Goal: Task Accomplishment & Management: Manage account settings

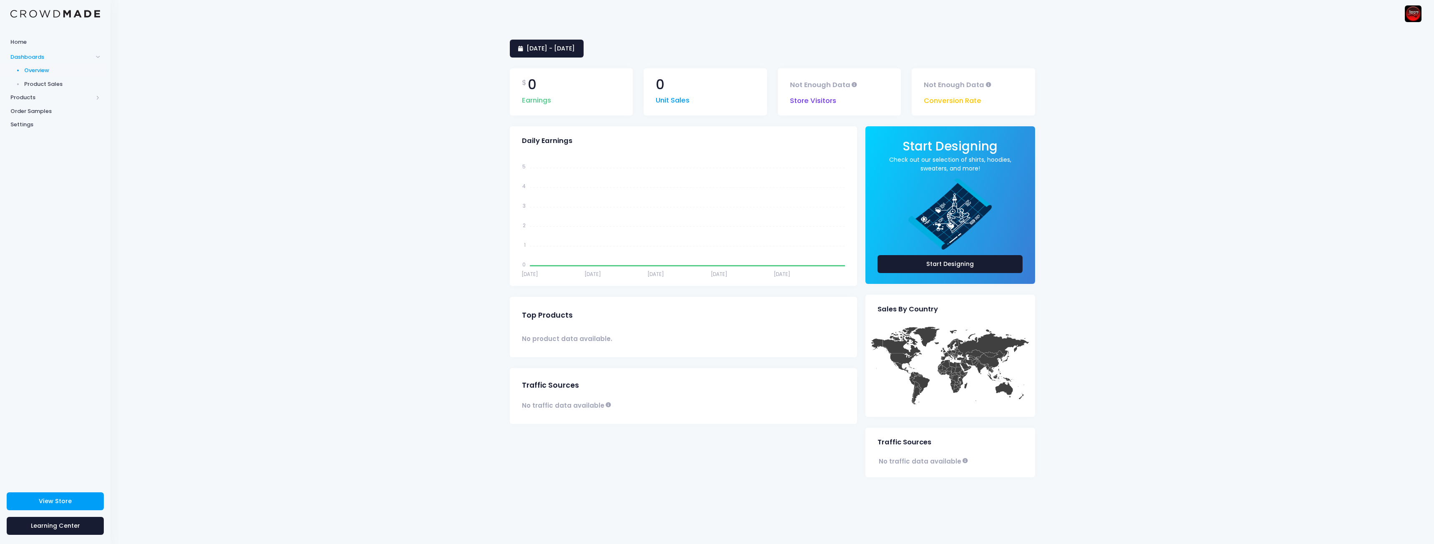
click at [165, 302] on div "24 July 2025 - 22 August 2025 $ 0 Earnings 0 Unit Sales Not Enough Data Store V…" at bounding box center [772, 285] width 1324 height 517
click at [29, 99] on span "Products" at bounding box center [51, 97] width 83 height 8
click at [49, 85] on span "Product Builder" at bounding box center [62, 84] width 76 height 8
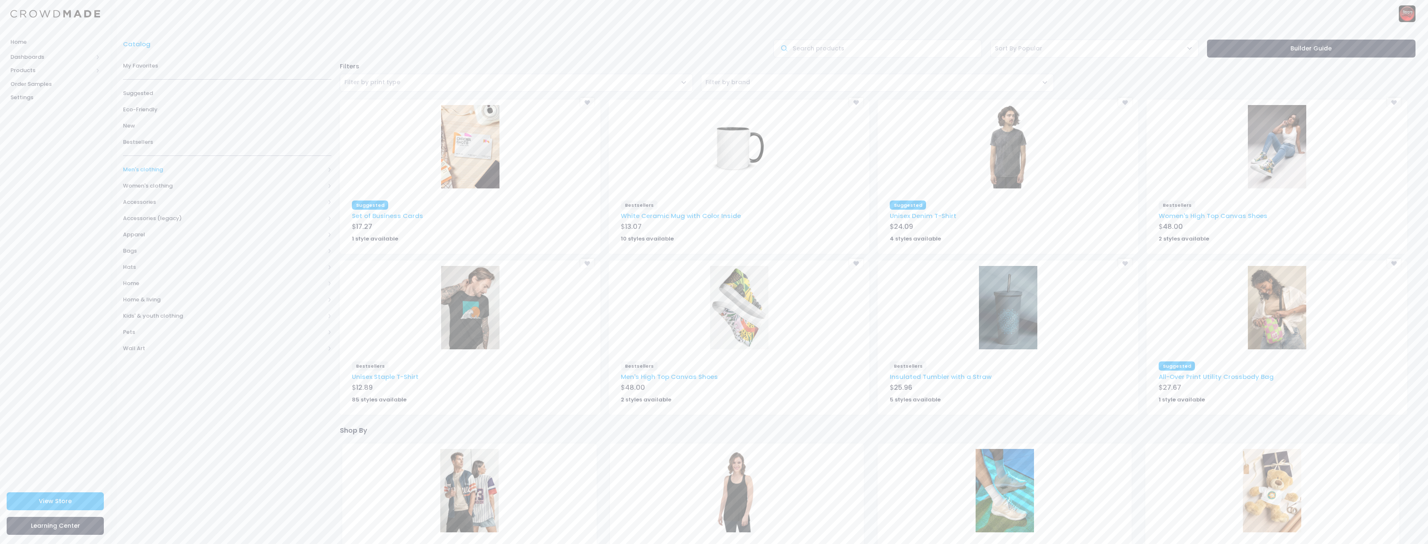
click at [148, 168] on span "Men's clothing" at bounding box center [224, 170] width 202 height 8
click at [148, 233] on span "All shirts" at bounding box center [225, 235] width 178 height 8
click at [152, 251] on span "All shirts" at bounding box center [230, 251] width 181 height 8
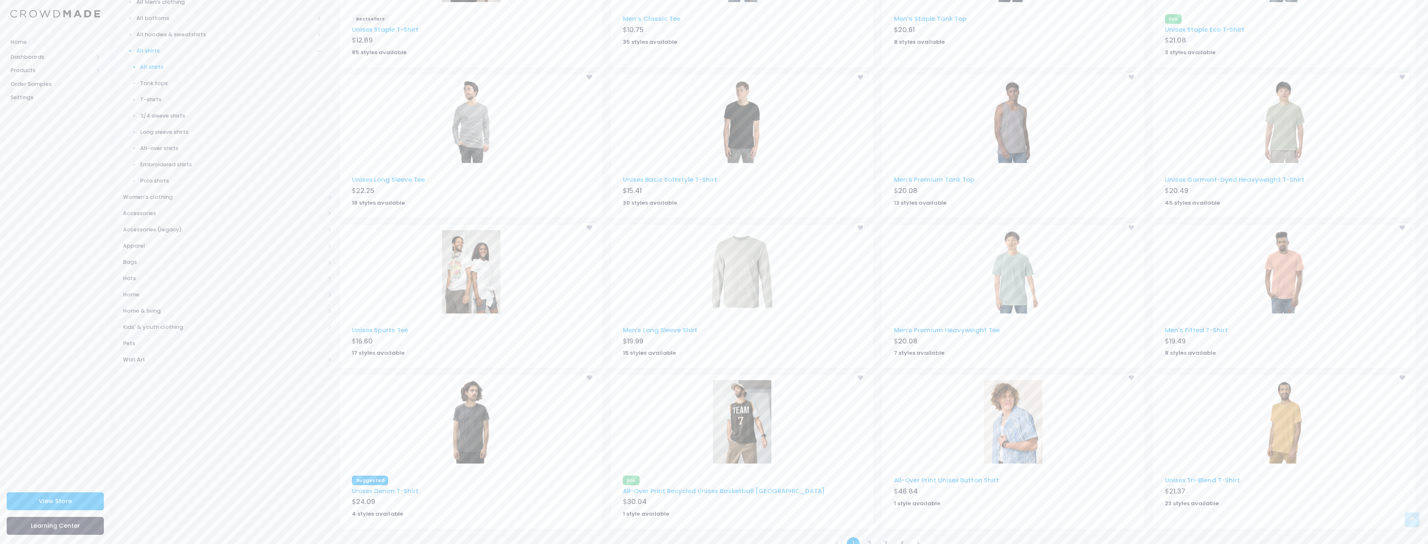
scroll to position [220, 0]
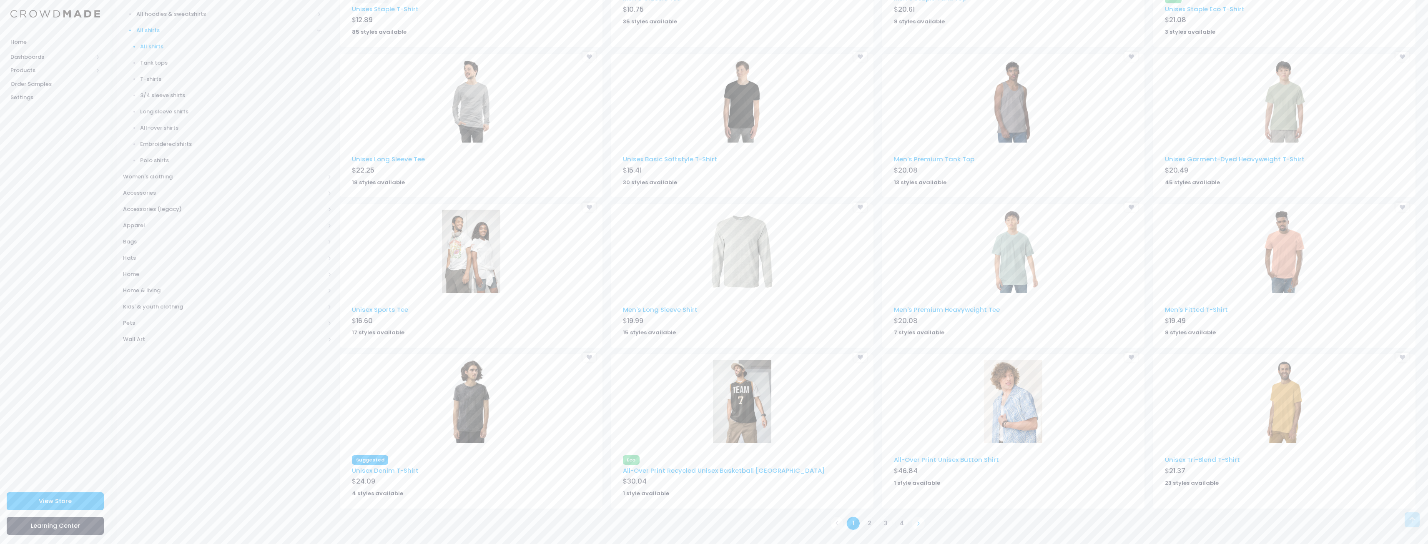
click at [921, 525] on link at bounding box center [918, 524] width 14 height 14
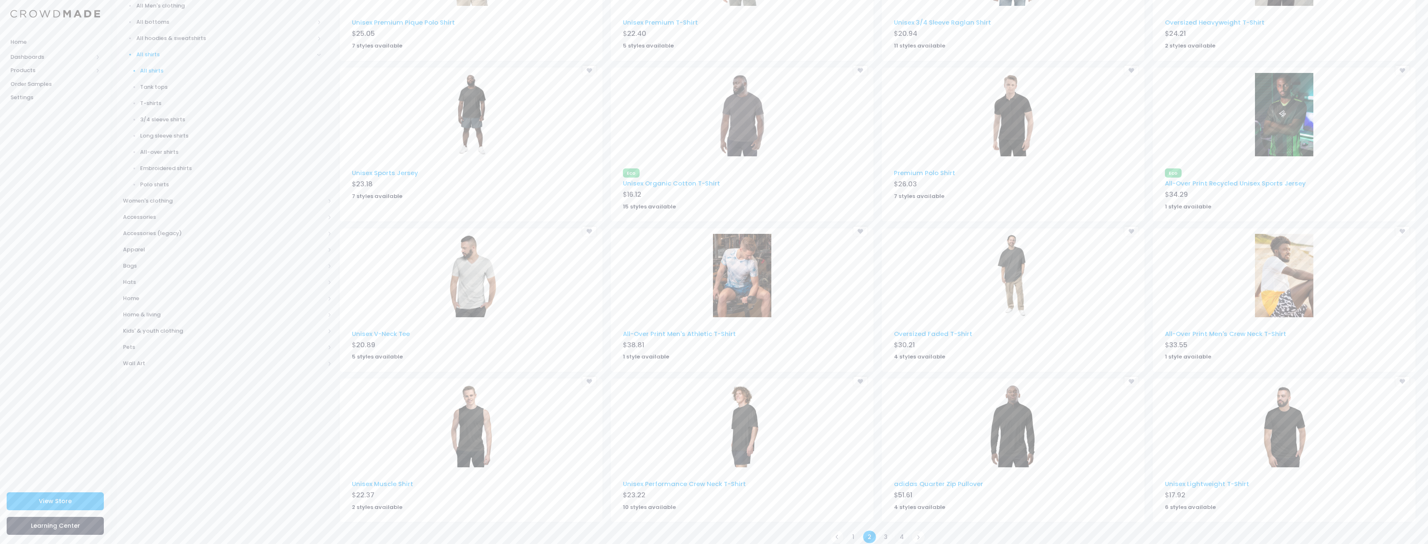
scroll to position [210, 0]
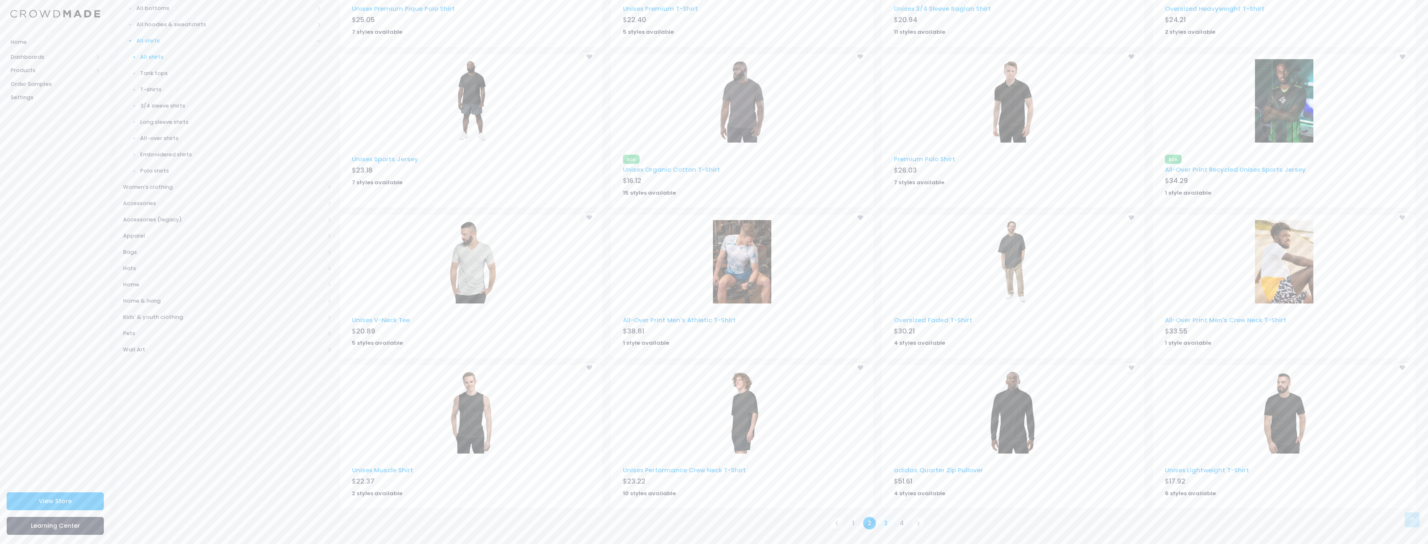
click at [884, 522] on link "3" at bounding box center [886, 524] width 14 height 14
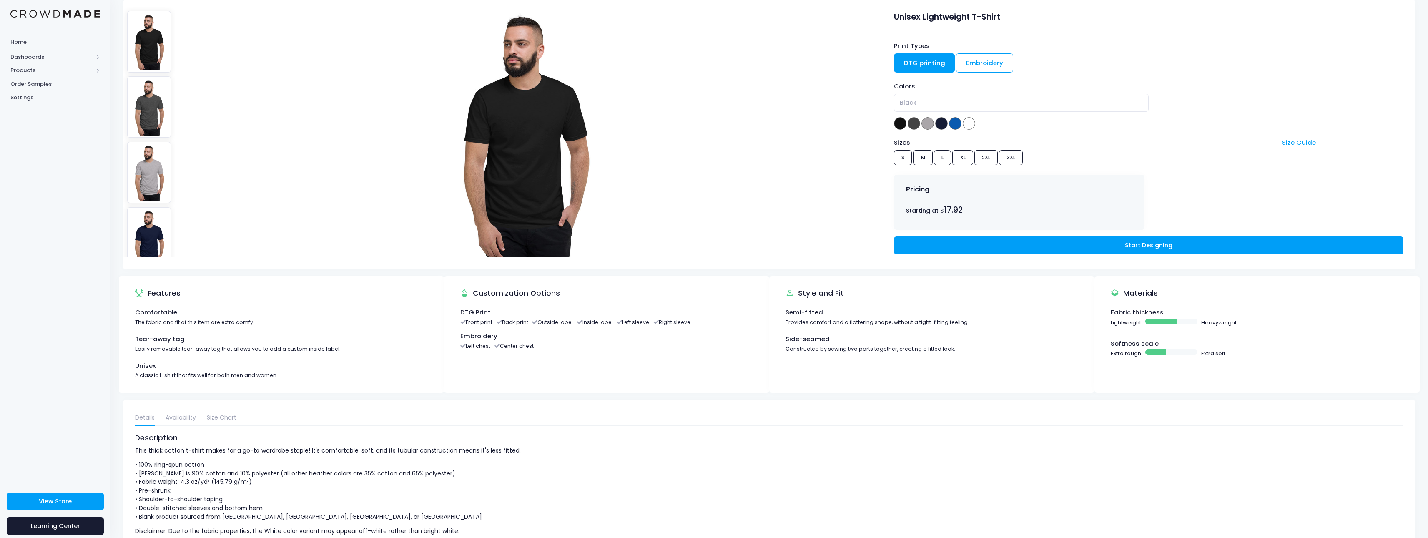
scroll to position [83, 0]
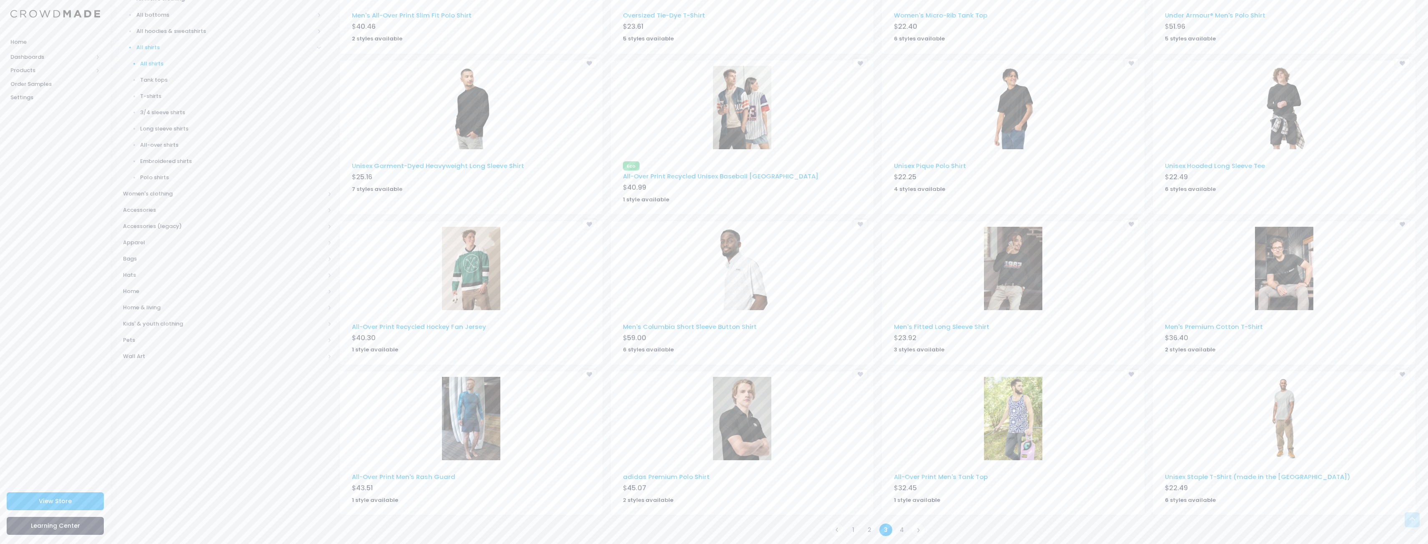
scroll to position [210, 0]
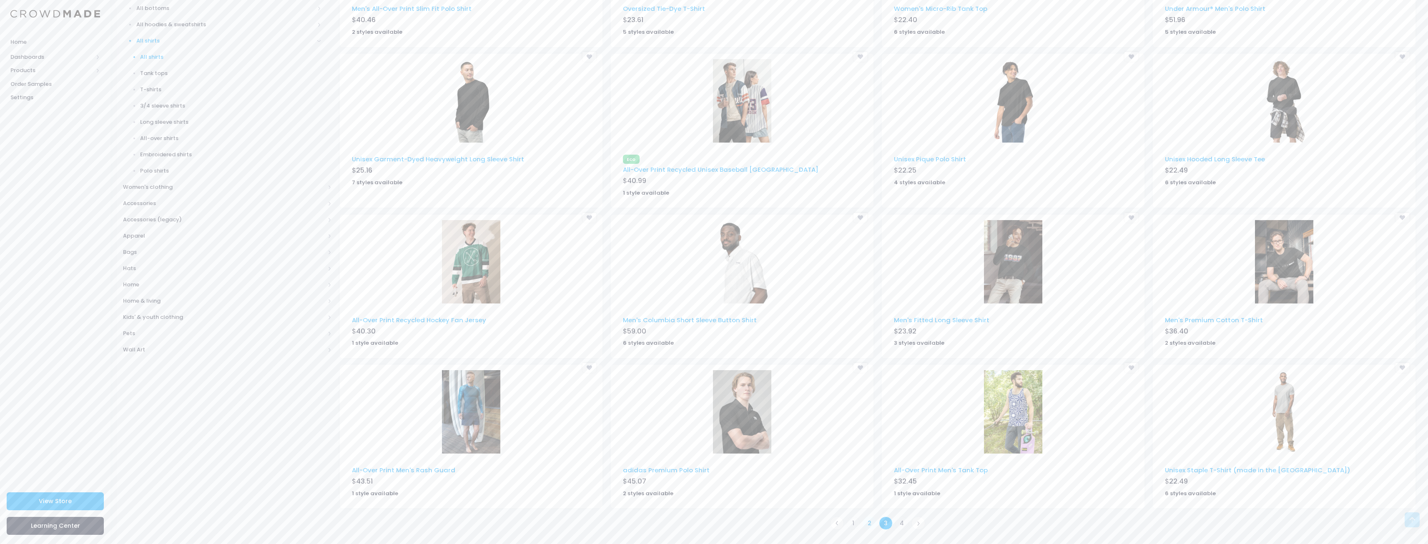
click at [871, 525] on link "2" at bounding box center [870, 524] width 14 height 14
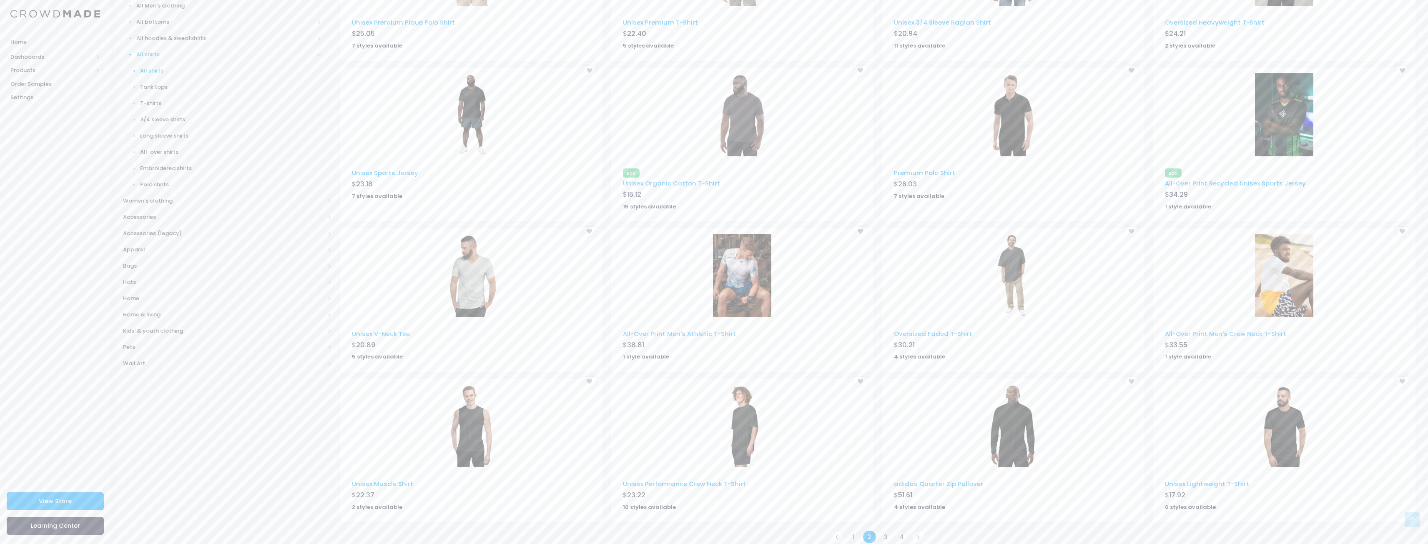
scroll to position [210, 0]
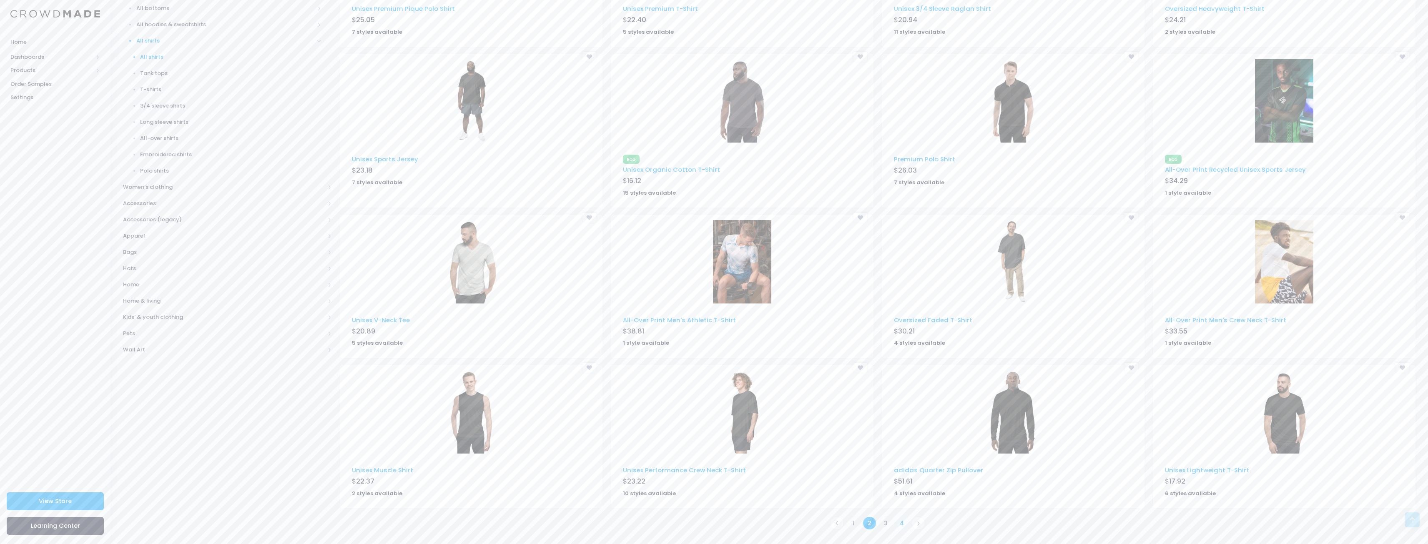
click at [902, 521] on link "4" at bounding box center [902, 524] width 14 height 14
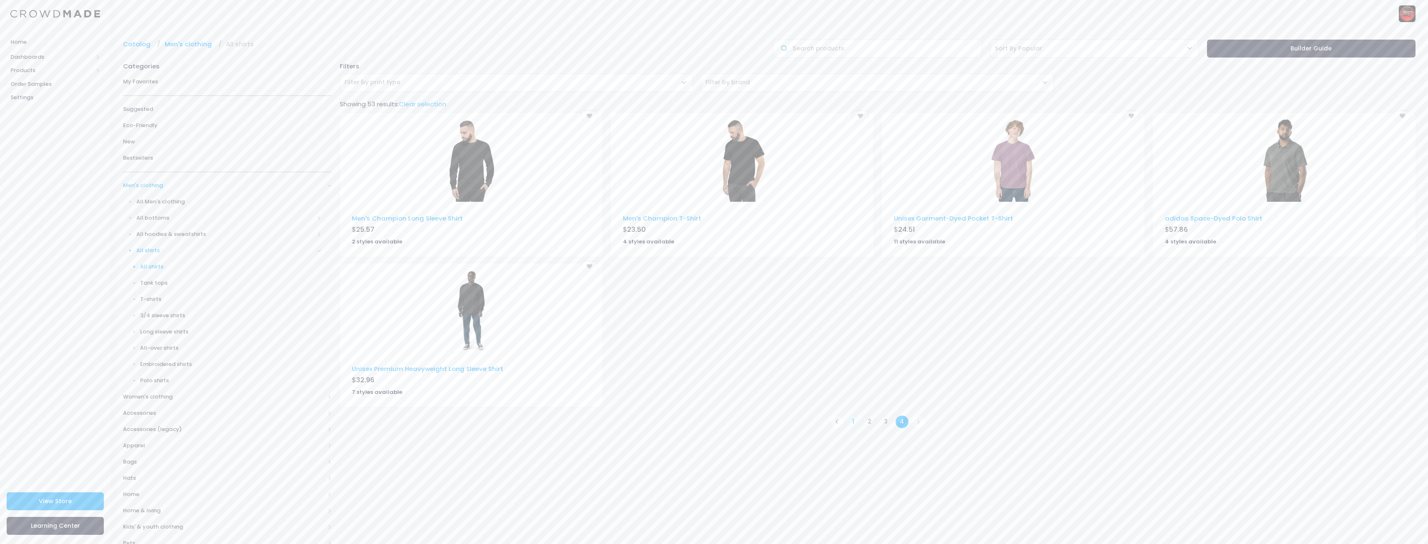
click at [850, 422] on link "1" at bounding box center [853, 422] width 14 height 14
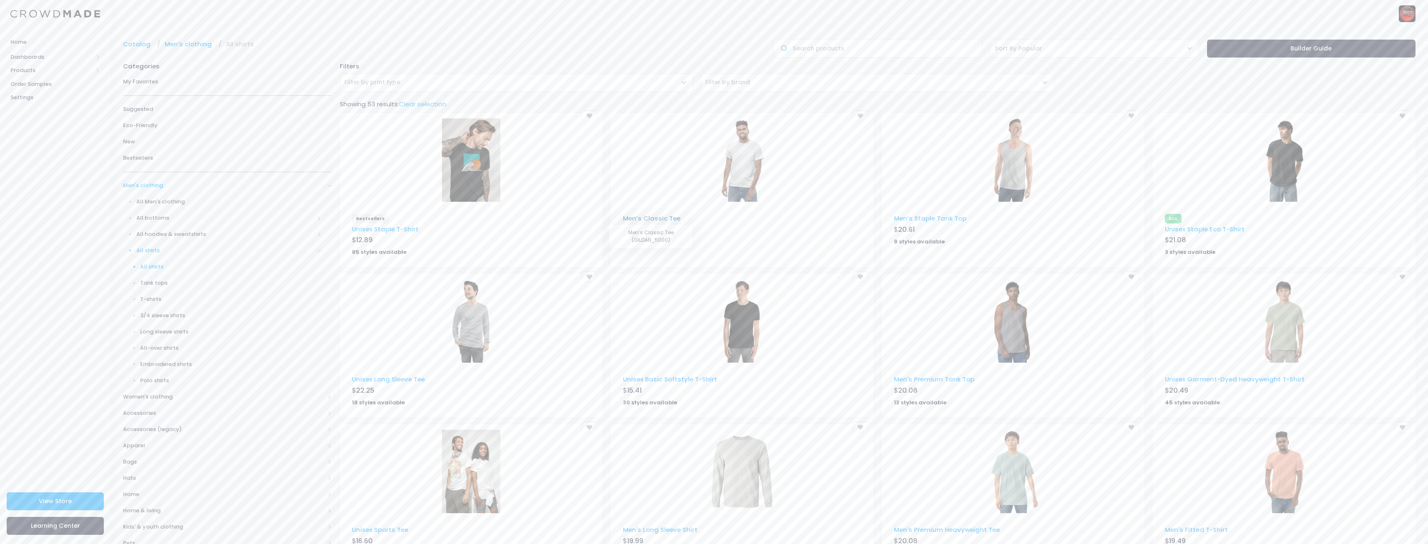
click at [666, 216] on link "Men’s Classic Tee" at bounding box center [652, 218] width 58 height 9
click at [393, 227] on link "Unisex Staple T-Shirt" at bounding box center [385, 229] width 67 height 9
click at [1224, 226] on link "Unisex Staple Eco T-Shirt" at bounding box center [1205, 229] width 80 height 9
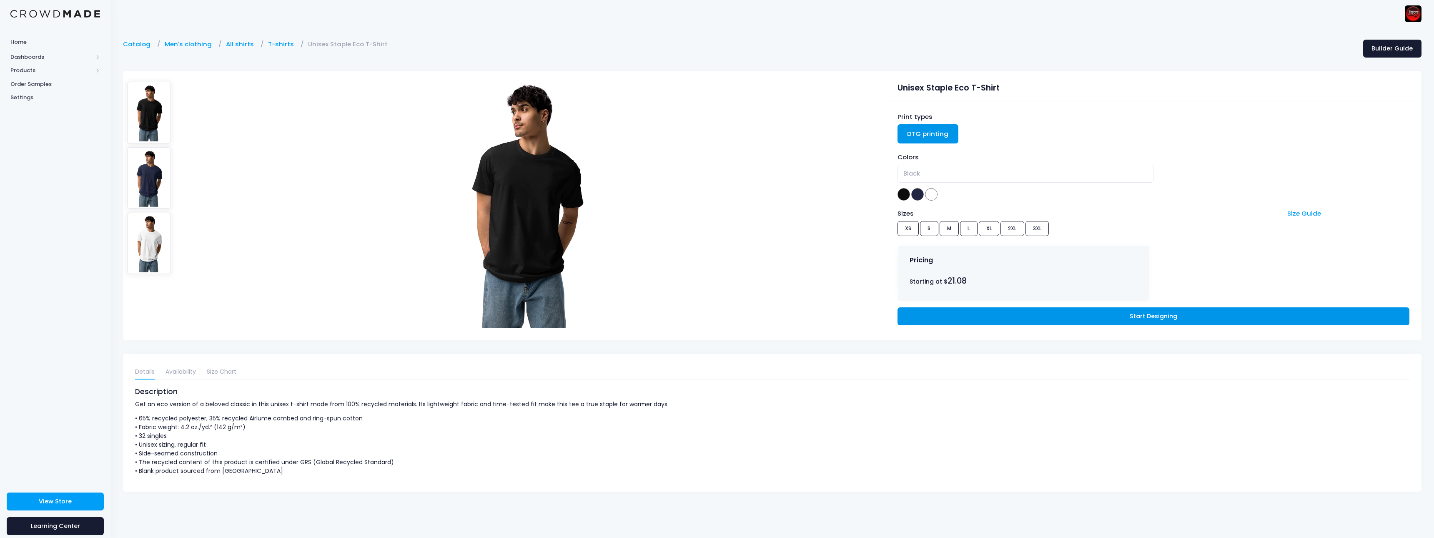
click at [1172, 316] on link "Start Designing" at bounding box center [1154, 316] width 512 height 18
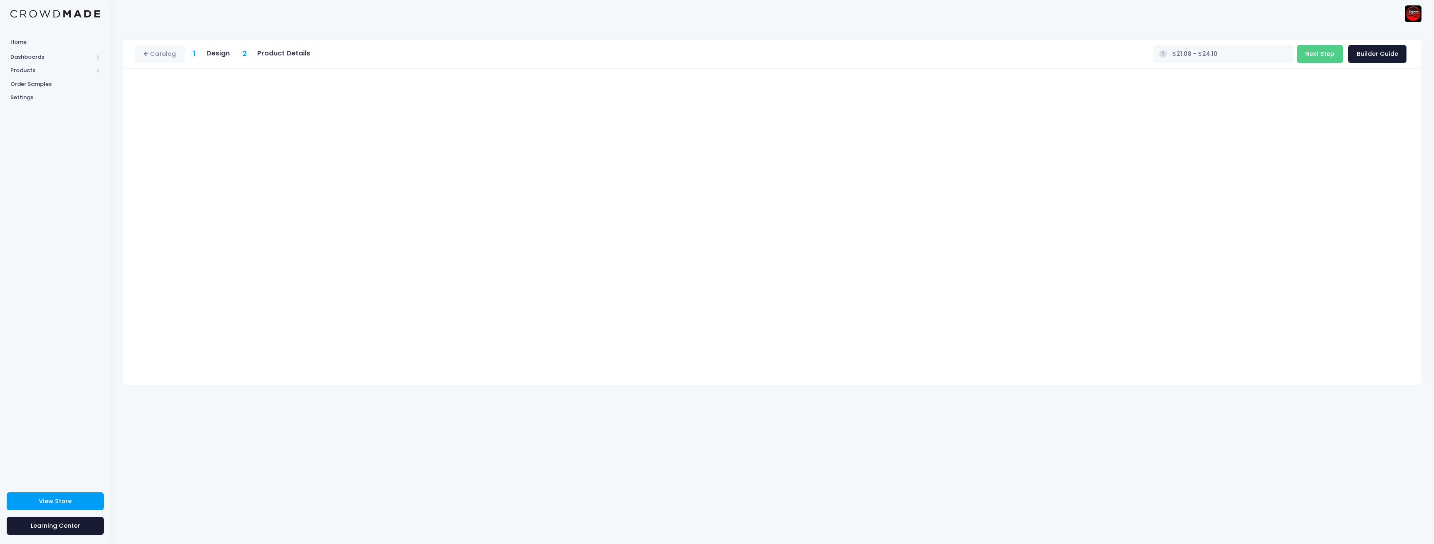
type input "$26.69 - $29.71"
click at [215, 58] on div "Design" at bounding box center [217, 54] width 23 height 10
click at [276, 55] on h5 "Product Details" at bounding box center [283, 53] width 53 height 8
click at [1326, 57] on button "Next Step" at bounding box center [1320, 54] width 46 height 18
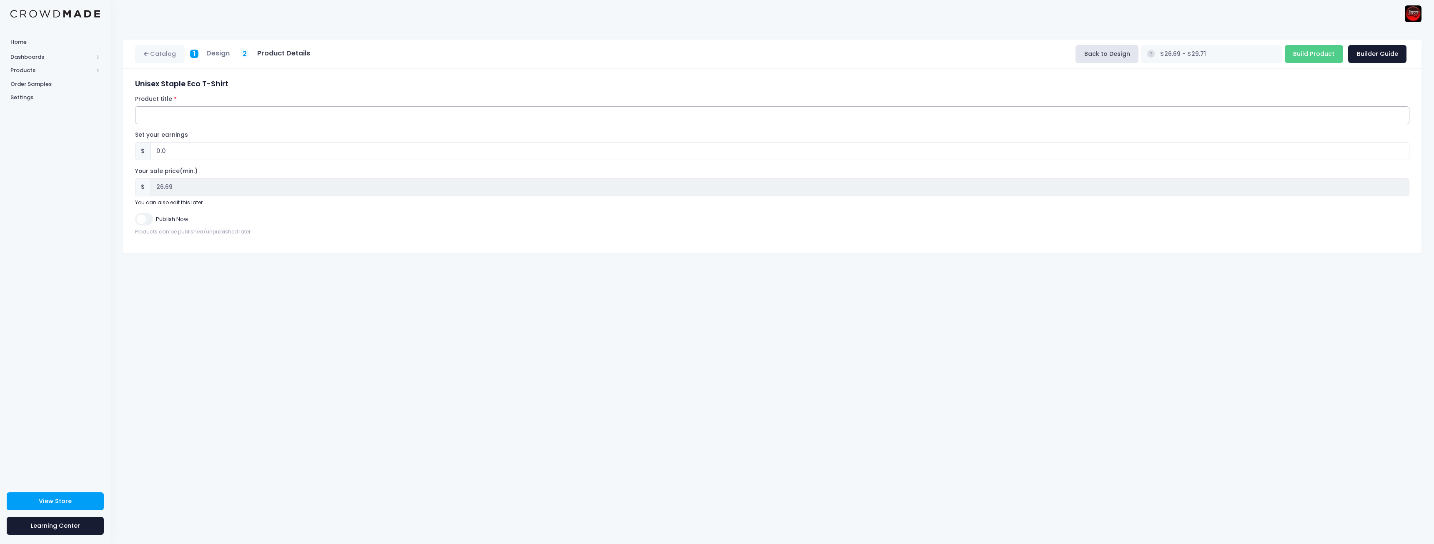
click at [186, 113] on input "Product title" at bounding box center [772, 115] width 1275 height 18
type input "JR87 Lead The Way"
click at [254, 153] on input "0.0" at bounding box center [780, 151] width 1259 height 18
type input "0"
type input "5"
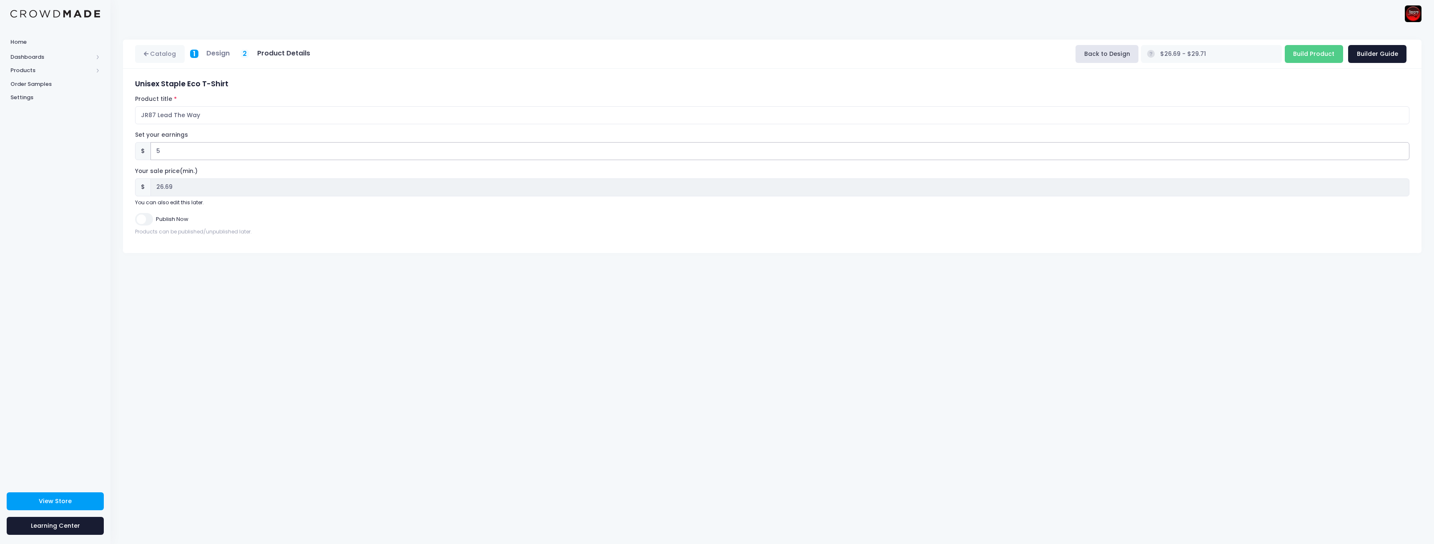
type input "$31.69 - $34.71"
type input "31.69"
type input "5"
click at [213, 53] on h5 "Design" at bounding box center [217, 53] width 23 height 8
click at [294, 58] on div "Product Details" at bounding box center [283, 54] width 53 height 10
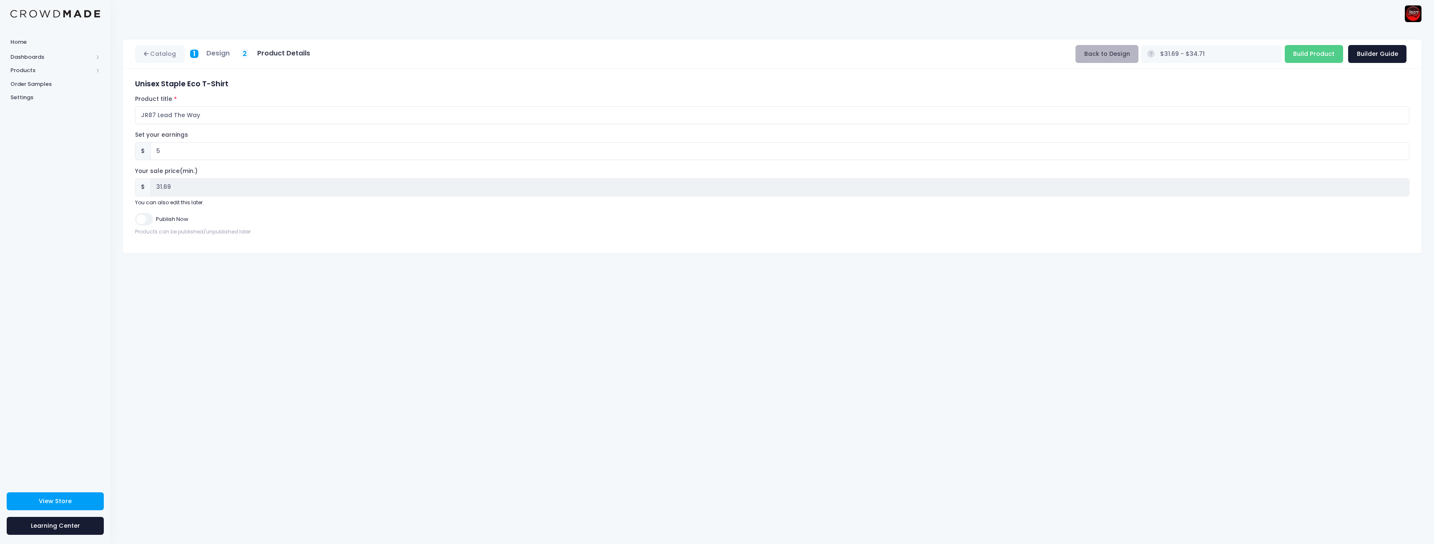
click at [1139, 55] on button "Back to Design" at bounding box center [1107, 54] width 63 height 18
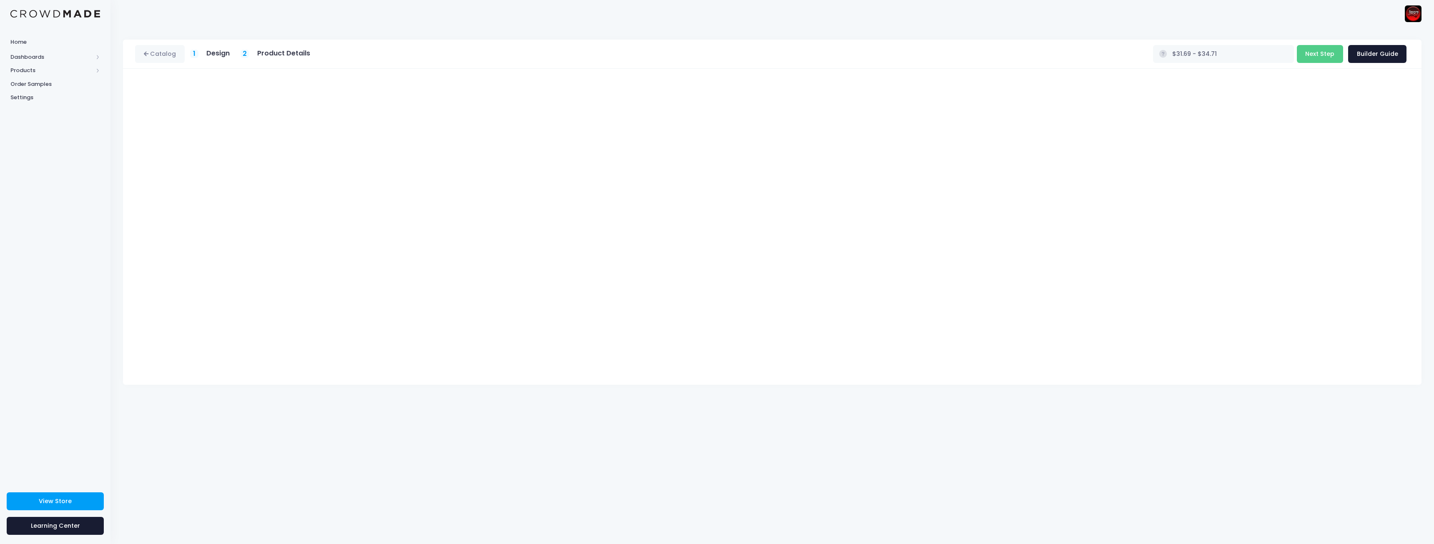
click at [280, 55] on h5 "Product Details" at bounding box center [283, 53] width 53 height 8
click at [1321, 51] on button "Next Step" at bounding box center [1320, 54] width 46 height 18
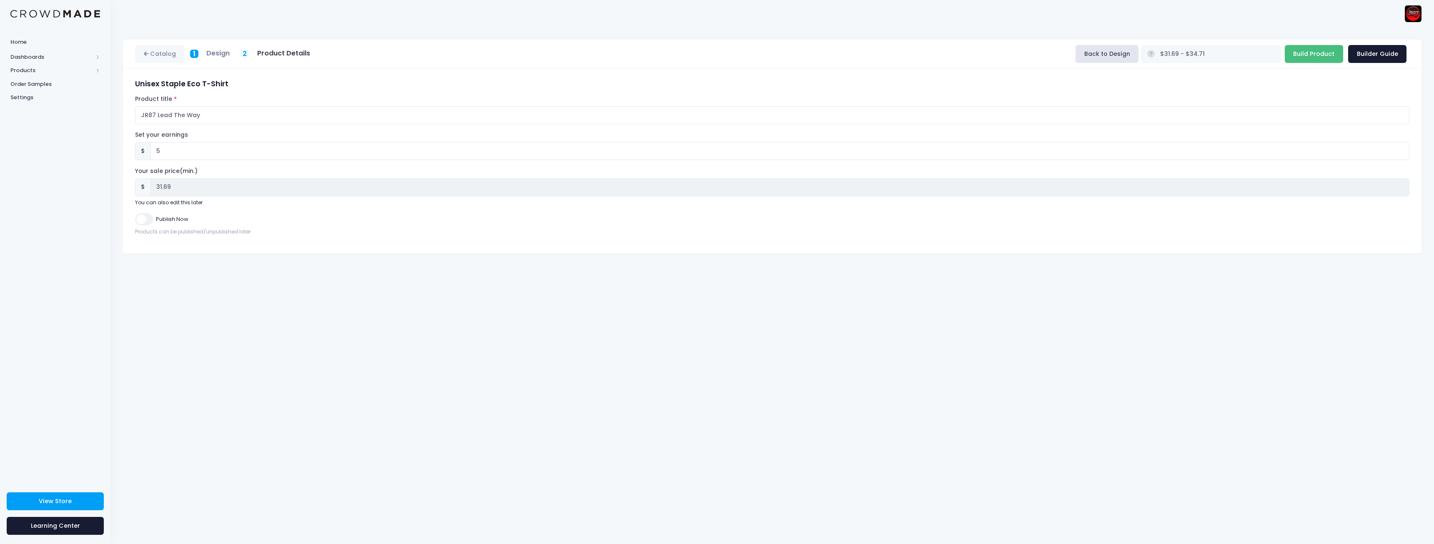
click at [1315, 61] on input "Build Product" at bounding box center [1314, 54] width 58 height 18
type input "Building product..."
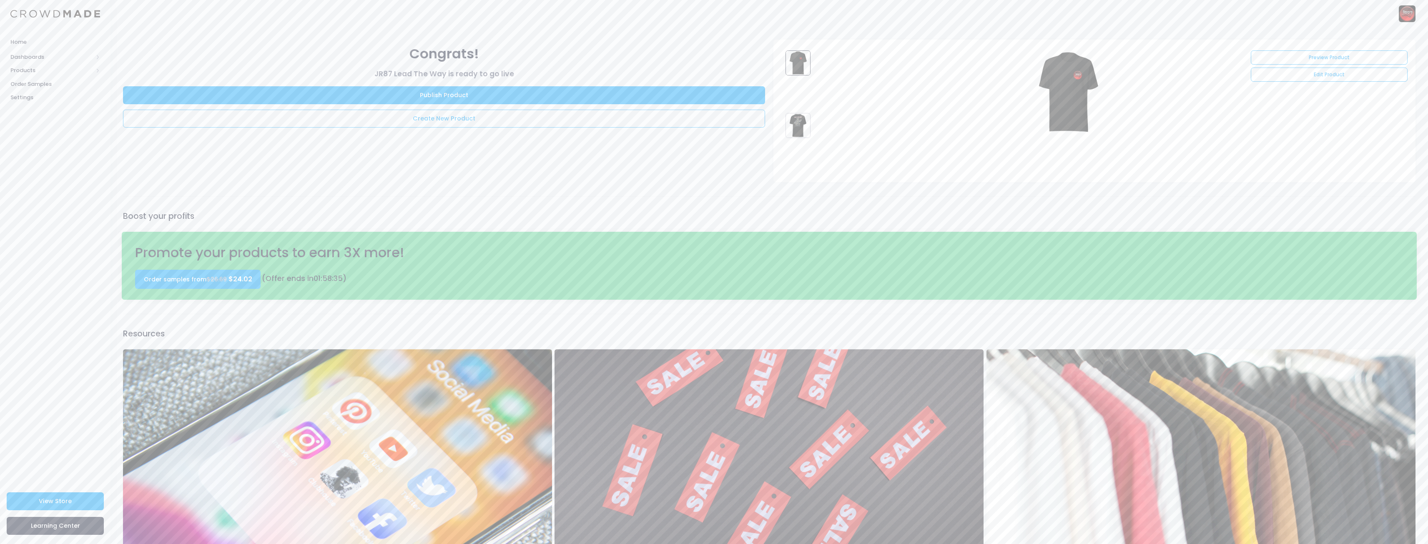
click at [795, 125] on img at bounding box center [798, 125] width 25 height 25
click at [1325, 77] on link "Edit Product" at bounding box center [1329, 75] width 156 height 14
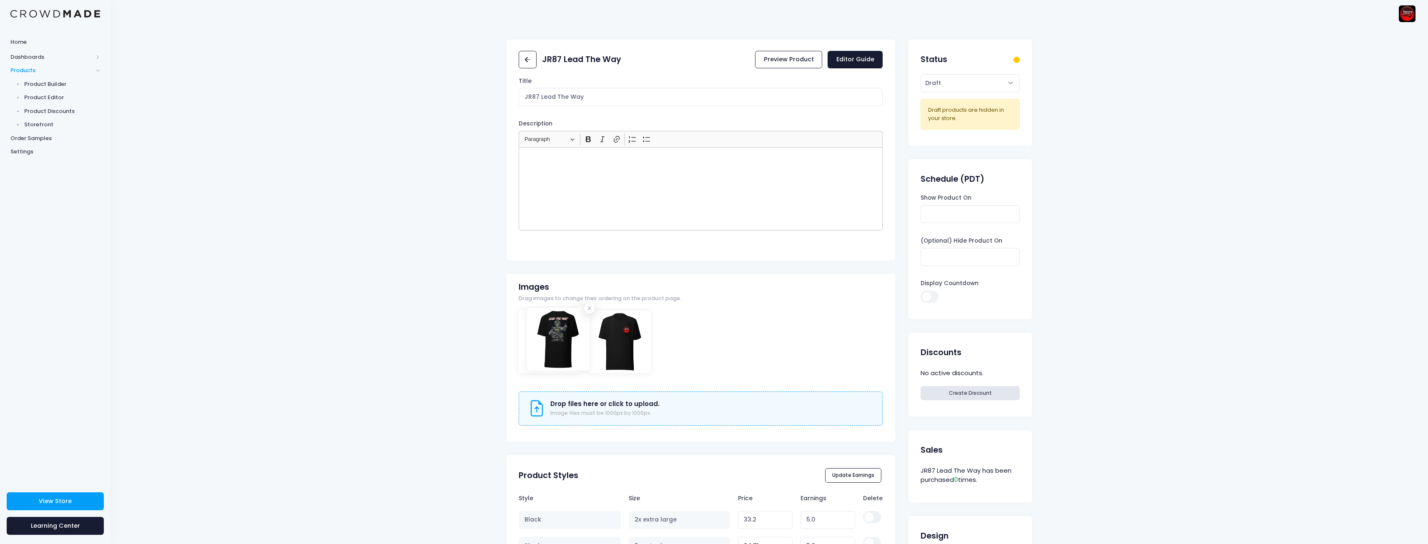
drag, startPoint x: 587, startPoint y: 330, endPoint x: 544, endPoint y: 329, distance: 43.0
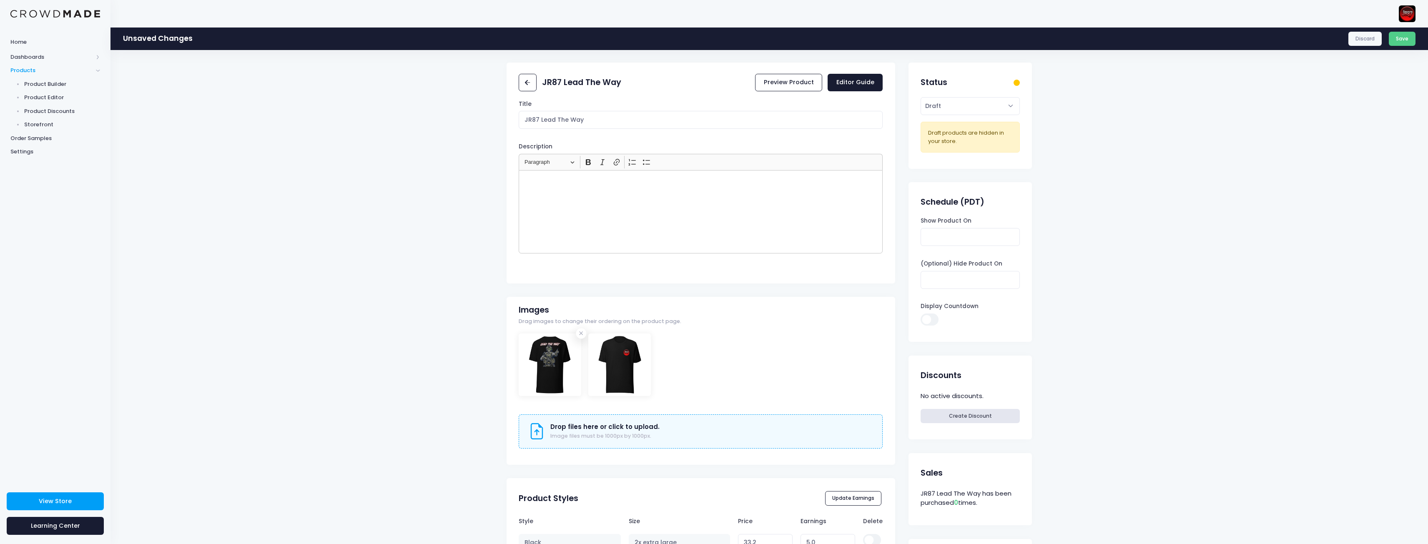
click at [642, 200] on div "Rich Text Editor, main" at bounding box center [701, 211] width 364 height 83
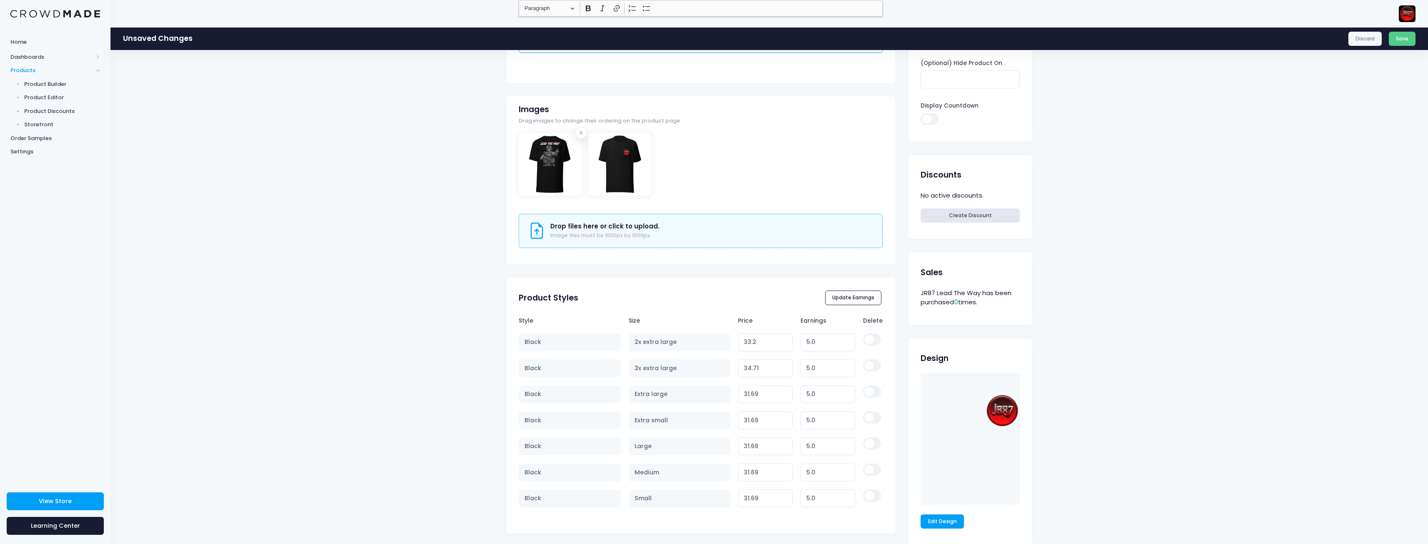
scroll to position [208, 0]
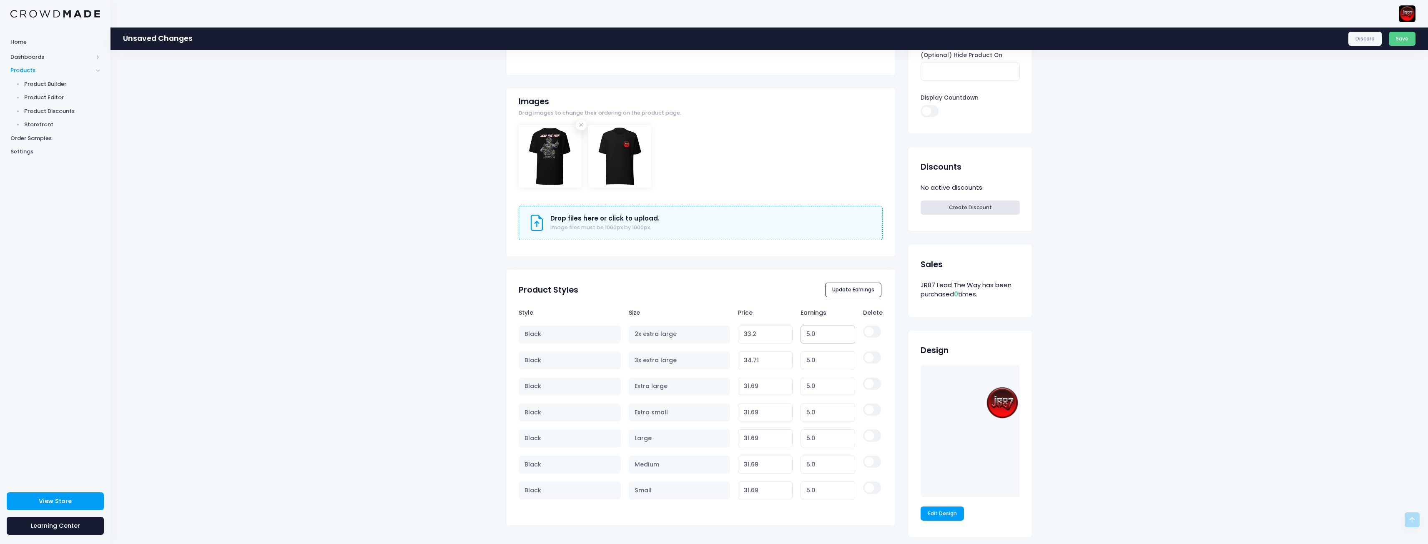
drag, startPoint x: 831, startPoint y: 336, endPoint x: 767, endPoint y: 290, distance: 79.0
click at [771, 330] on tr "Black 2x extra large 33.2 Variant price must be at least $28.20 and not more th…" at bounding box center [701, 334] width 364 height 26
drag, startPoint x: 838, startPoint y: 415, endPoint x: 749, endPoint y: 405, distance: 89.0
click at [749, 406] on tr "Black Extra small 31.69 Variant price must be at least $26.69 and not more than…" at bounding box center [701, 412] width 364 height 26
type input "5"
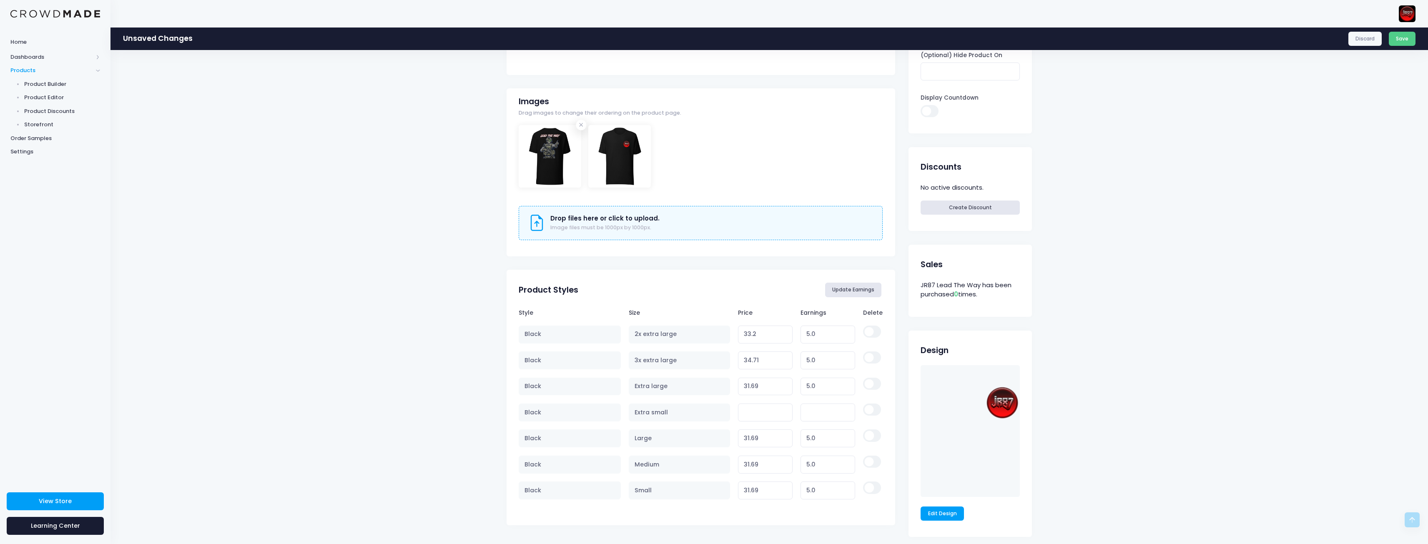
click at [855, 291] on button "Update Earnings" at bounding box center [853, 290] width 57 height 14
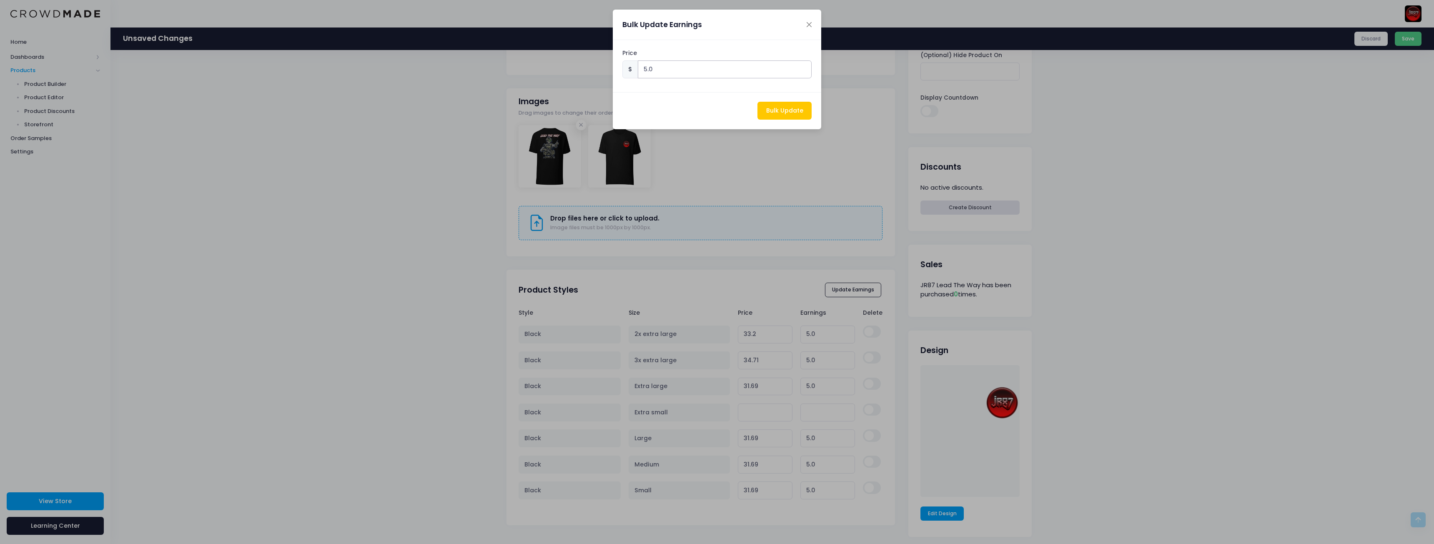
drag, startPoint x: 678, startPoint y: 73, endPoint x: 564, endPoint y: 60, distance: 114.5
click at [564, 60] on div "Bulk Update Earnings Price $ 5.0 Bulk Update" at bounding box center [717, 272] width 1434 height 544
type input "6"
click at [795, 115] on button "Bulk Update" at bounding box center [785, 111] width 54 height 18
type input "34.2"
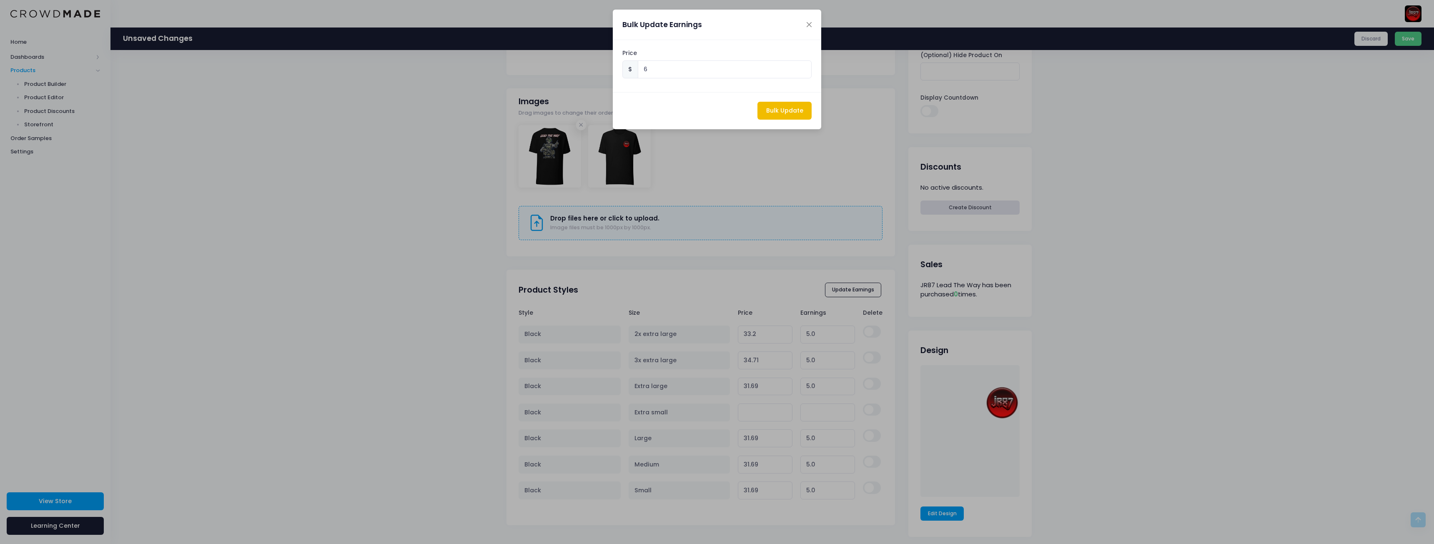
type input "6.00"
type input "35.71"
type input "6.00"
type input "32.69"
type input "6.00"
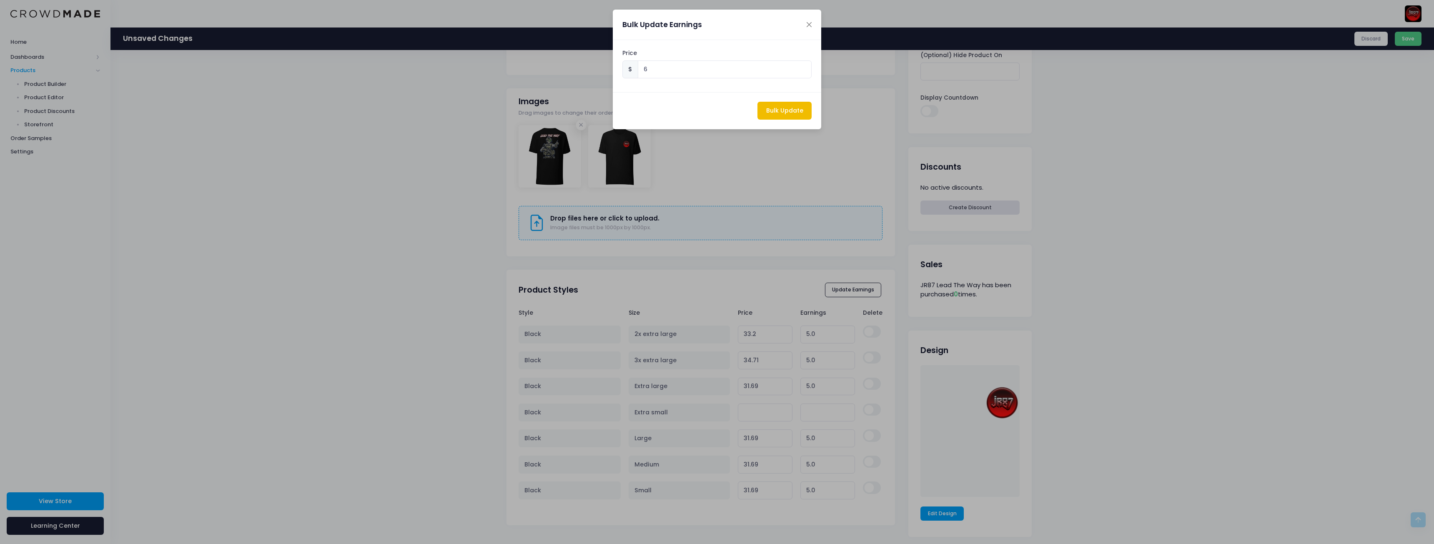
type input "32.69"
type input "6.00"
type input "32.69"
type input "6.00"
type input "32.69"
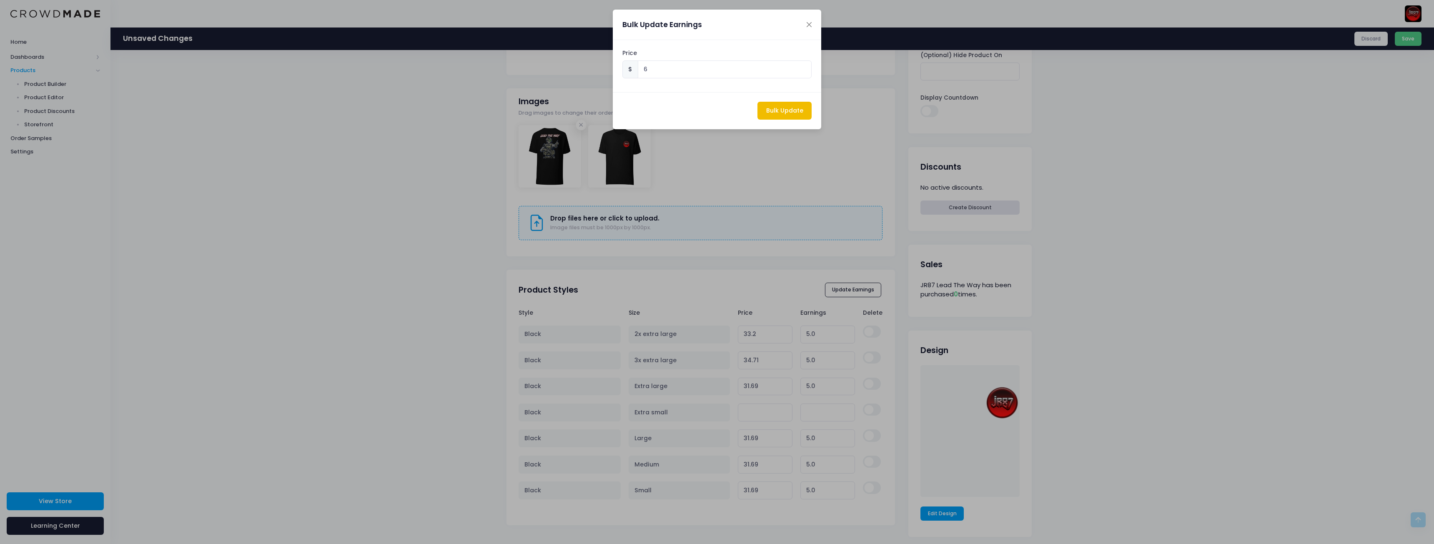
type input "6.00"
type input "32.69"
type input "6.00"
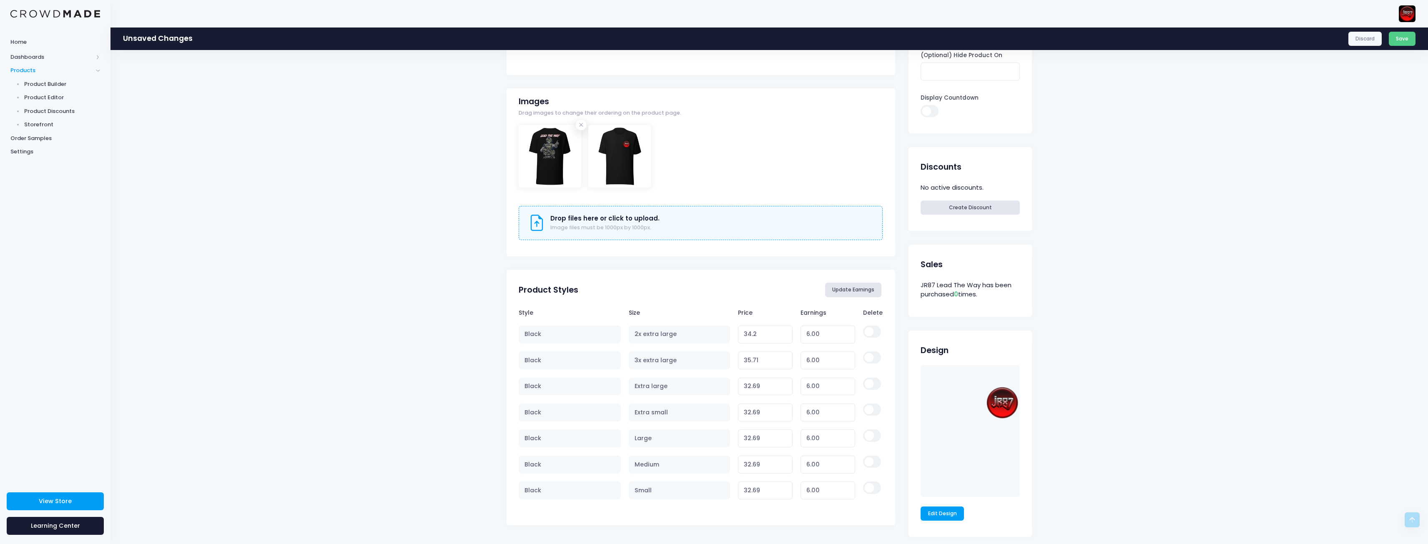
click at [855, 291] on button "Update Earnings" at bounding box center [853, 290] width 57 height 14
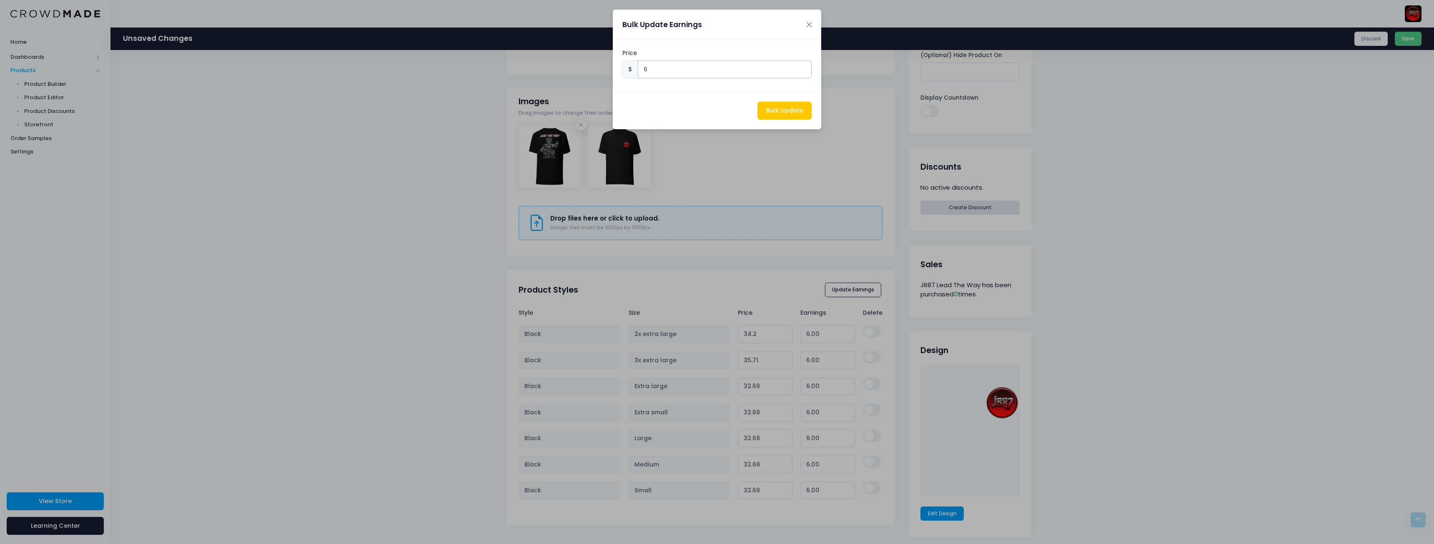
drag, startPoint x: 670, startPoint y: 66, endPoint x: 595, endPoint y: 60, distance: 74.9
click at [595, 60] on div "Bulk Update Earnings Price $ 6 Bulk Update" at bounding box center [717, 272] width 1434 height 544
type input "8"
click at [788, 110] on button "Bulk Update" at bounding box center [785, 111] width 54 height 18
type input "36.2"
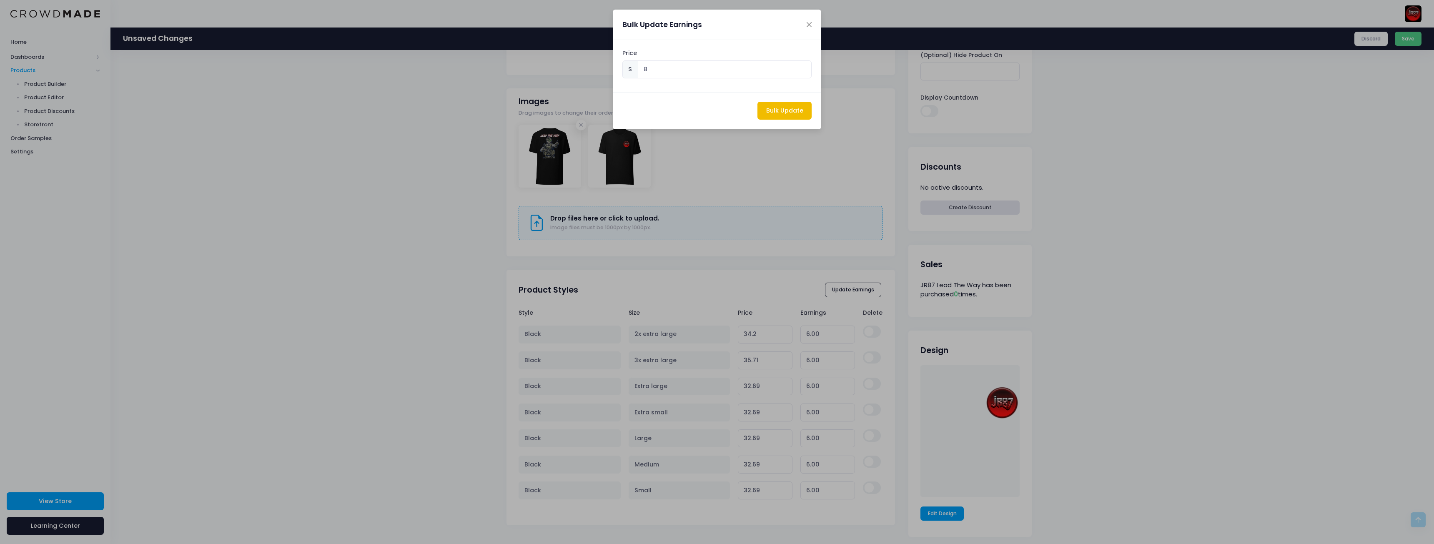
type input "8.00"
type input "37.71"
type input "8.00"
type input "34.69"
type input "8.00"
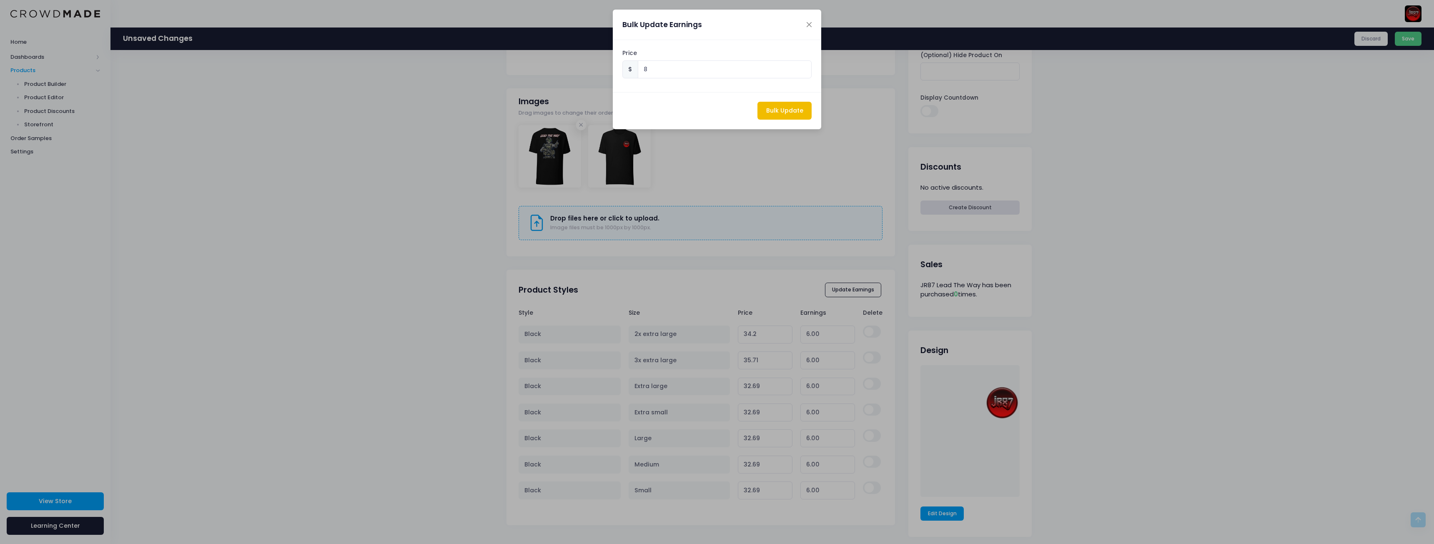
type input "34.69"
type input "8.00"
type input "34.69"
type input "8.00"
type input "34.69"
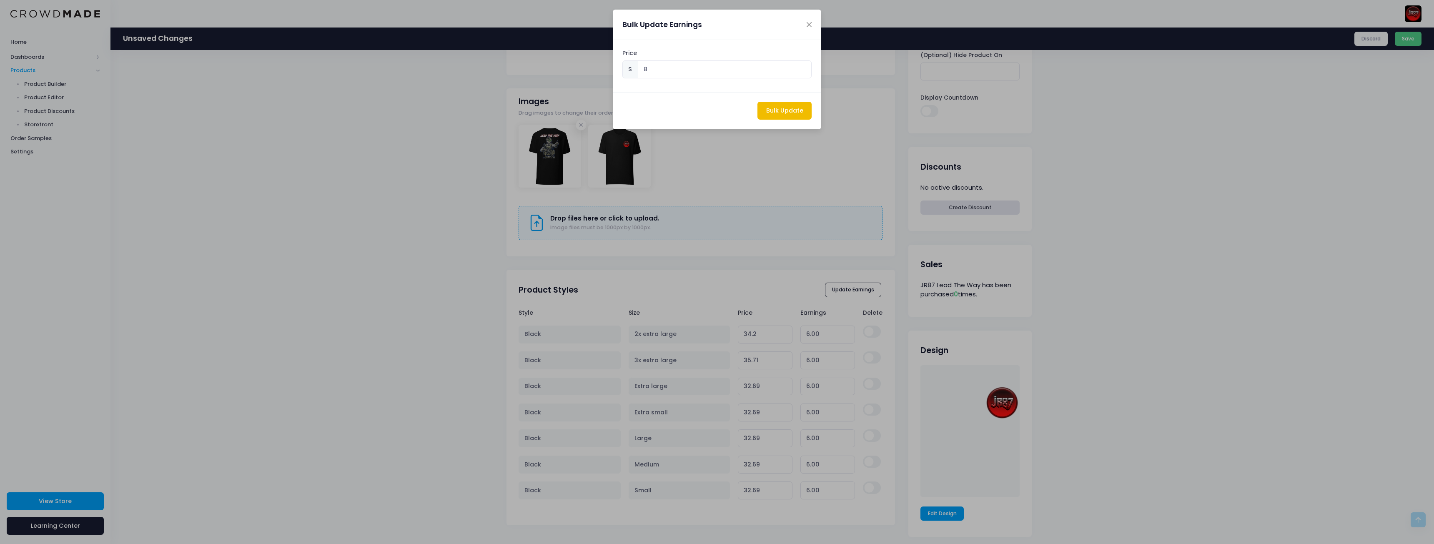
type input "8.00"
type input "34.69"
type input "8.00"
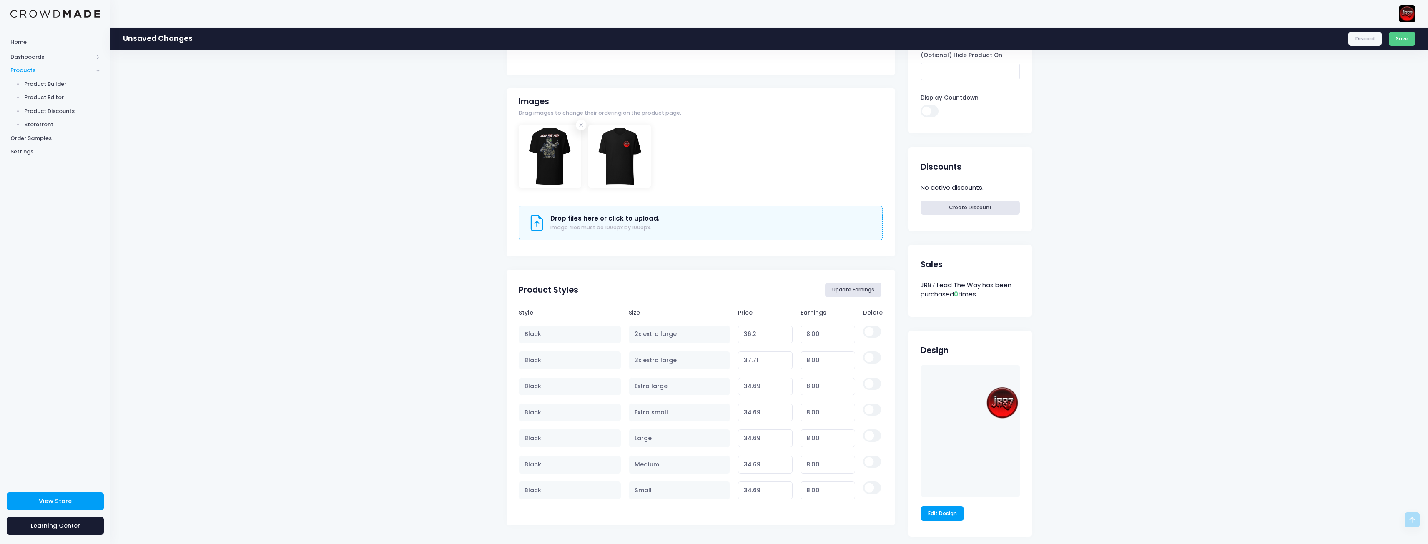
click at [860, 289] on button "Update Earnings" at bounding box center [853, 290] width 57 height 14
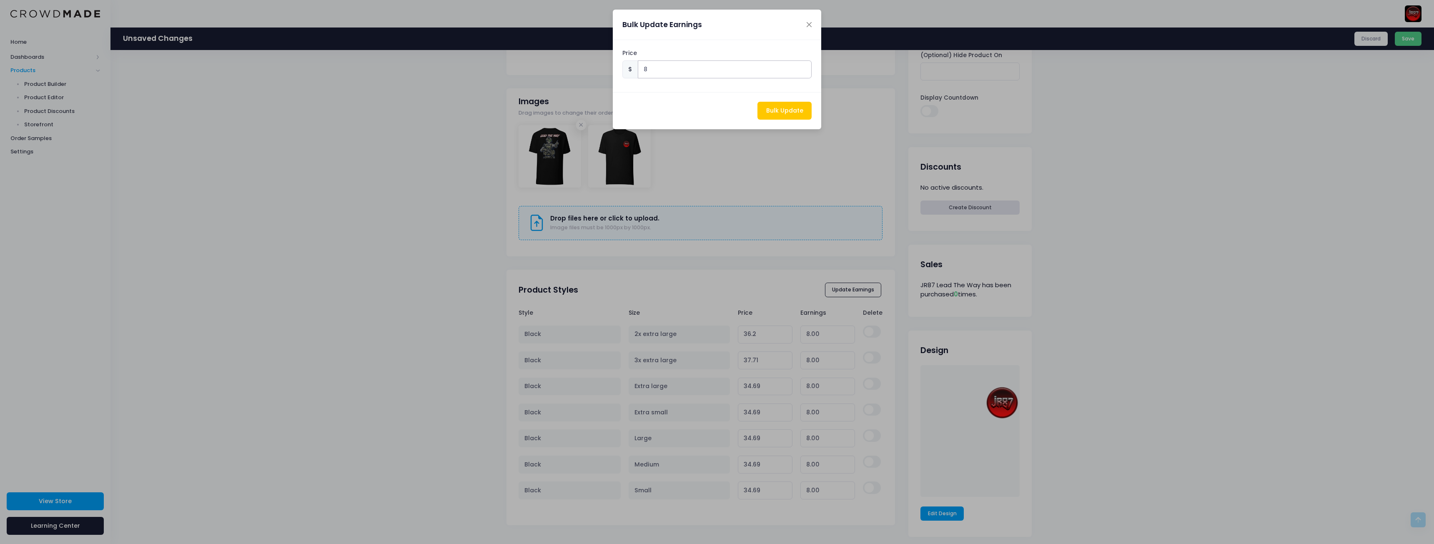
click at [658, 65] on input "8" at bounding box center [725, 69] width 174 height 18
type input "8.30"
click at [798, 113] on button "Bulk Update" at bounding box center [785, 111] width 54 height 18
type input "36.5"
type input "8.30"
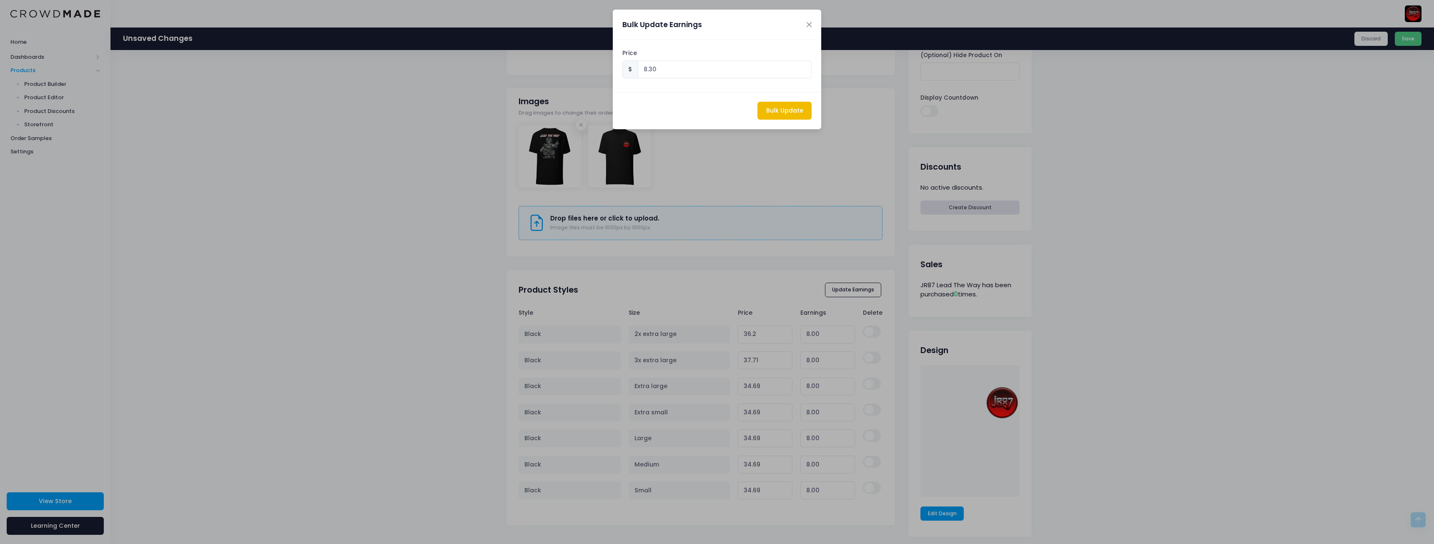
type input "38.010000000000005"
type input "8.30"
type input "34.99"
type input "8.30"
type input "34.99"
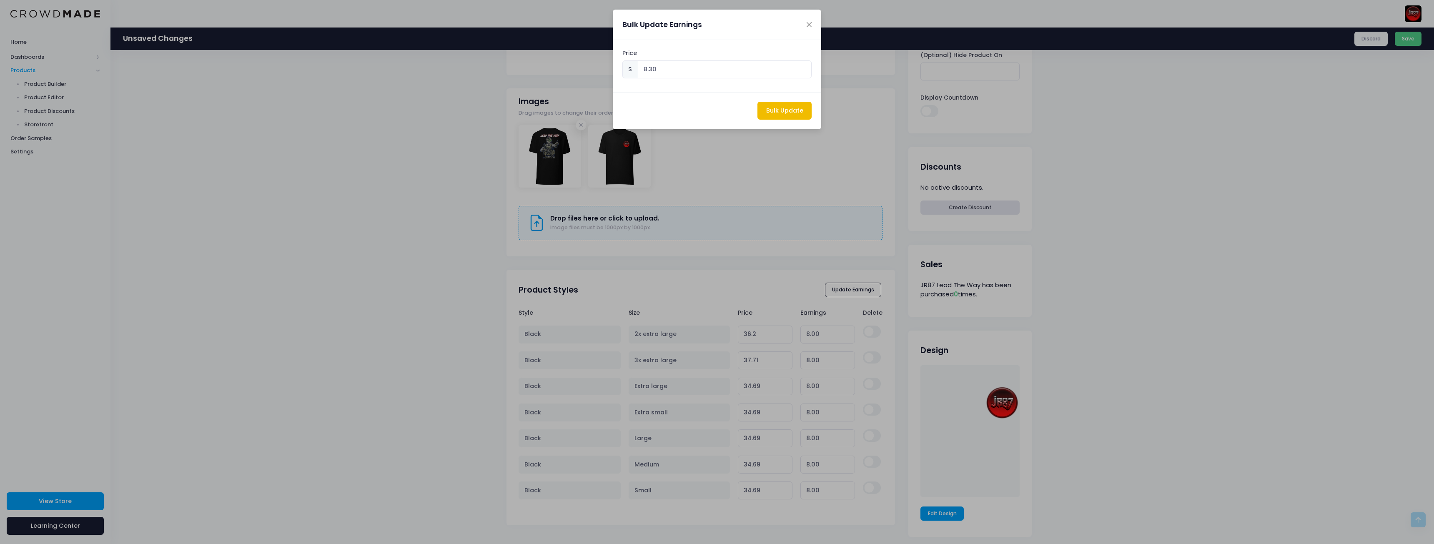
type input "8.30"
type input "34.99"
type input "8.30"
type input "34.99"
type input "8.30"
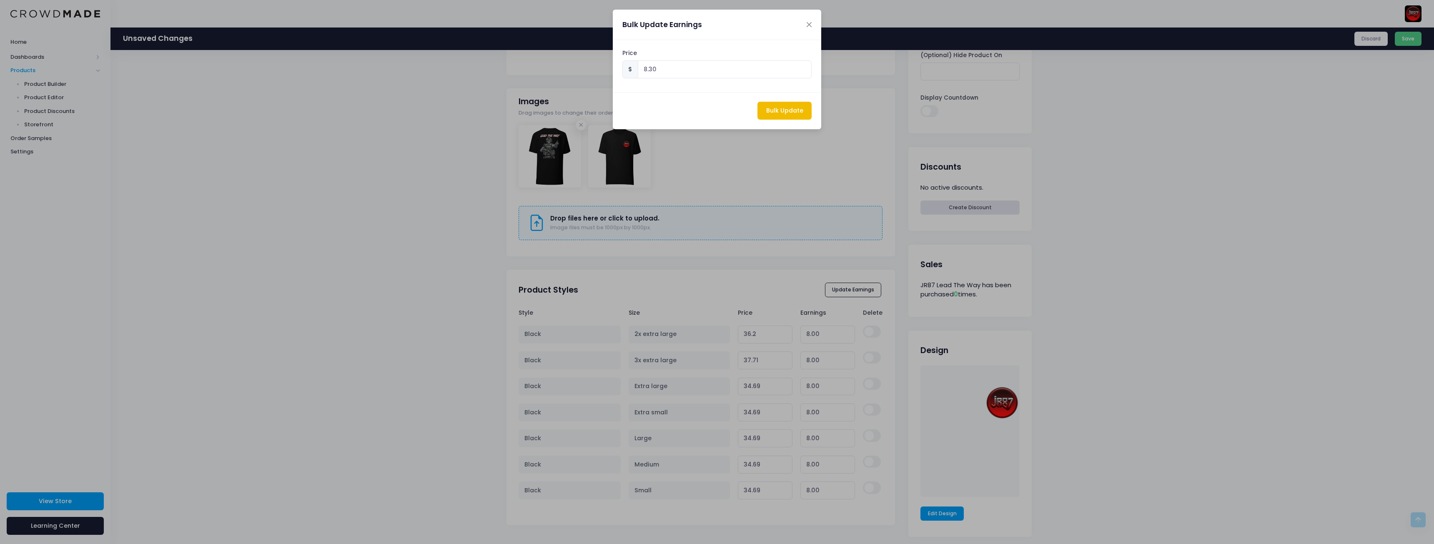
type input "34.99"
type input "8.30"
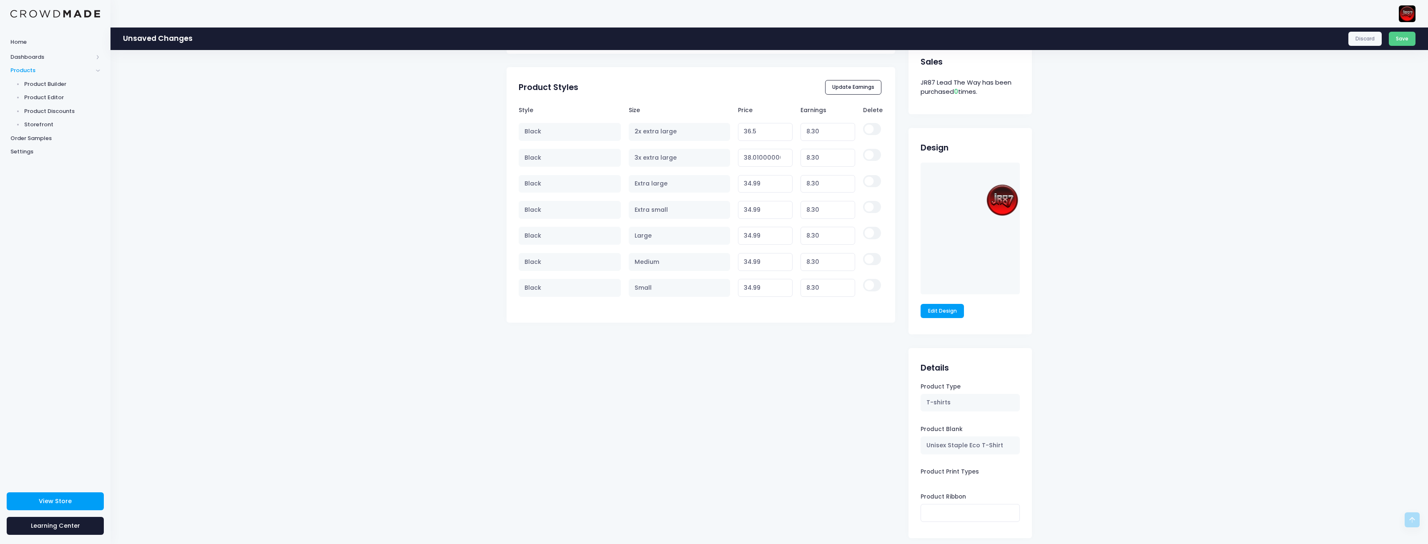
scroll to position [452, 0]
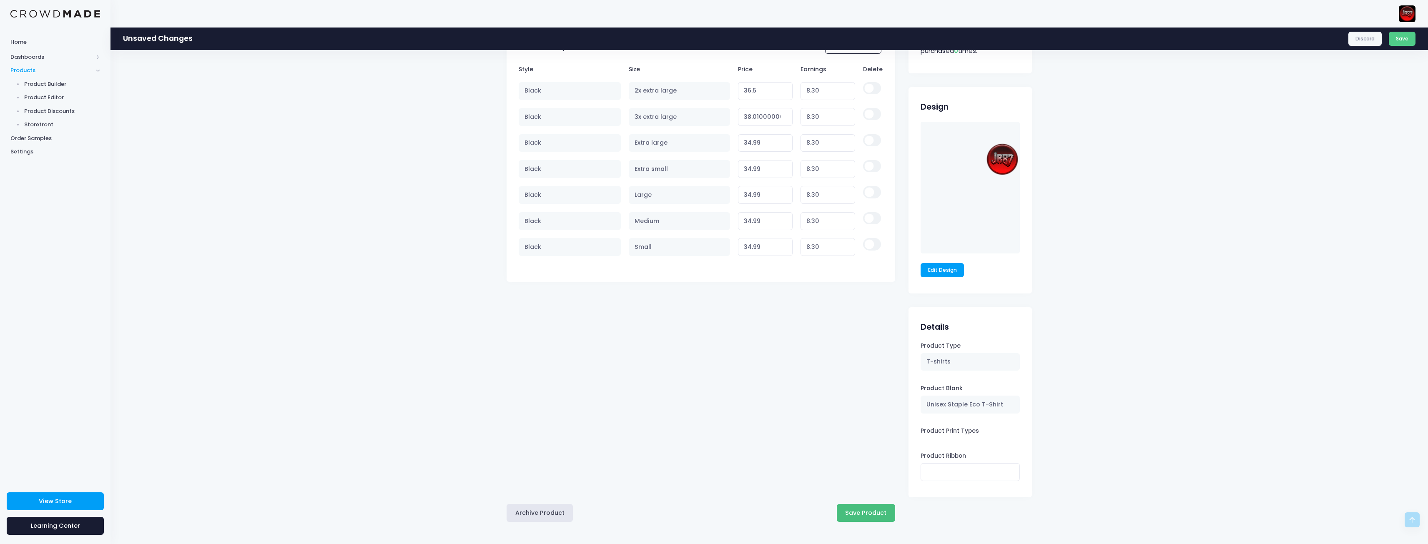
click at [852, 511] on button "Save Product" at bounding box center [866, 513] width 58 height 18
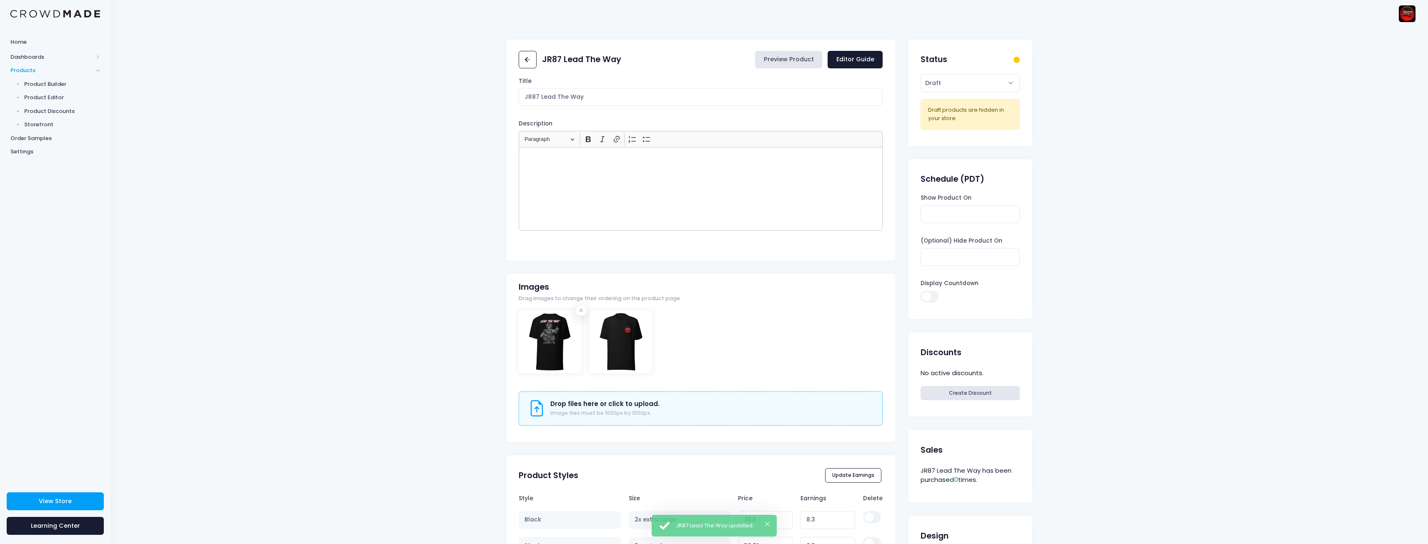
click at [793, 61] on link "Preview Product" at bounding box center [788, 60] width 67 height 18
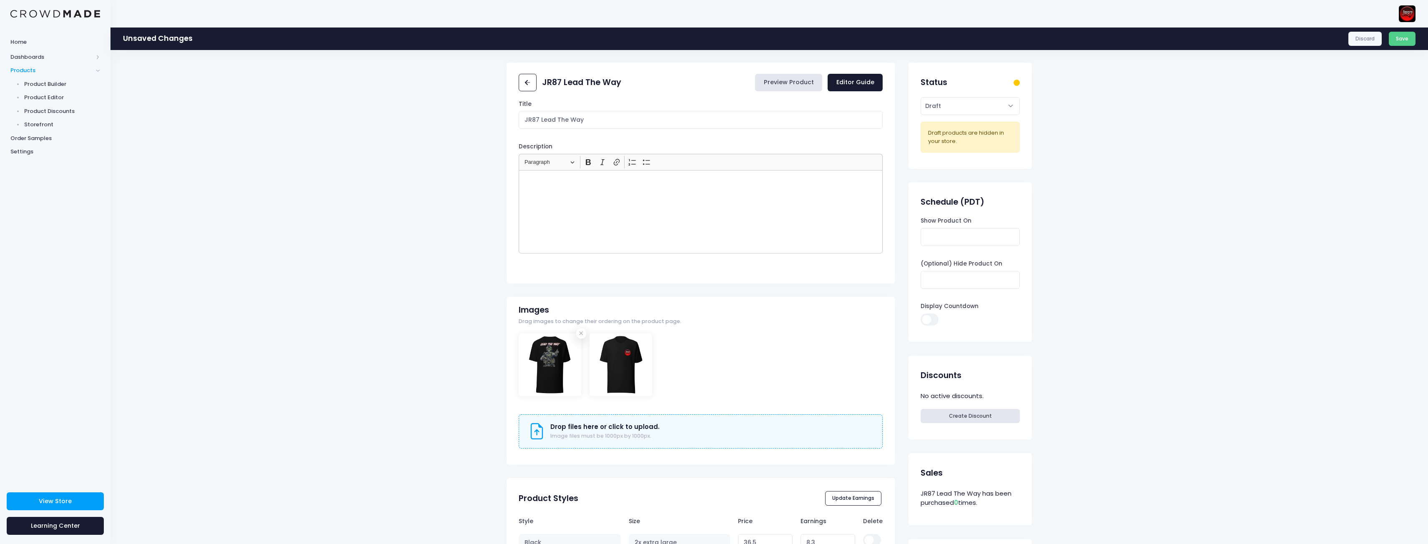
click at [786, 82] on link "Preview Product" at bounding box center [788, 83] width 67 height 18
click at [971, 100] on select "Active Draft" at bounding box center [970, 106] width 99 height 18
select select "active"
click at [921, 97] on select "Active Draft" at bounding box center [970, 106] width 99 height 18
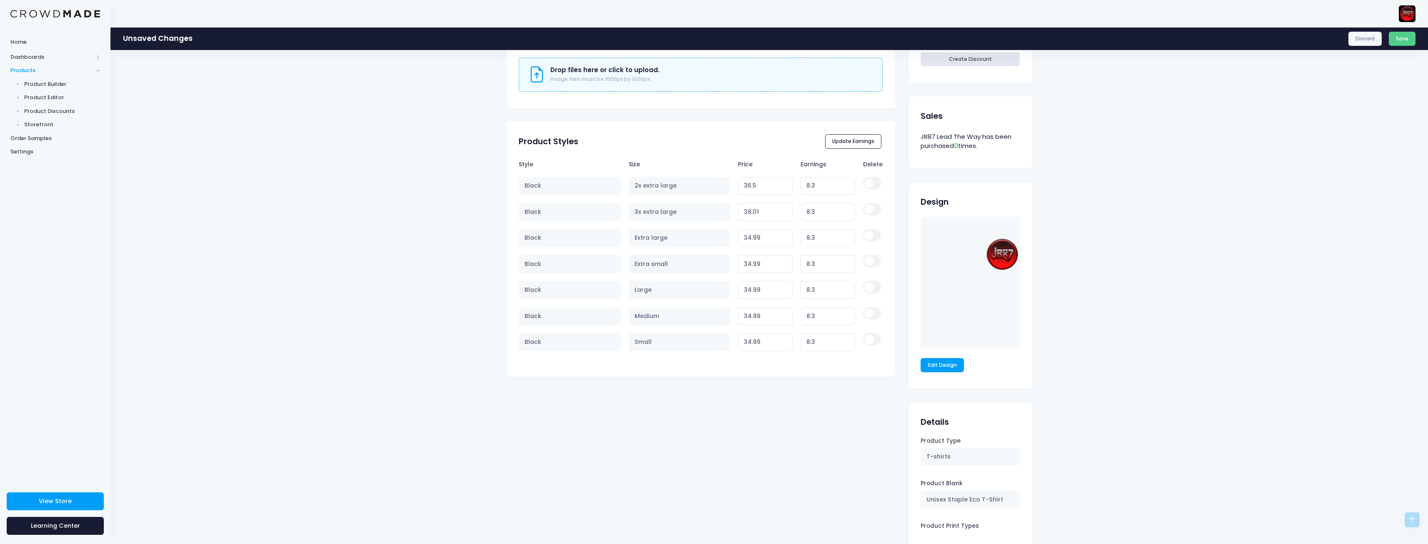
scroll to position [452, 0]
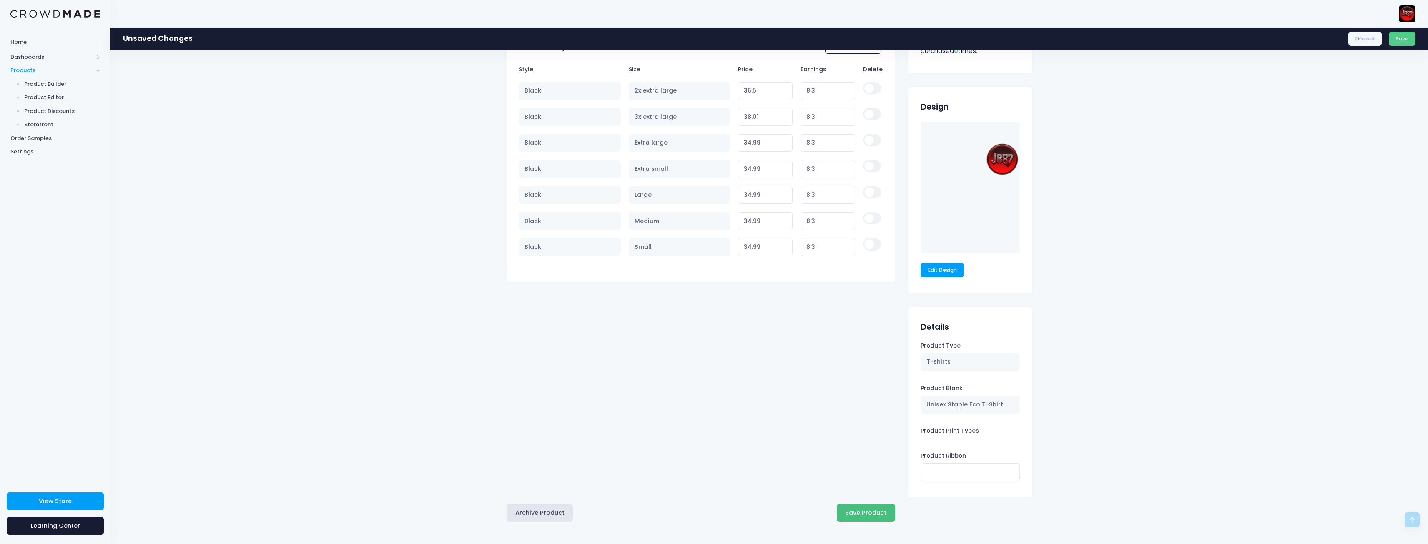
click at [875, 512] on button "Save Product" at bounding box center [866, 513] width 58 height 18
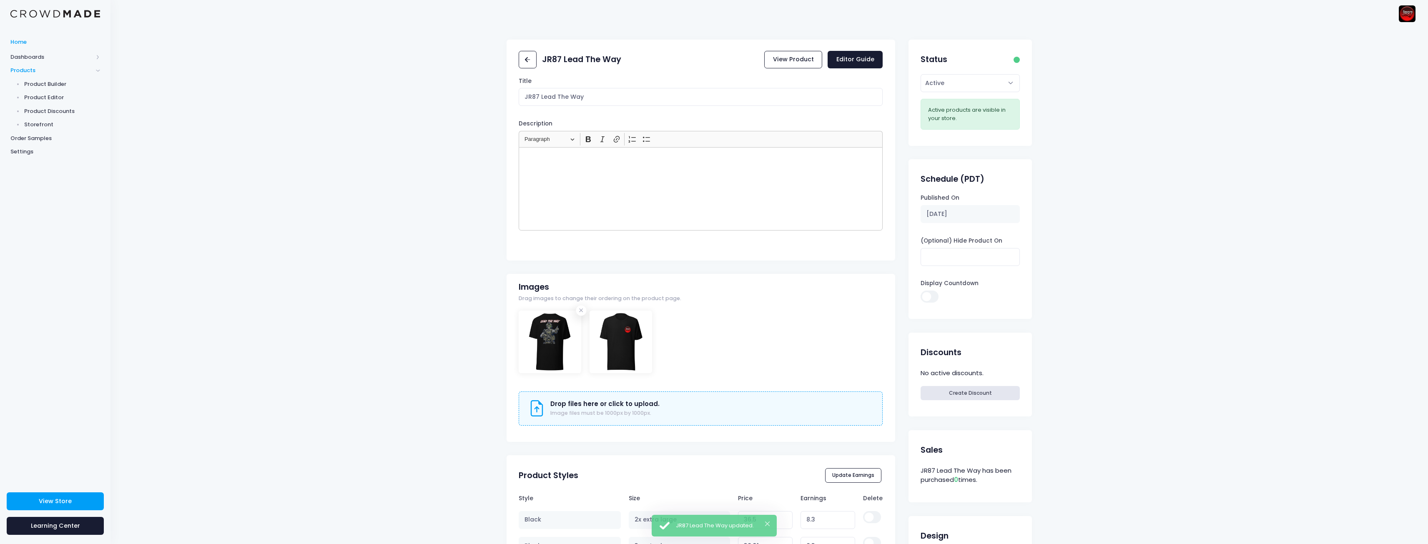
click at [25, 41] on span "Home" at bounding box center [55, 42] width 90 height 8
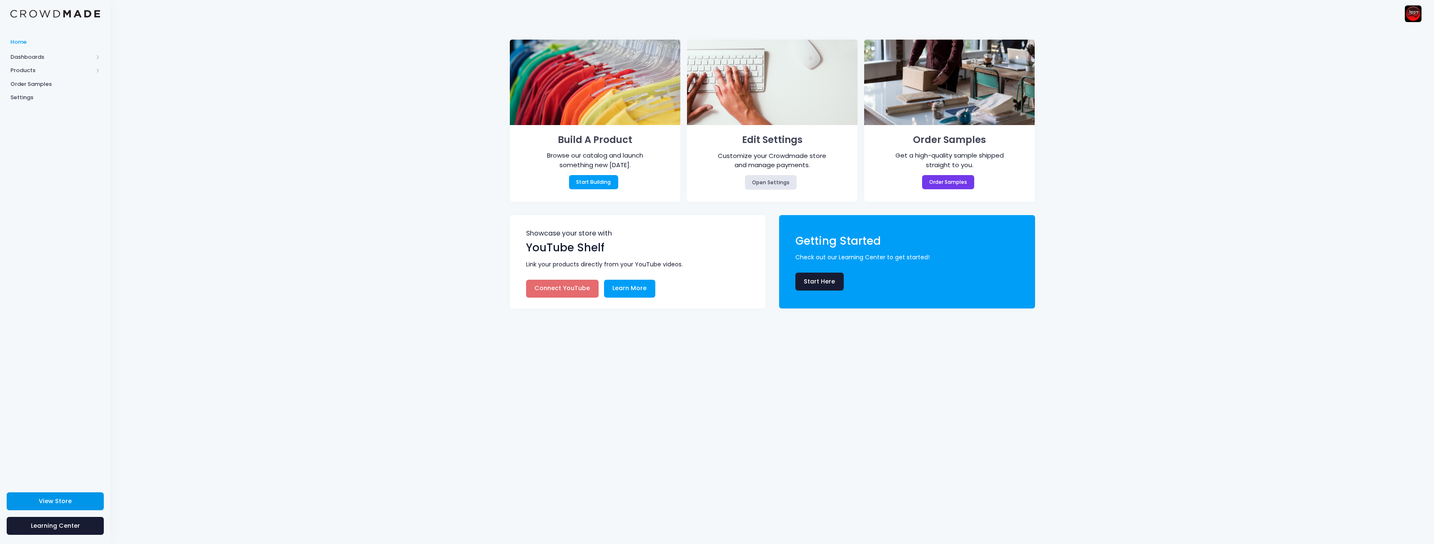
click at [31, 502] on link "View Store" at bounding box center [55, 501] width 97 height 18
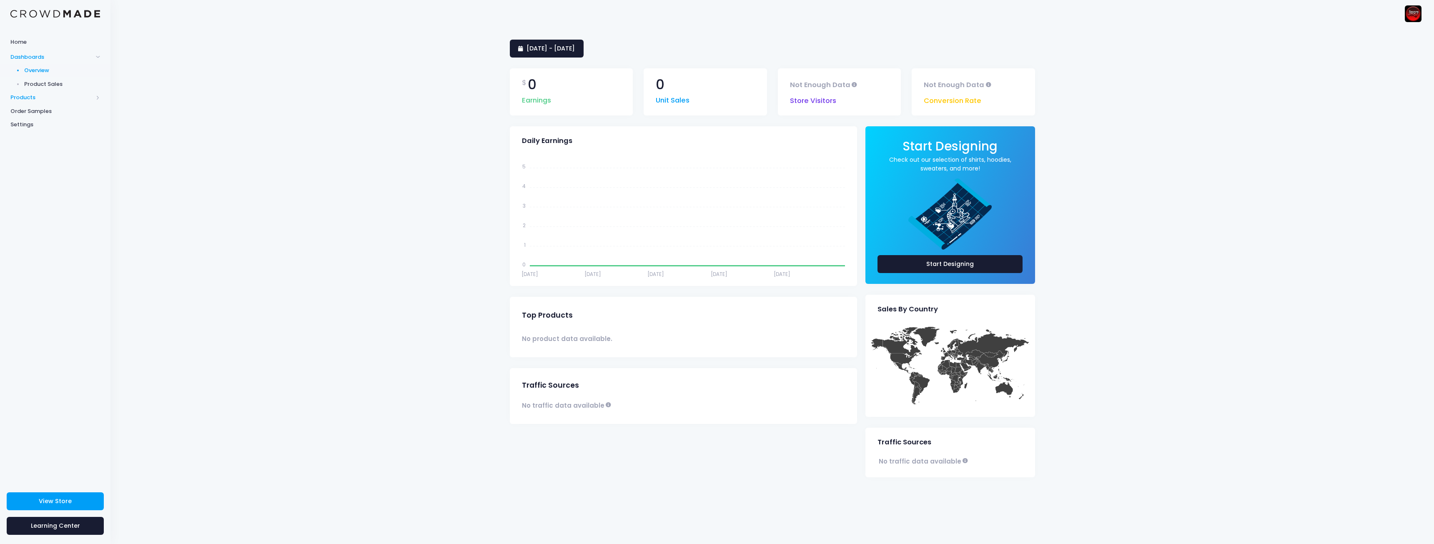
click at [35, 96] on span "Products" at bounding box center [51, 97] width 83 height 8
click at [54, 83] on span "Product Builder" at bounding box center [62, 84] width 76 height 8
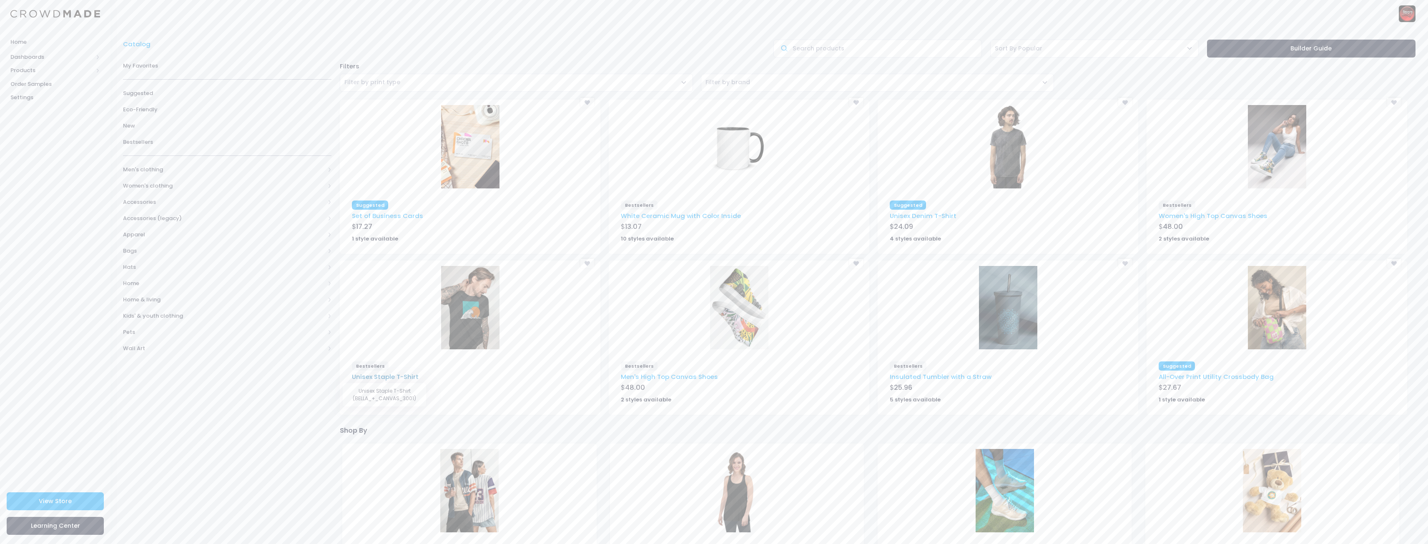
click at [403, 376] on link "Unisex Staple T-Shirt" at bounding box center [385, 376] width 67 height 9
click at [152, 169] on span "Men's clothing" at bounding box center [224, 170] width 202 height 8
click at [146, 234] on span "All shirts" at bounding box center [225, 235] width 178 height 8
click at [152, 248] on span "All shirts" at bounding box center [230, 251] width 181 height 8
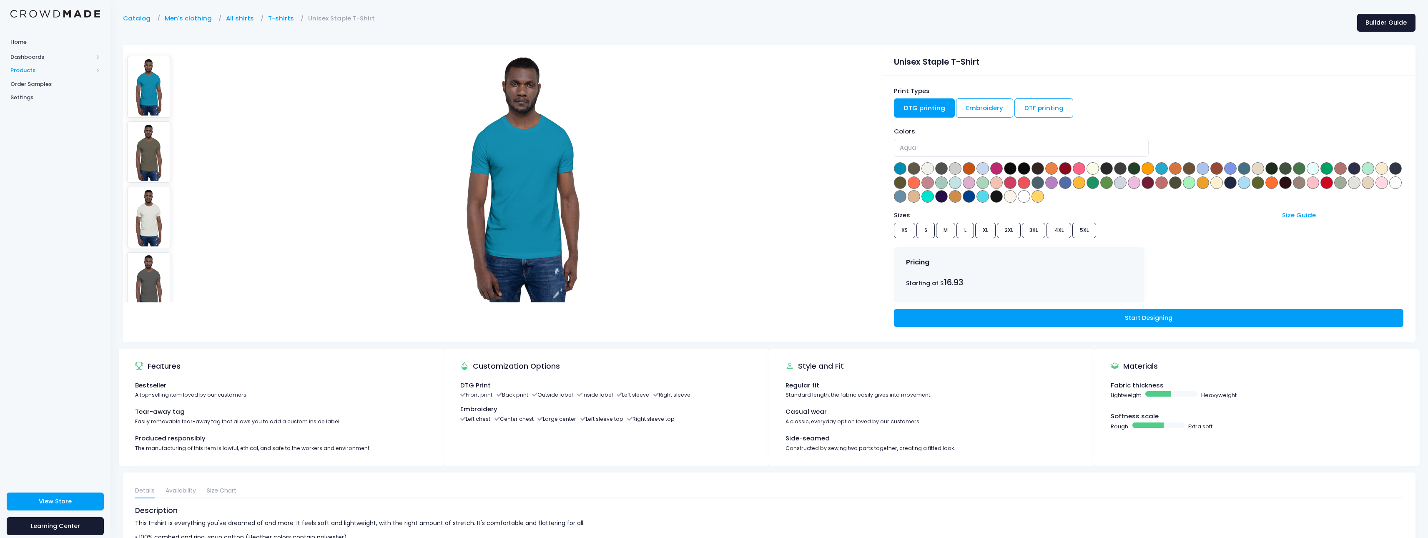
scroll to position [25, 0]
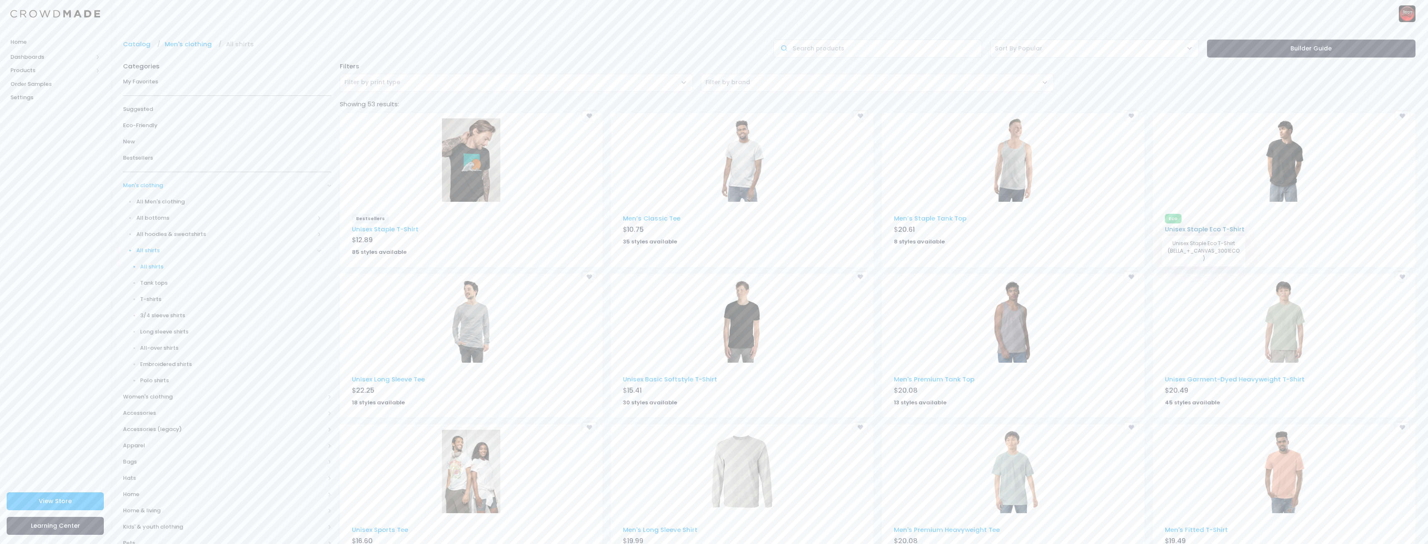
click at [1213, 228] on link "Unisex Staple Eco T-Shirt" at bounding box center [1205, 229] width 80 height 9
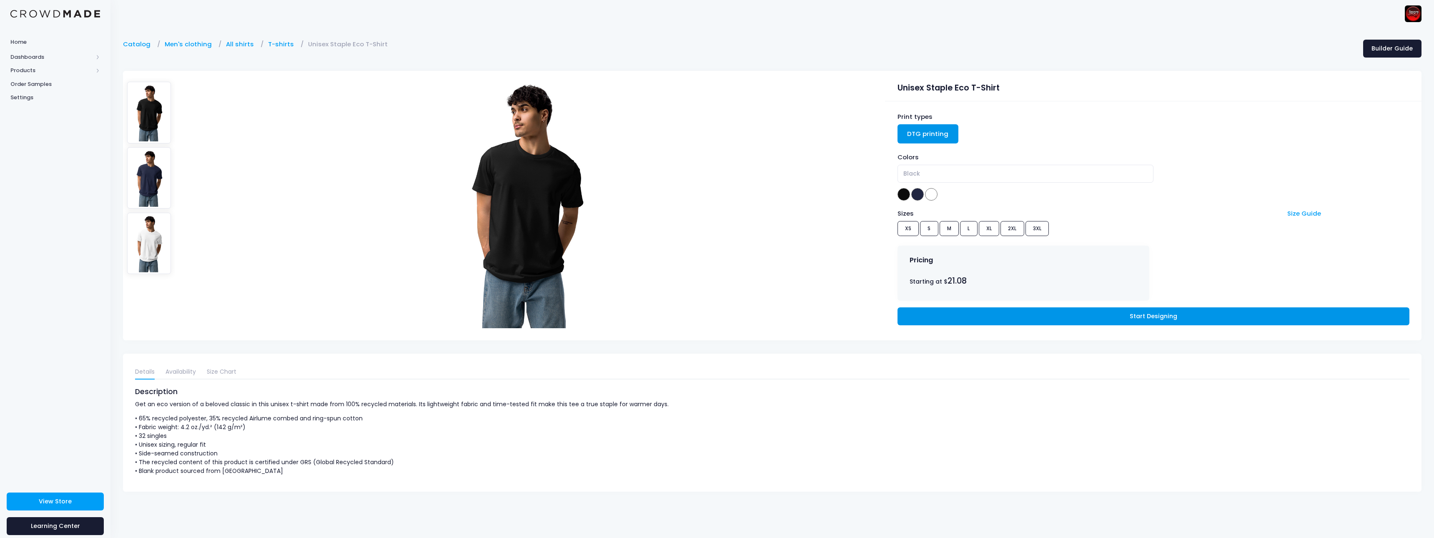
click at [1021, 316] on link "Start Designing" at bounding box center [1154, 316] width 512 height 18
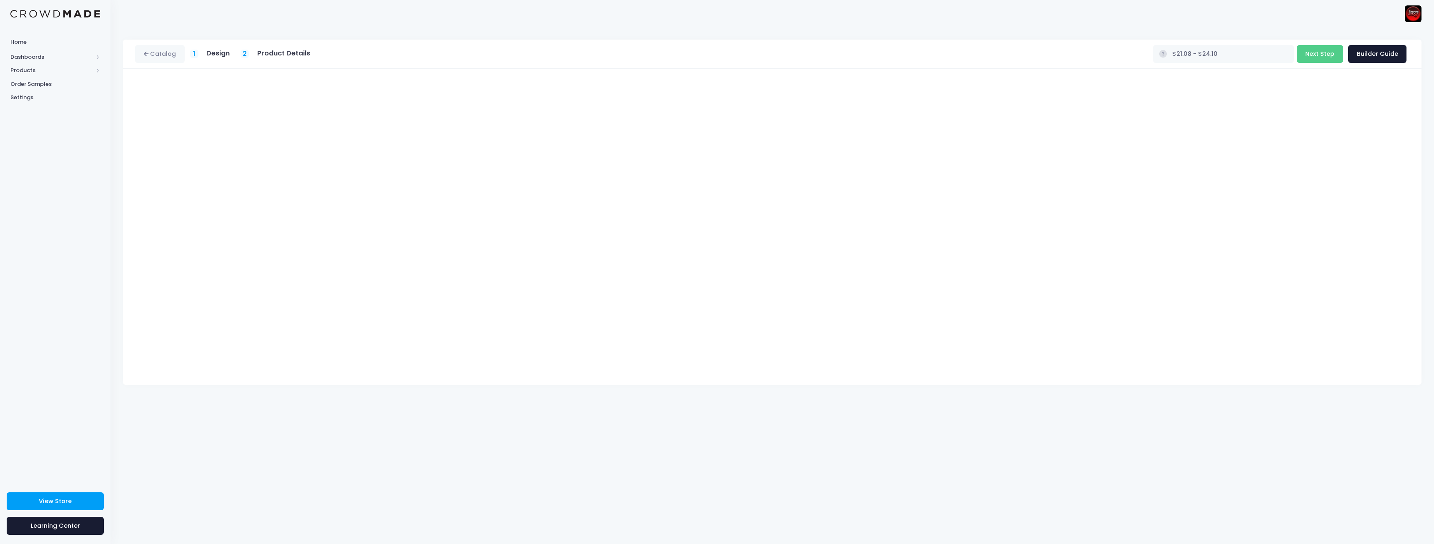
click at [823, 483] on div "Catalog 1 Design 2 Product Details" at bounding box center [772, 285] width 1324 height 517
type input "$26.69 - $29.71"
click at [1320, 53] on button "Next Step" at bounding box center [1320, 54] width 46 height 18
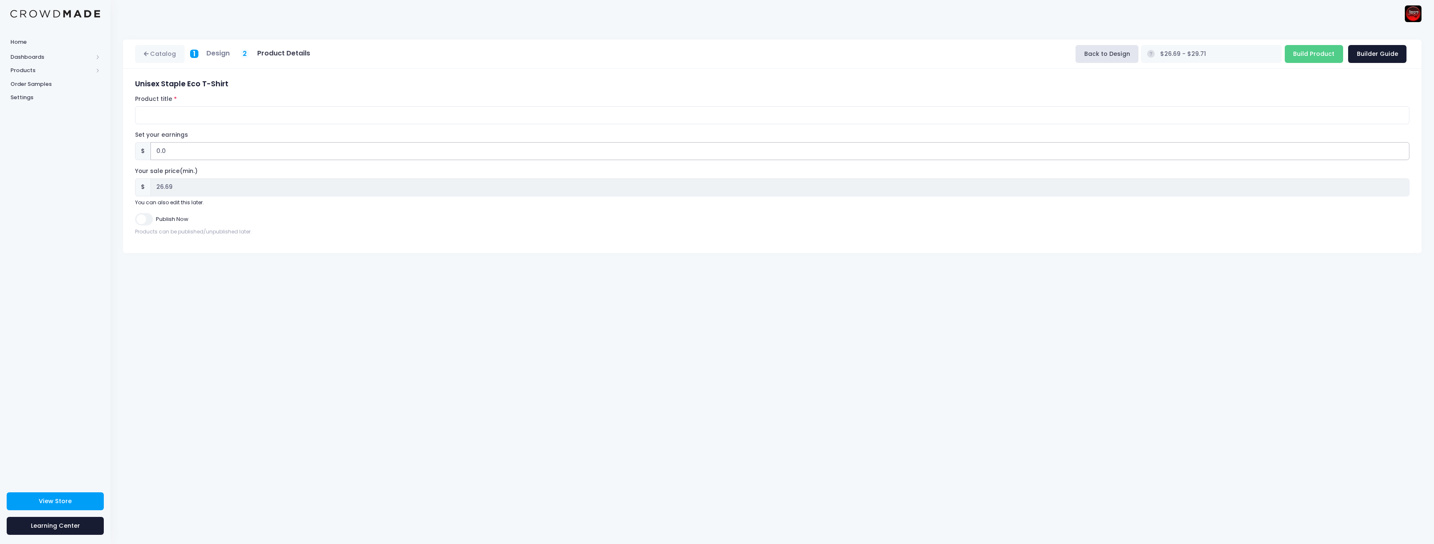
drag, startPoint x: 177, startPoint y: 152, endPoint x: 131, endPoint y: 151, distance: 46.7
click at [131, 151] on div "Unisex Staple Eco T-Shirt Product title Set your earnings $ 0.0 Earnings can't …" at bounding box center [772, 161] width 1299 height 184
type input "8"
type input "$34.69 - $37.71"
type input "34.69"
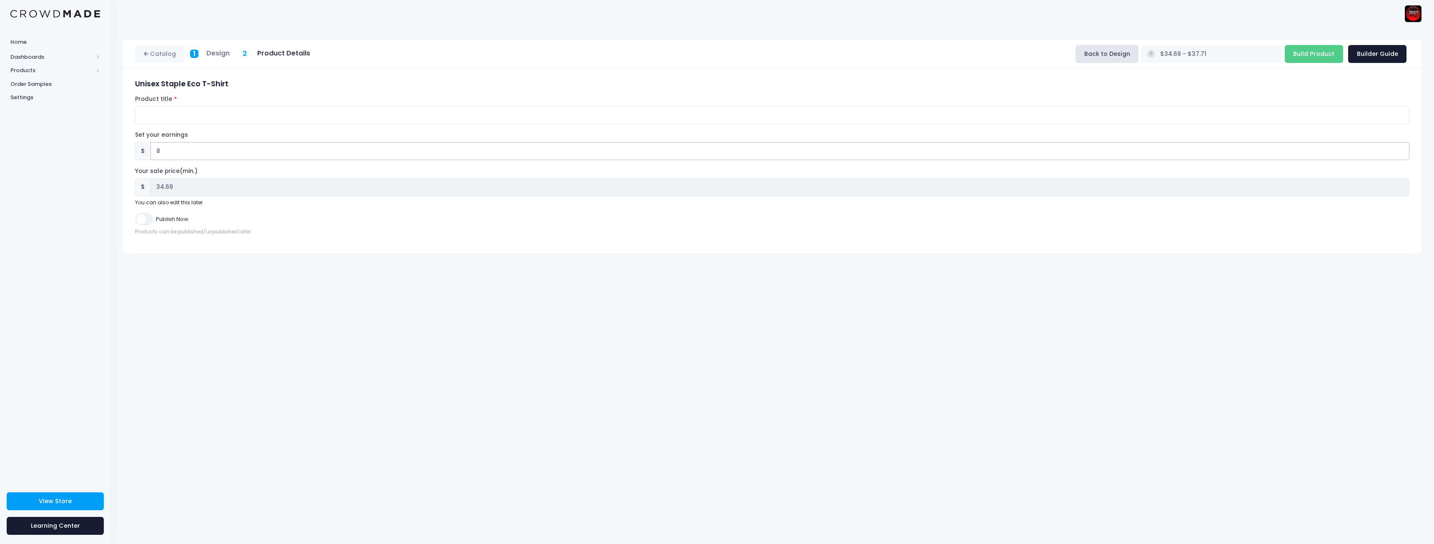
type input "8.3"
type input "$34.99 - $38.01"
type input "34.99"
type input "8.3"
click at [433, 250] on div "Unisex Staple Eco T-Shirt Product title Set your earnings $ 8.3 Earnings can't …" at bounding box center [772, 161] width 1299 height 184
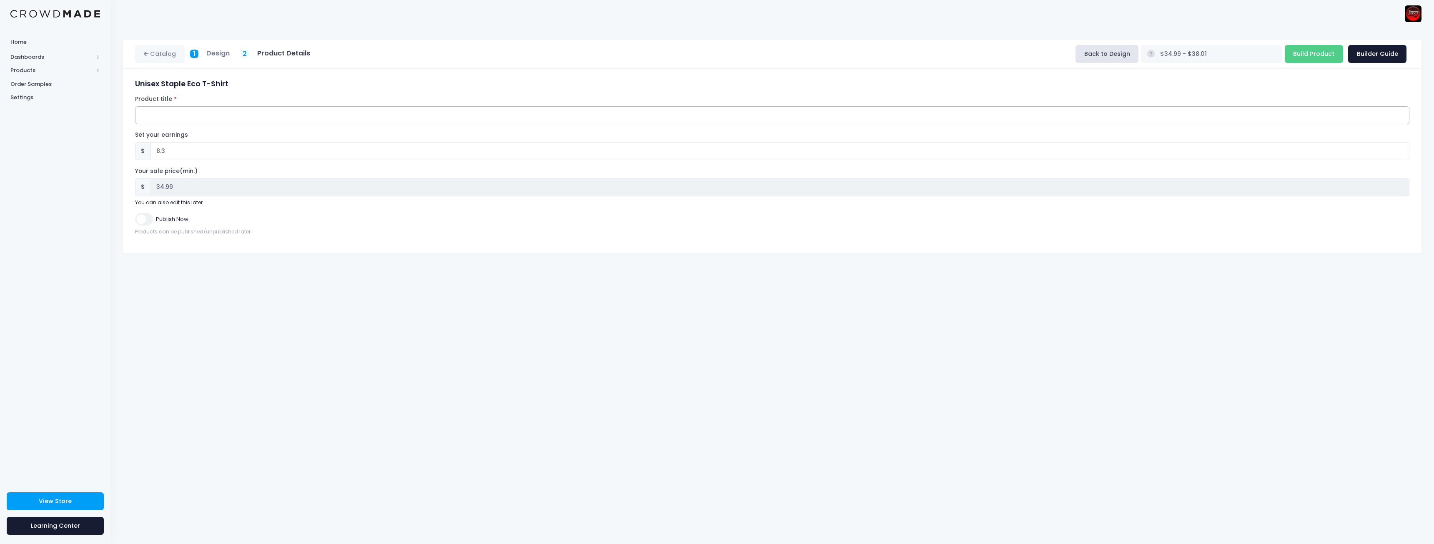
click at [260, 118] on input "Product title" at bounding box center [772, 115] width 1275 height 18
type input "JR87 Team Sport"
click at [1316, 60] on input "Build Product" at bounding box center [1314, 54] width 58 height 18
type input "Building product..."
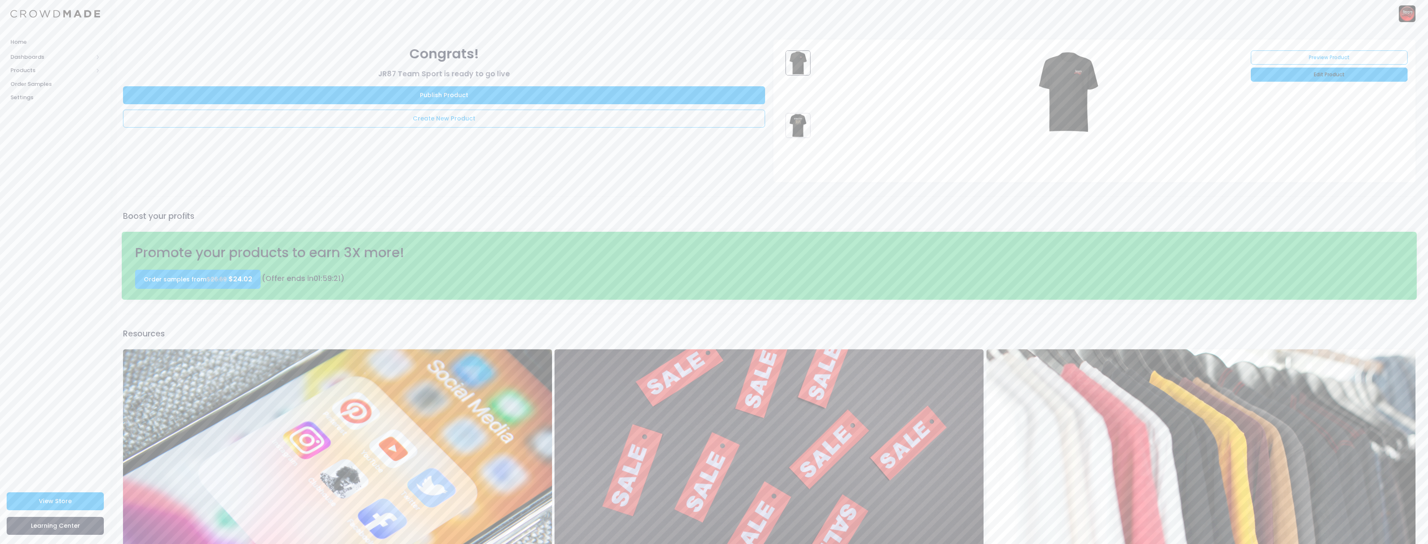
click at [1324, 78] on link "Edit Product" at bounding box center [1329, 75] width 156 height 14
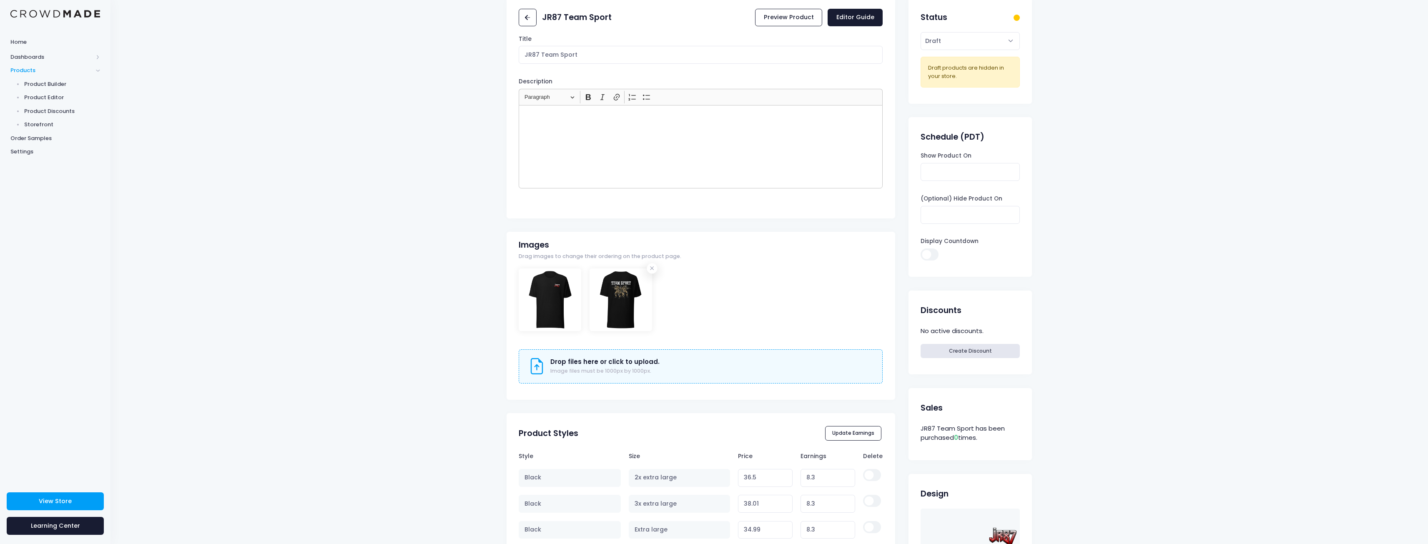
scroll to position [42, 0]
drag, startPoint x: 622, startPoint y: 304, endPoint x: 546, endPoint y: 304, distance: 75.9
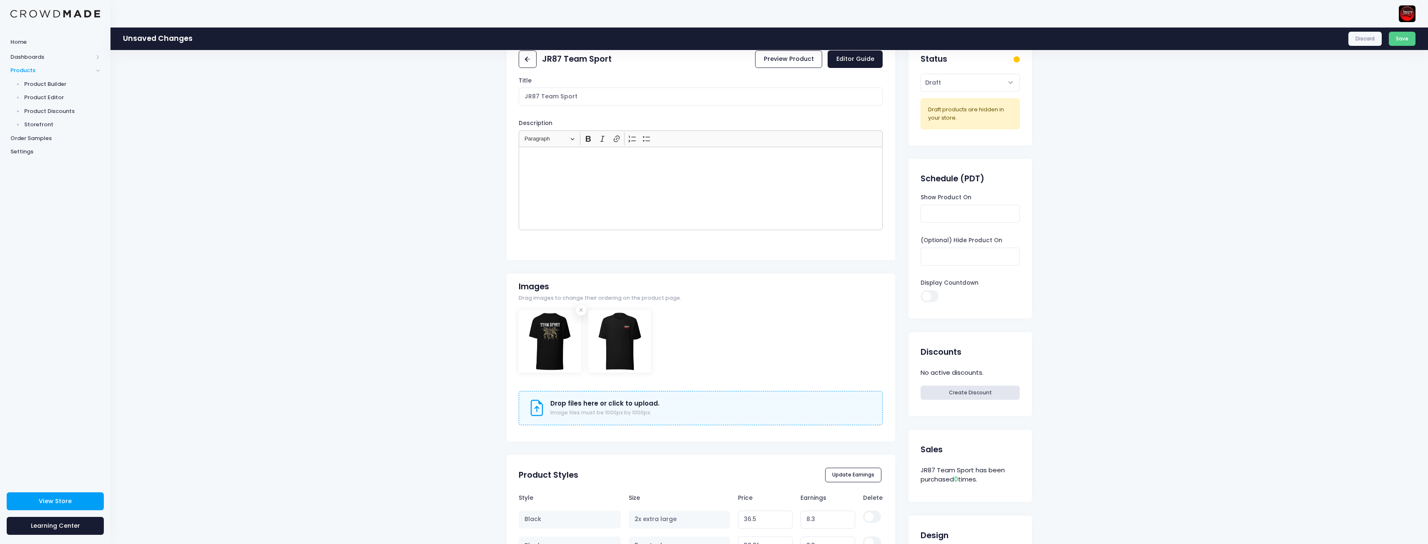
scroll to position [0, 0]
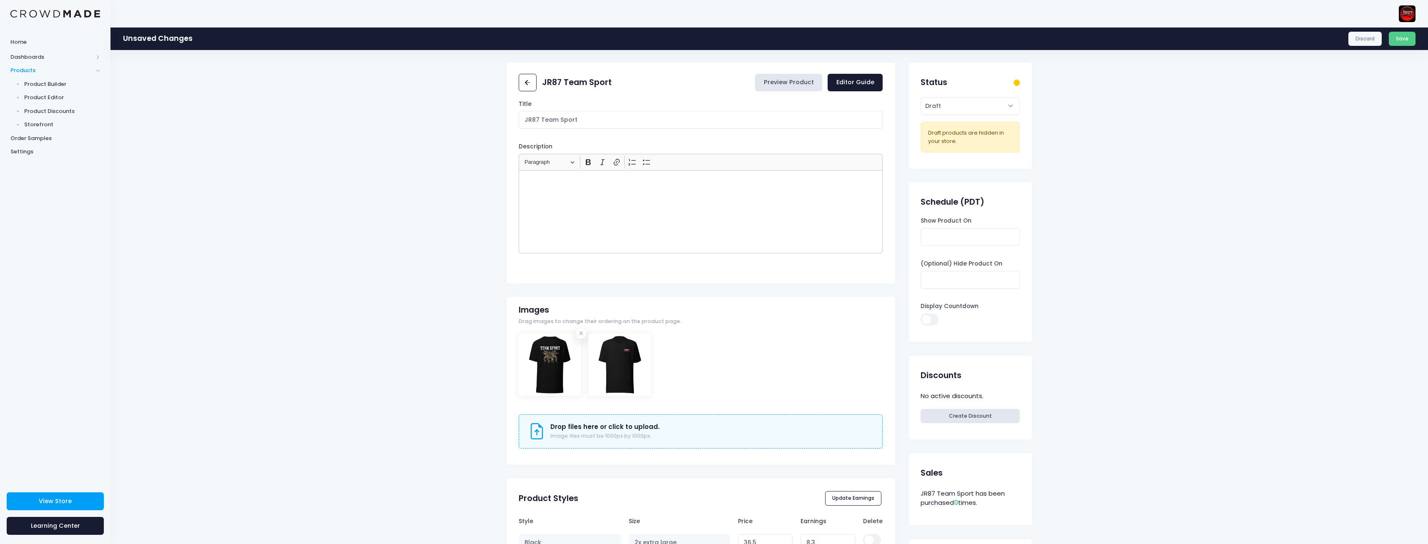
click at [794, 83] on link "Preview Product" at bounding box center [788, 83] width 67 height 18
click at [951, 106] on select "Active Draft" at bounding box center [970, 106] width 99 height 18
select select "active"
click at [921, 97] on select "Active Draft" at bounding box center [970, 106] width 99 height 18
click at [1404, 43] on button "Save" at bounding box center [1402, 39] width 27 height 14
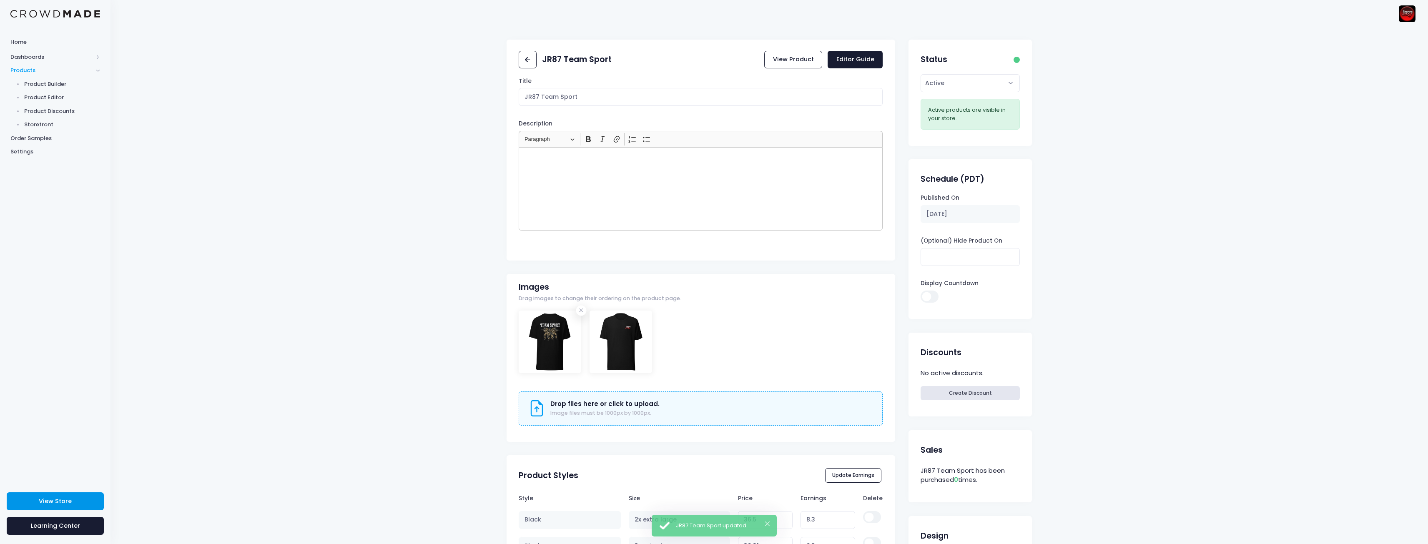
click at [60, 500] on span "View Store" at bounding box center [55, 501] width 33 height 8
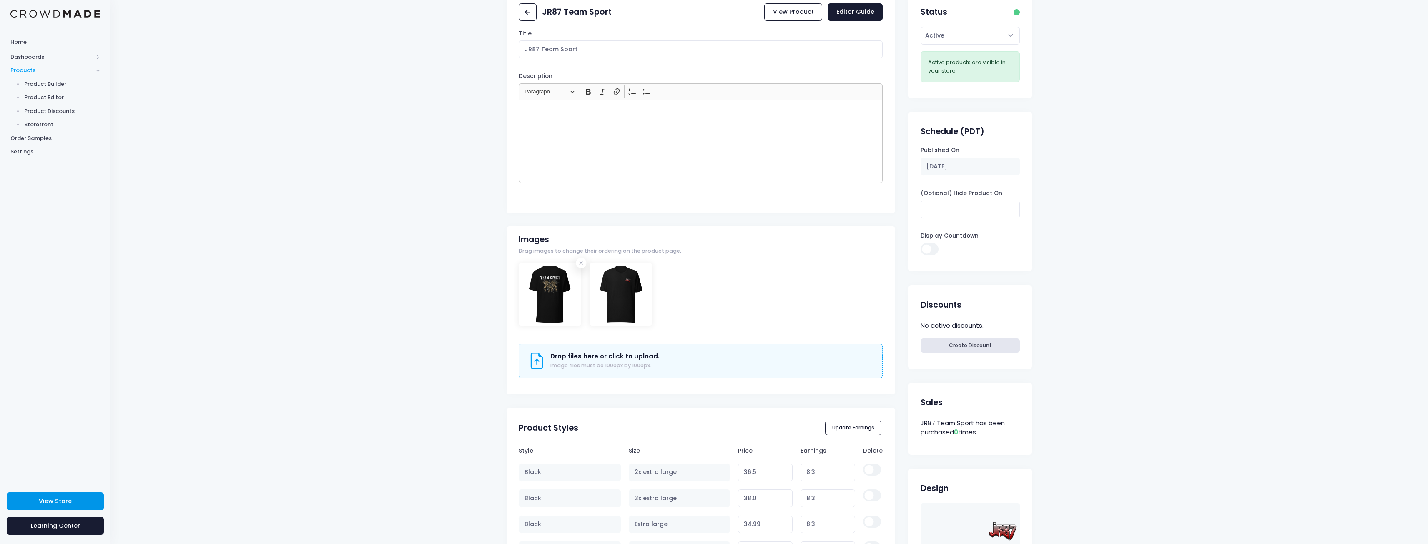
scroll to position [167, 0]
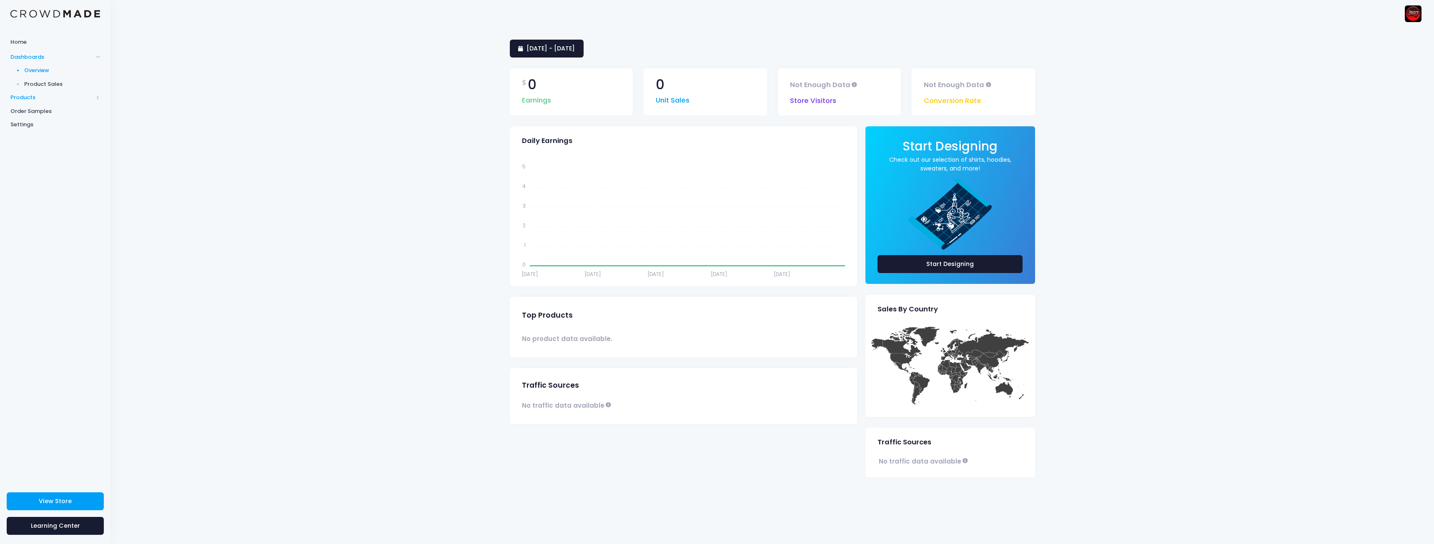
click at [35, 100] on span "Products" at bounding box center [51, 97] width 83 height 8
click at [49, 95] on span "Product Editor" at bounding box center [62, 97] width 76 height 8
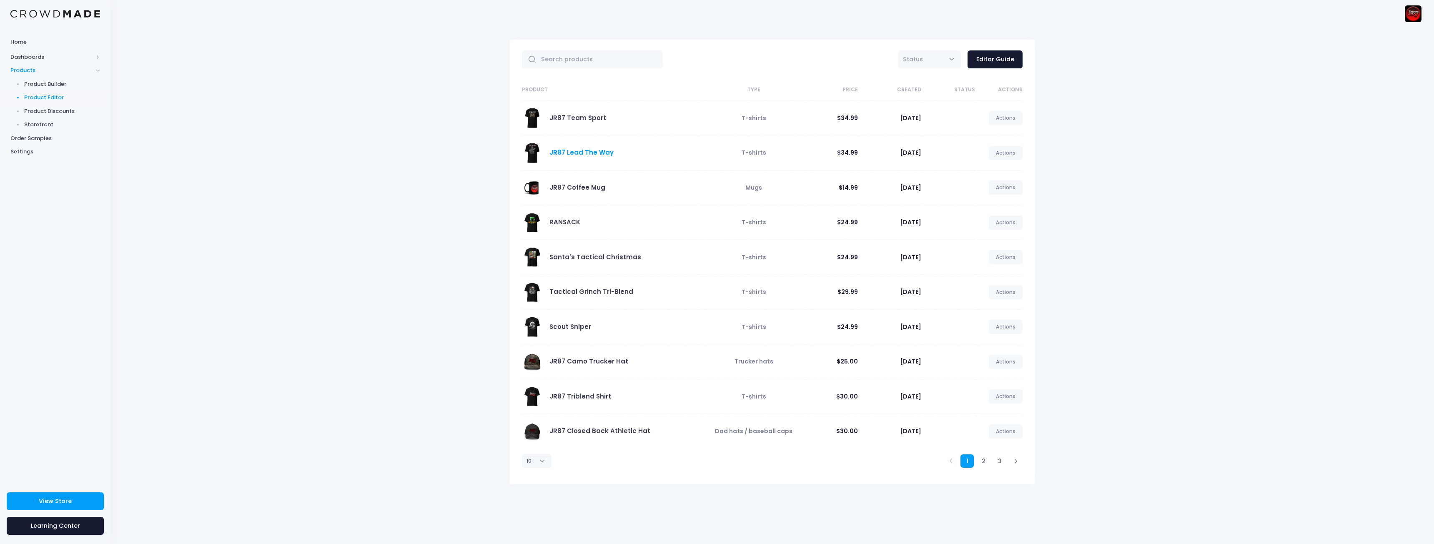
click at [582, 156] on link "JR87 Lead The Way" at bounding box center [582, 152] width 64 height 9
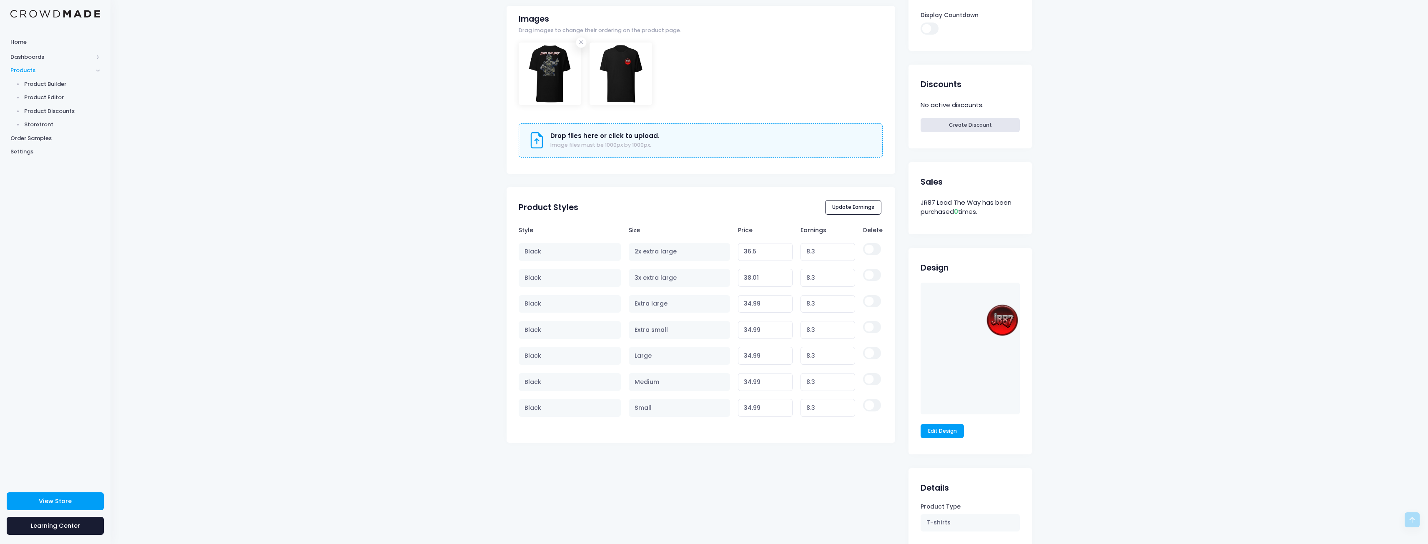
scroll to position [292, 0]
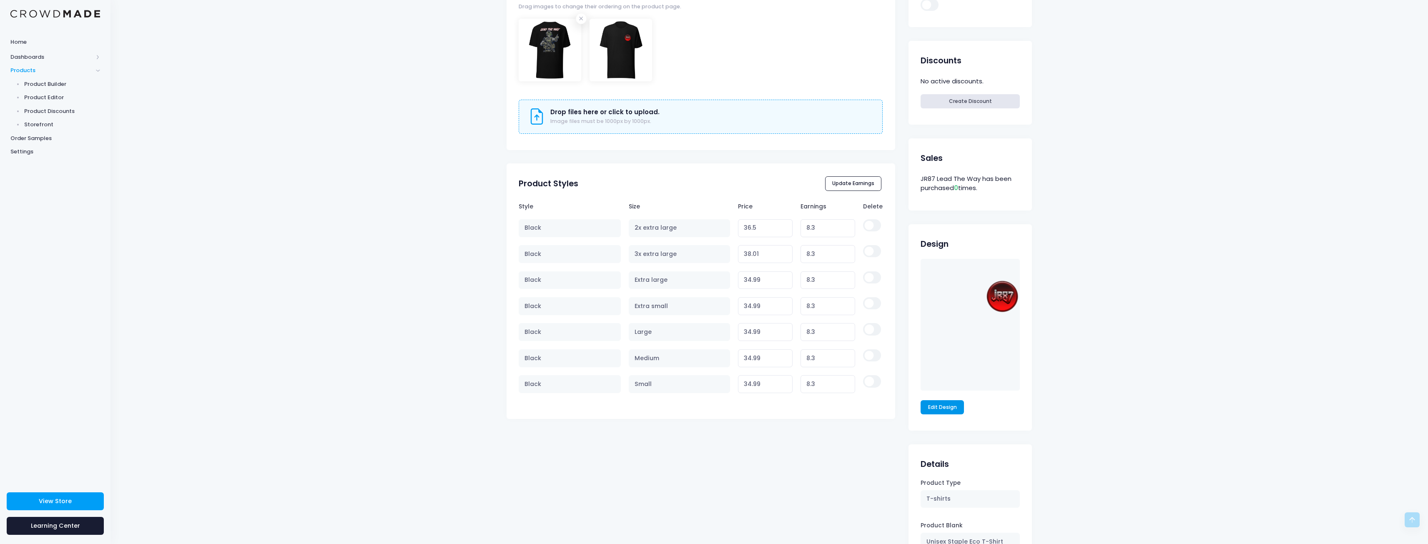
click at [932, 406] on link "Edit Design" at bounding box center [942, 407] width 43 height 14
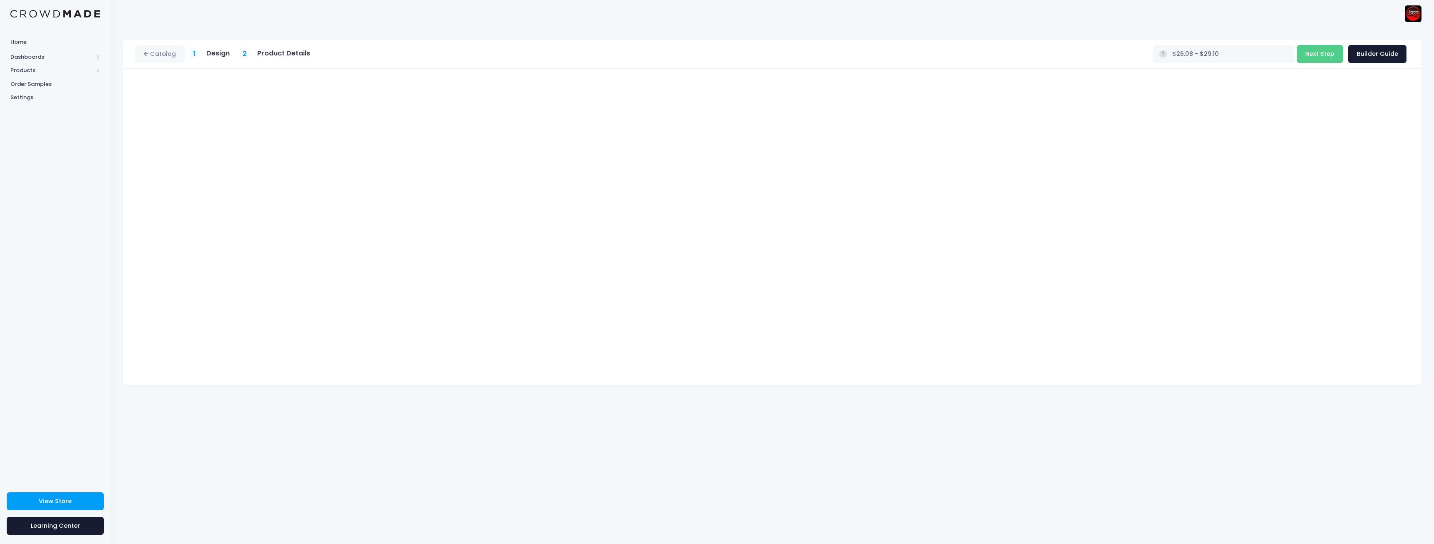
type input "$31.69 - $34.71"
click at [1325, 53] on button "Next Step" at bounding box center [1320, 54] width 46 height 18
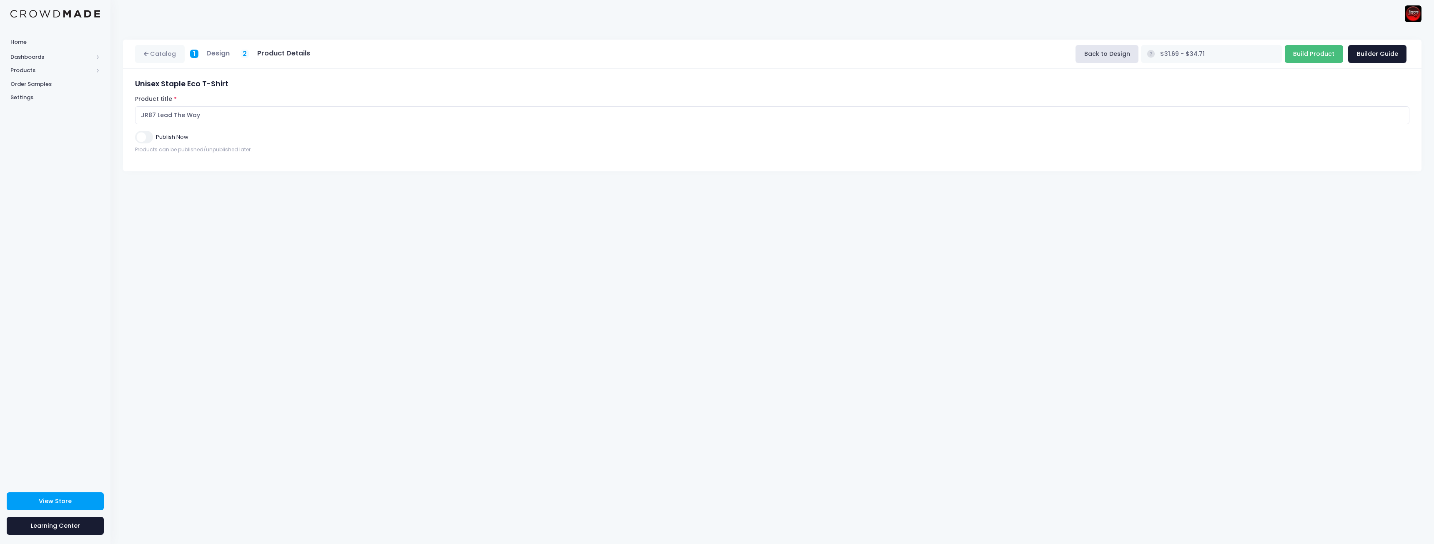
click at [1325, 53] on input "Build Product" at bounding box center [1314, 54] width 58 height 18
click at [1317, 57] on input "Build Product" at bounding box center [1314, 54] width 58 height 18
type input "Building product..."
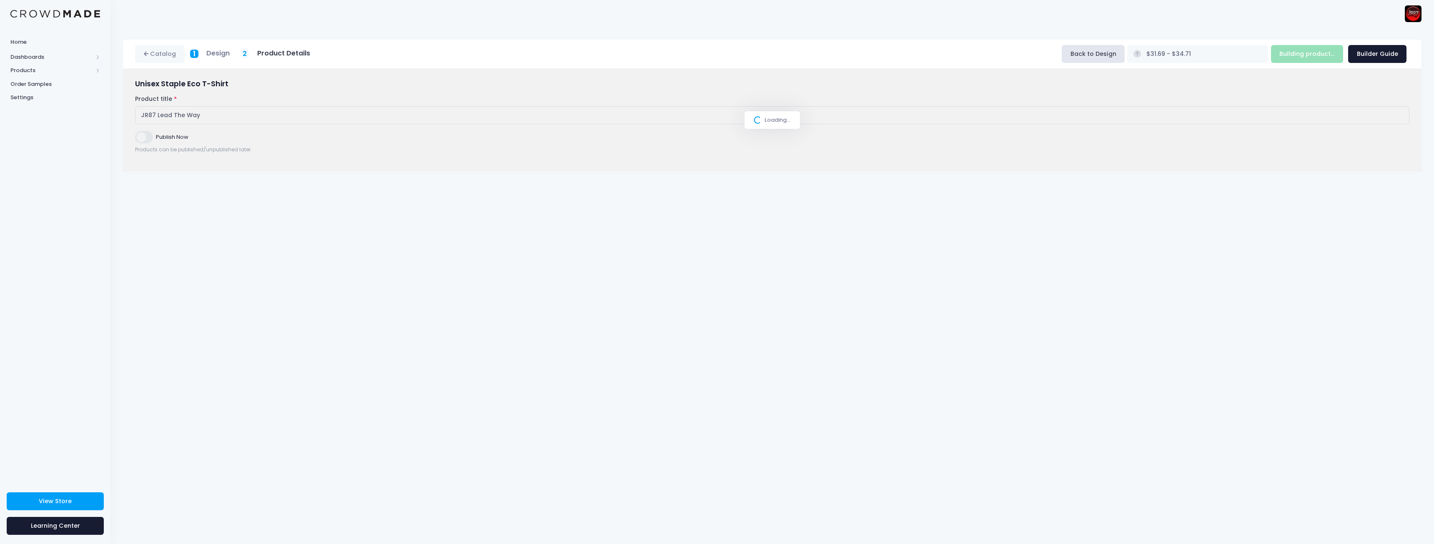
click at [697, 269] on div "Catalog 1 Design 2 Product Details" at bounding box center [772, 285] width 1324 height 517
type input "$31.69 - $34.71"
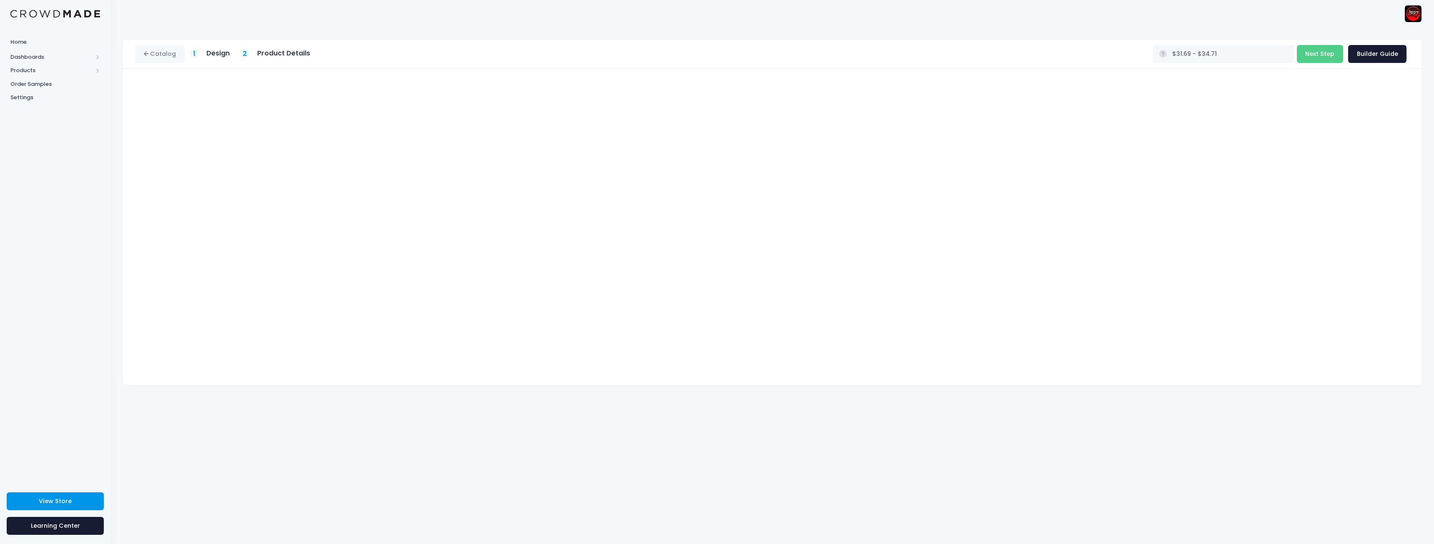
click at [64, 502] on span "View Store" at bounding box center [55, 501] width 33 height 8
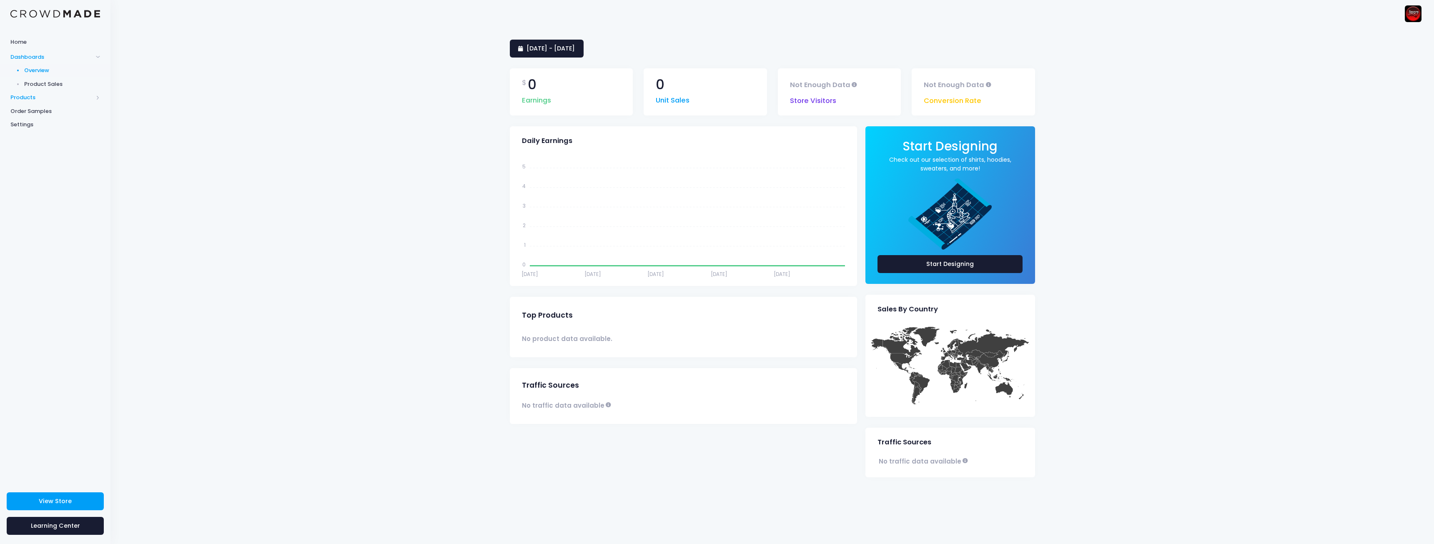
click at [47, 99] on span "Products" at bounding box center [51, 97] width 83 height 8
click at [49, 98] on span "Product Editor" at bounding box center [62, 97] width 76 height 8
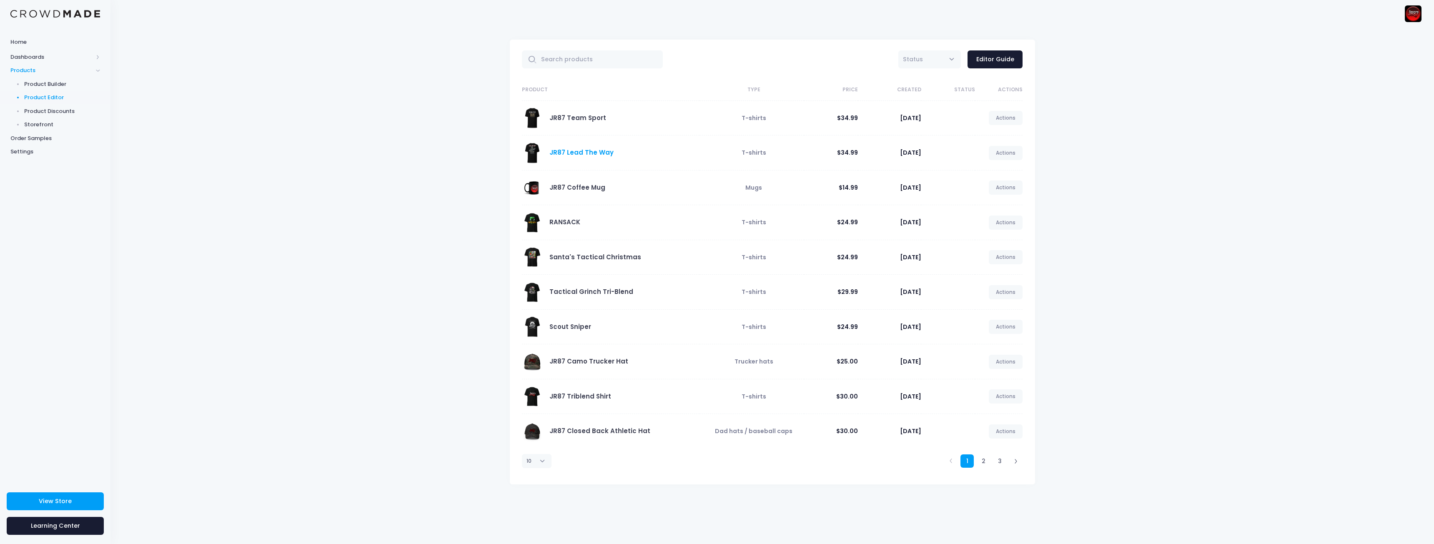
click at [580, 151] on link "JR87 Lead The Way" at bounding box center [582, 152] width 64 height 9
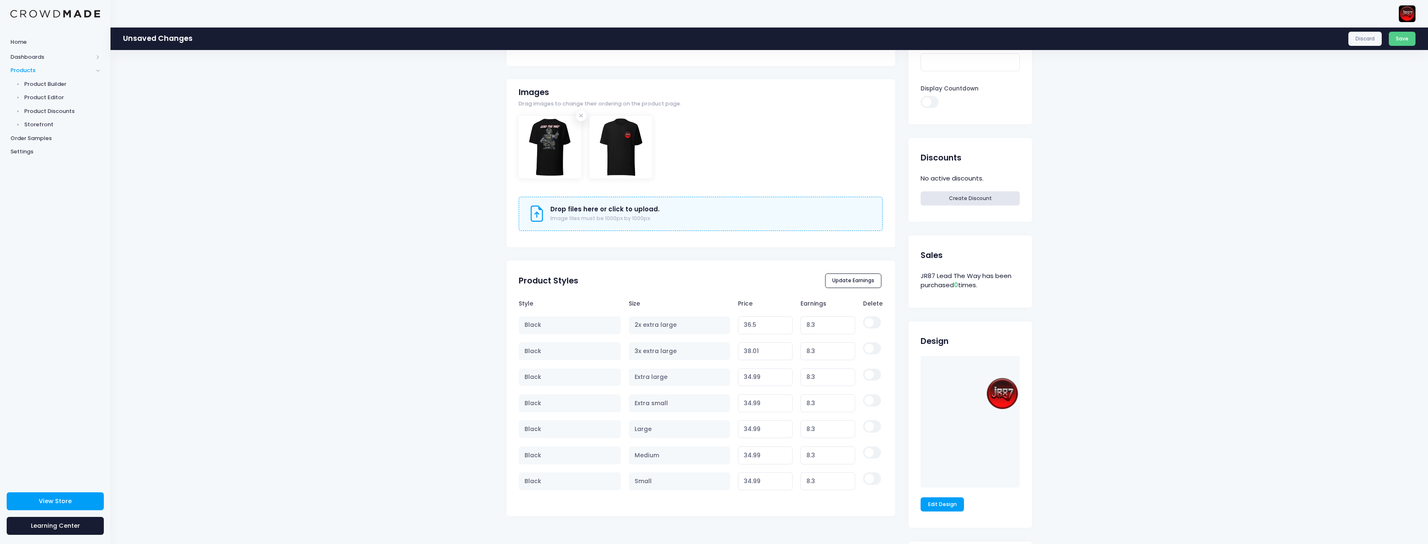
scroll to position [334, 0]
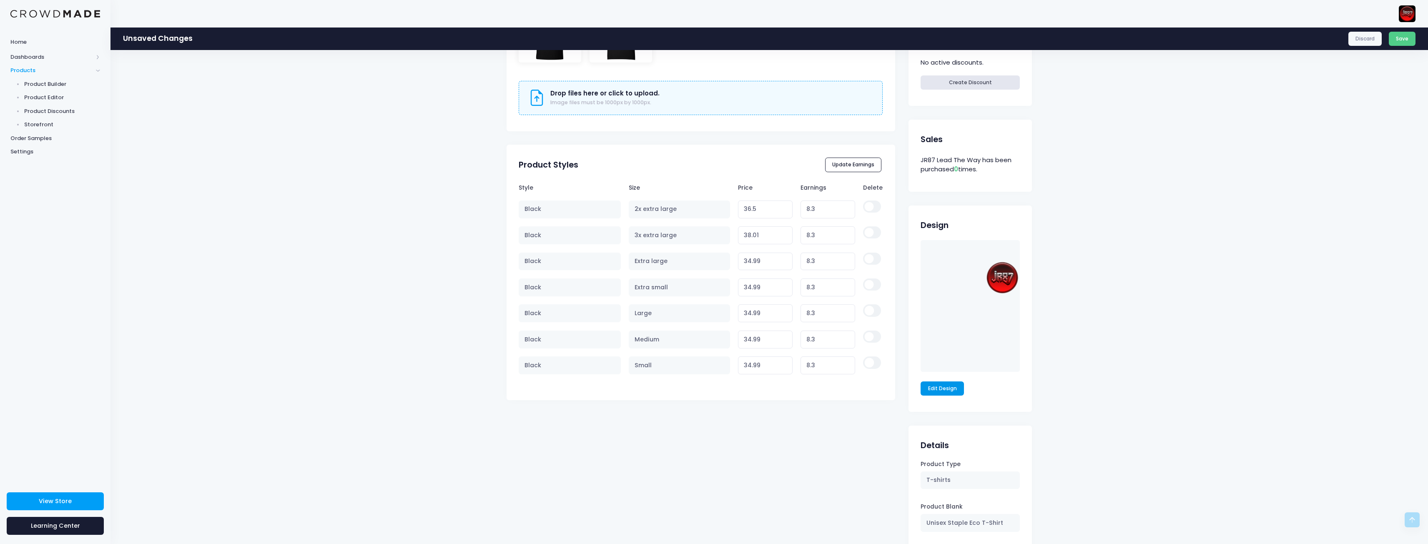
click at [939, 389] on link "Edit Design" at bounding box center [942, 388] width 43 height 14
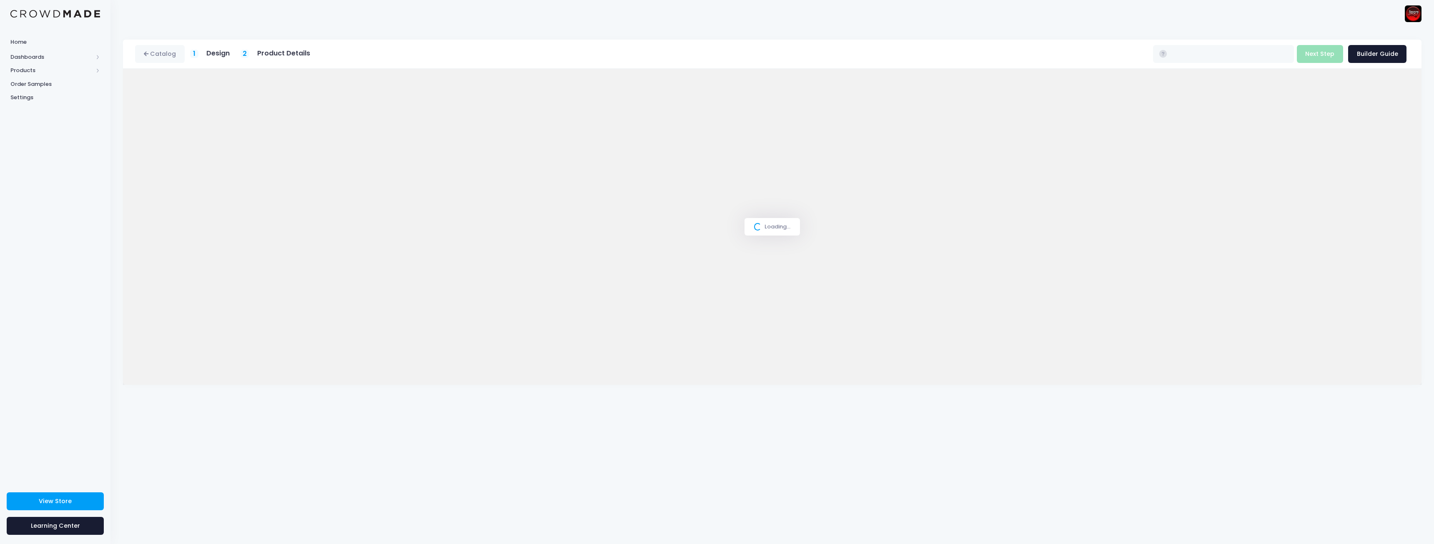
type input "$31.69 - $34.71"
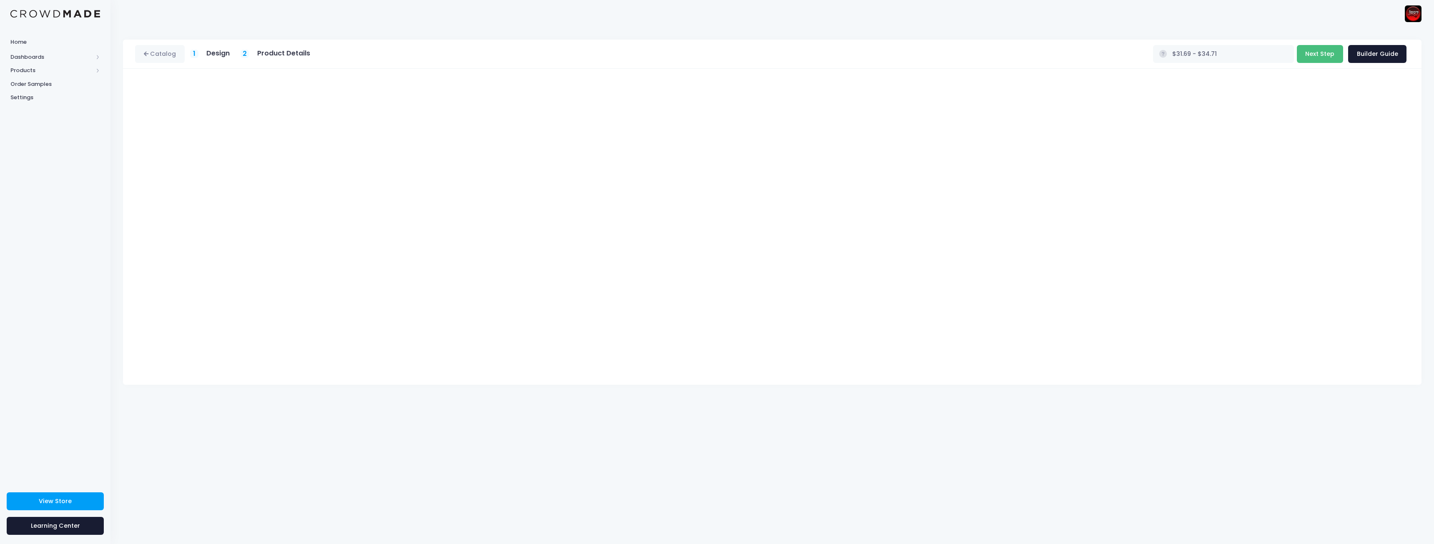
click at [1317, 55] on button "Next Step" at bounding box center [1320, 54] width 46 height 18
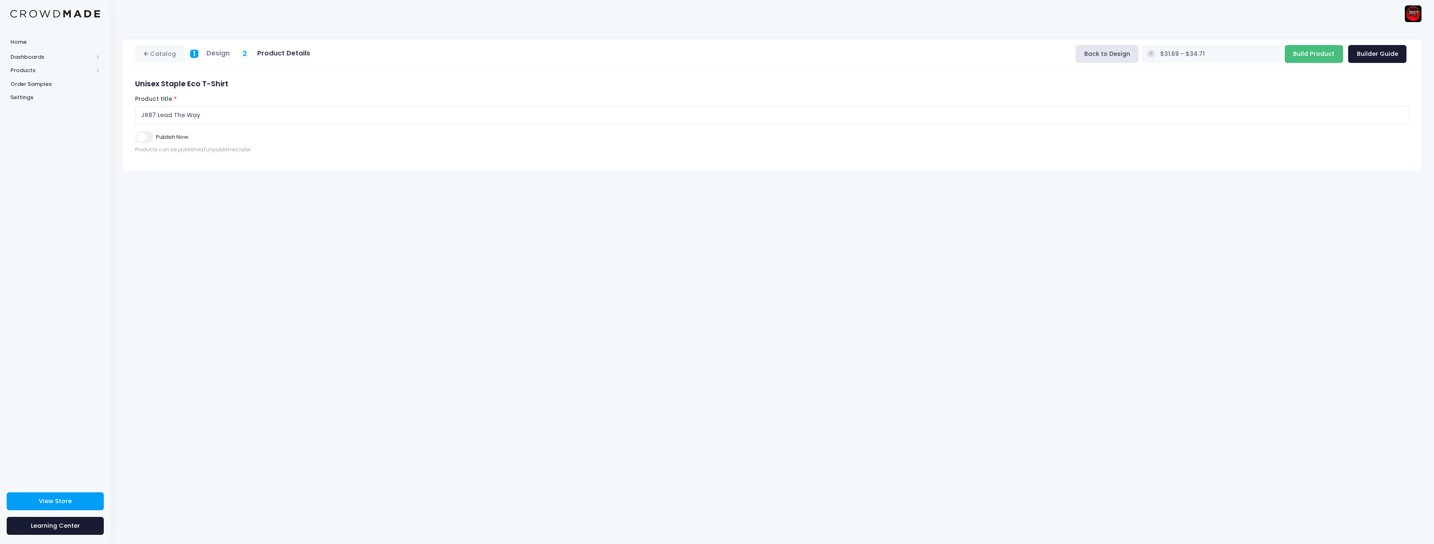
click at [1317, 55] on input "Build Product" at bounding box center [1314, 54] width 58 height 18
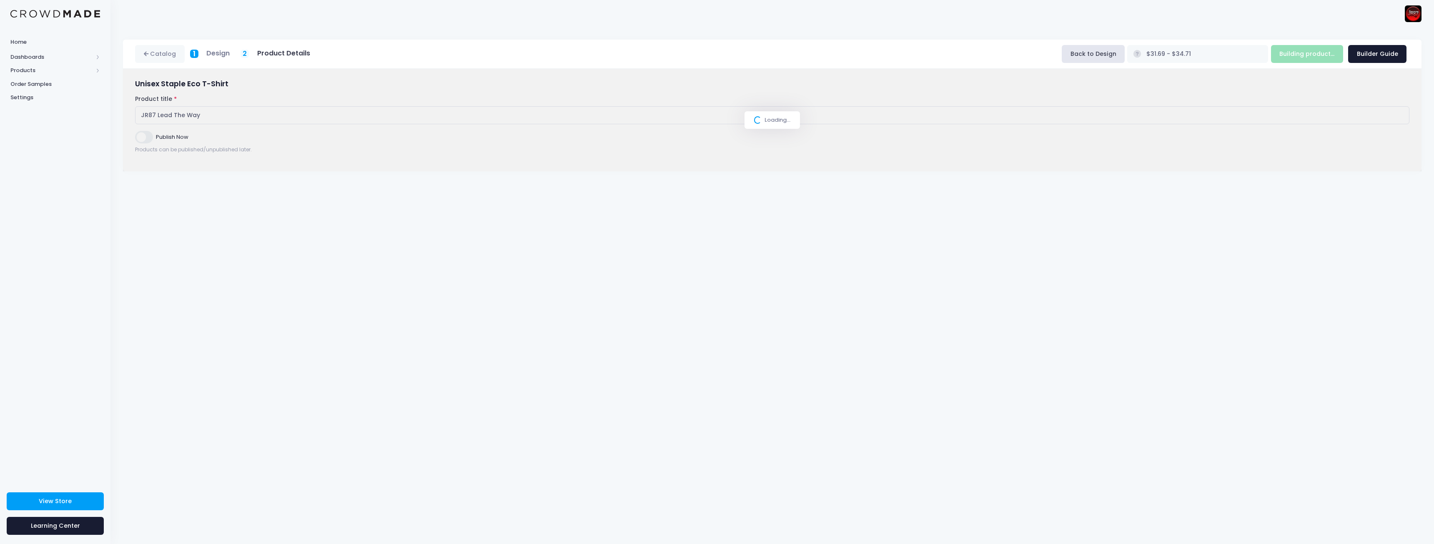
type input "Build Product"
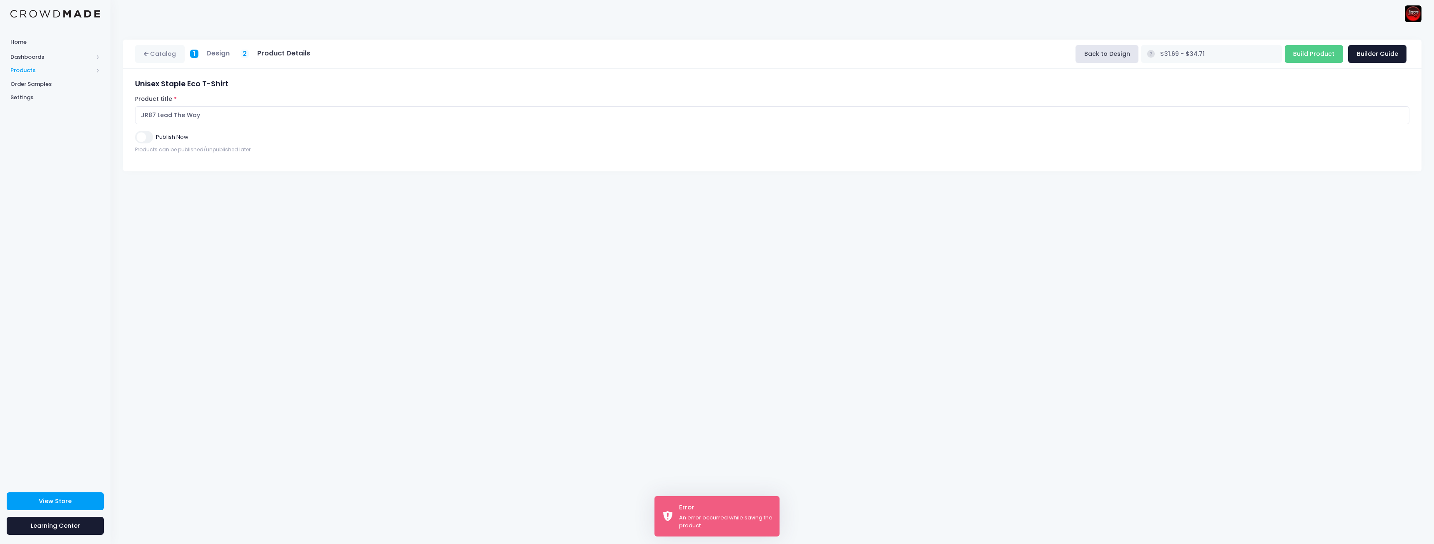
click at [30, 70] on span "Products" at bounding box center [51, 70] width 83 height 8
click at [41, 98] on span "Product Editor" at bounding box center [62, 97] width 76 height 8
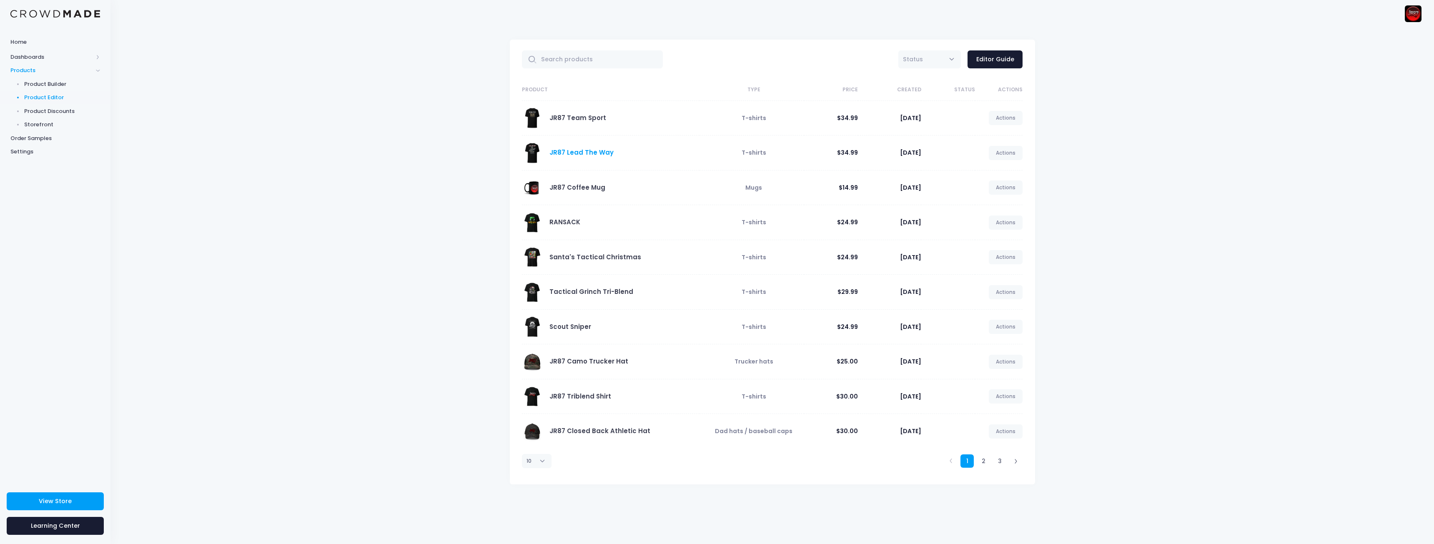
click at [583, 153] on link "JR87 Lead The Way" at bounding box center [582, 152] width 64 height 9
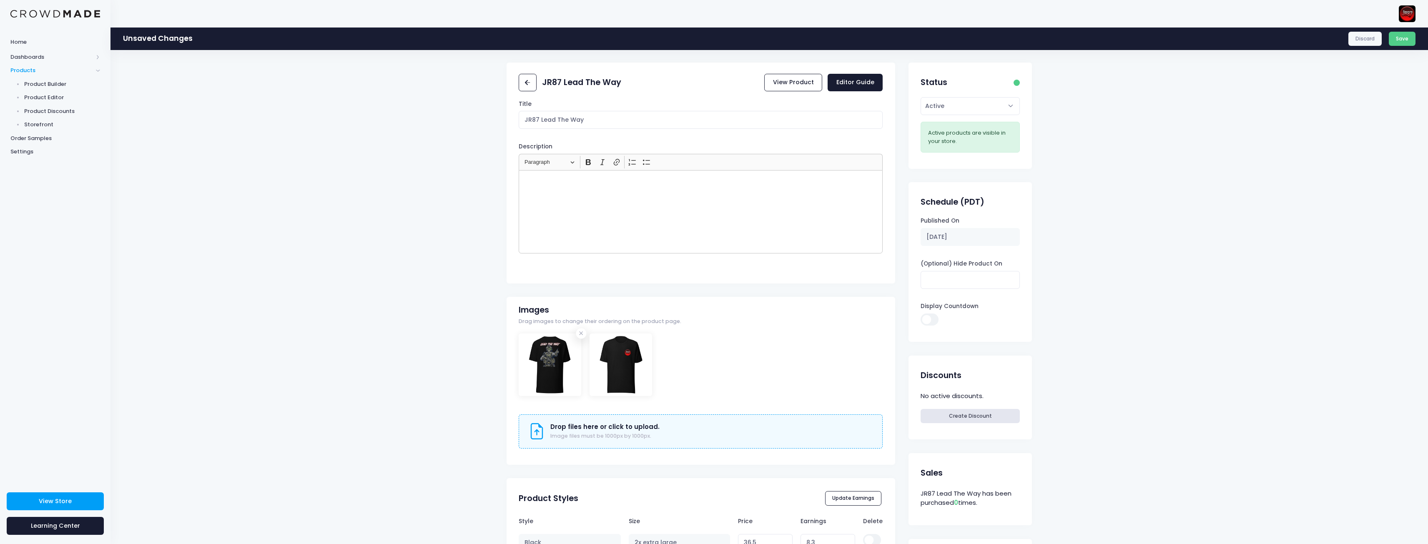
click at [316, 263] on div "JR87 Lead The Way View Product Editor Guide Title JR87 Lead The Way Description…" at bounding box center [769, 523] width 1318 height 921
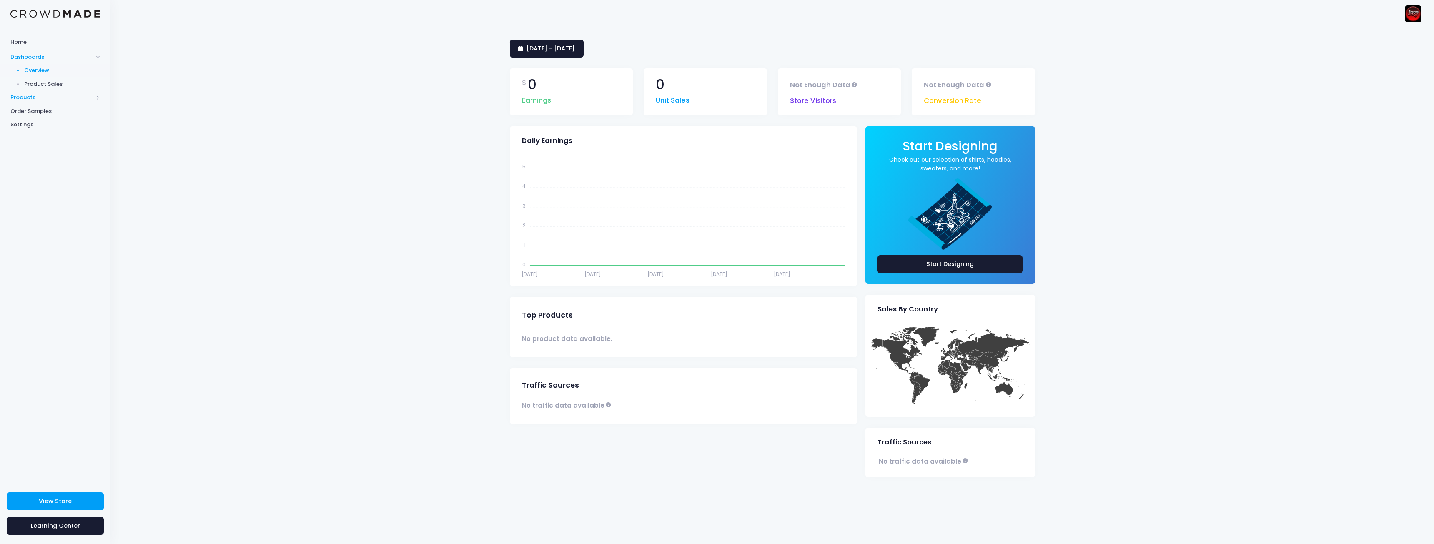
click at [39, 98] on span "Products" at bounding box center [51, 97] width 83 height 8
click at [54, 97] on span "Product Editor" at bounding box center [62, 97] width 76 height 8
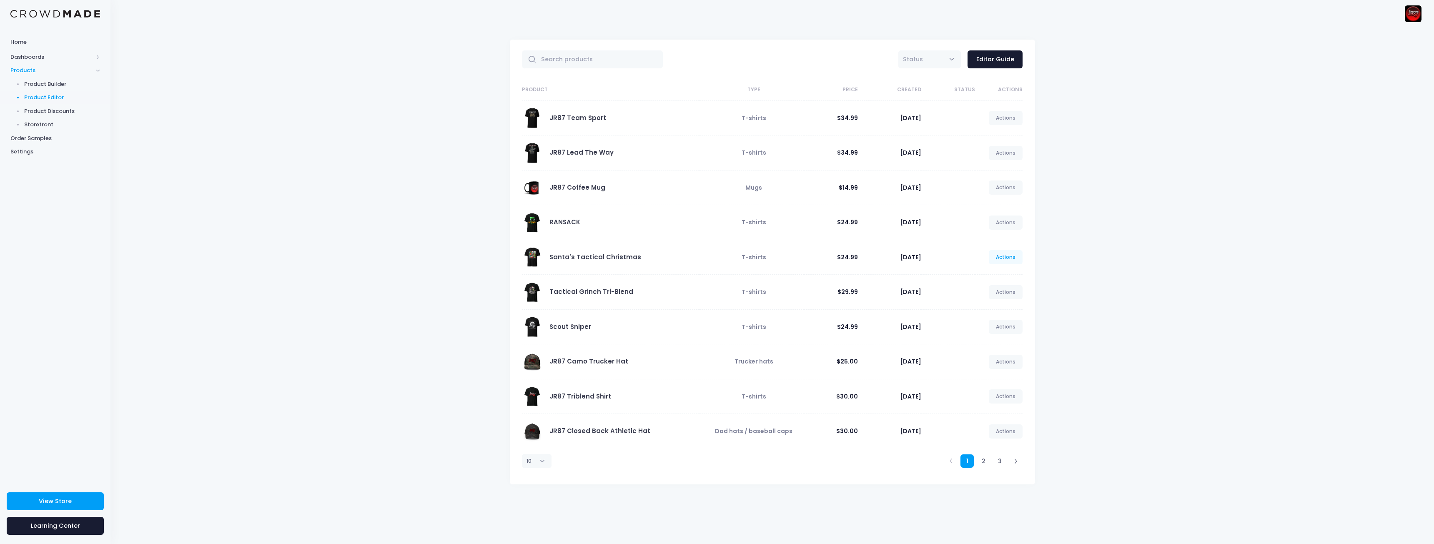
click at [1009, 260] on link "Actions" at bounding box center [1006, 257] width 34 height 14
click at [986, 308] on link "Unpublish" at bounding box center [997, 306] width 44 height 15
click at [1004, 294] on link "Actions" at bounding box center [1006, 292] width 34 height 14
click at [991, 341] on link "Unpublish" at bounding box center [997, 341] width 44 height 15
click at [1000, 328] on link "Actions" at bounding box center [1006, 327] width 34 height 14
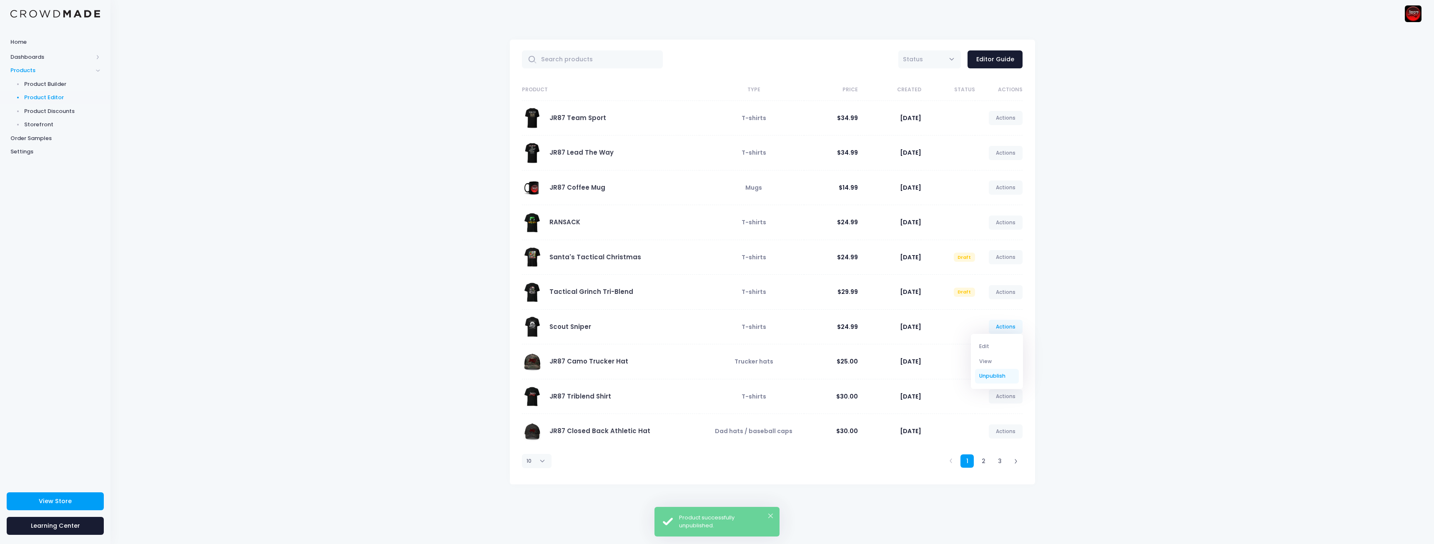
click at [991, 372] on link "Unpublish" at bounding box center [997, 376] width 44 height 15
click at [1016, 256] on link "Actions" at bounding box center [1006, 257] width 34 height 14
click at [988, 461] on link "2" at bounding box center [984, 461] width 14 height 14
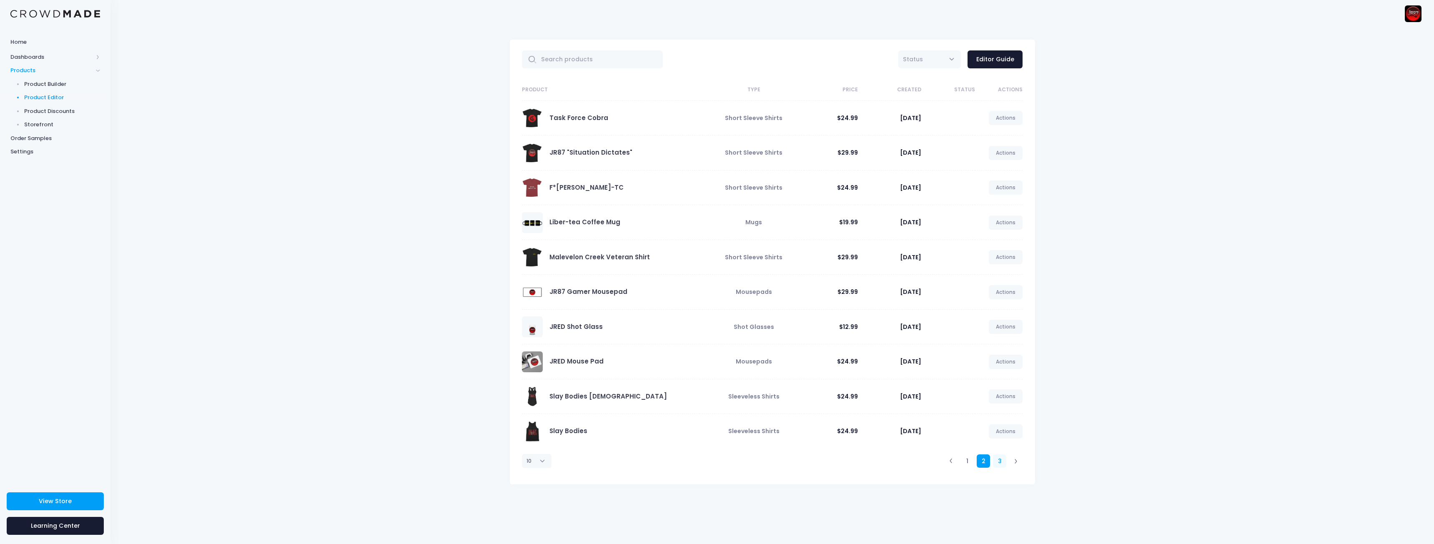
click at [1001, 463] on link "3" at bounding box center [1000, 461] width 14 height 14
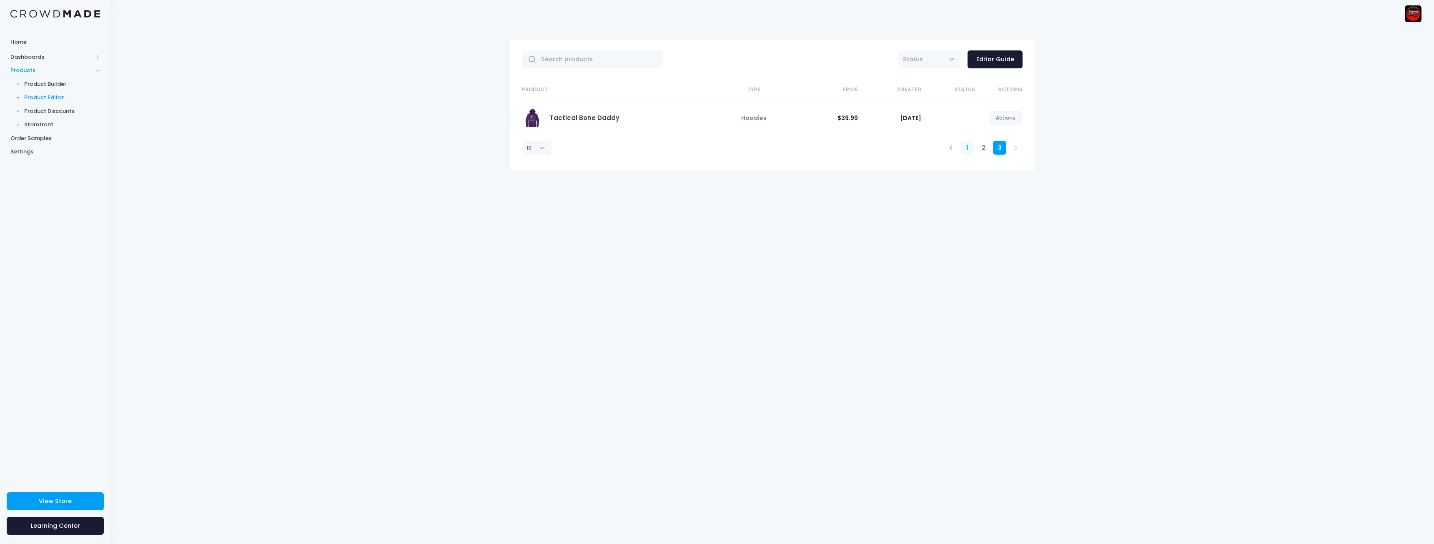
click at [967, 147] on link "1" at bounding box center [968, 148] width 14 height 14
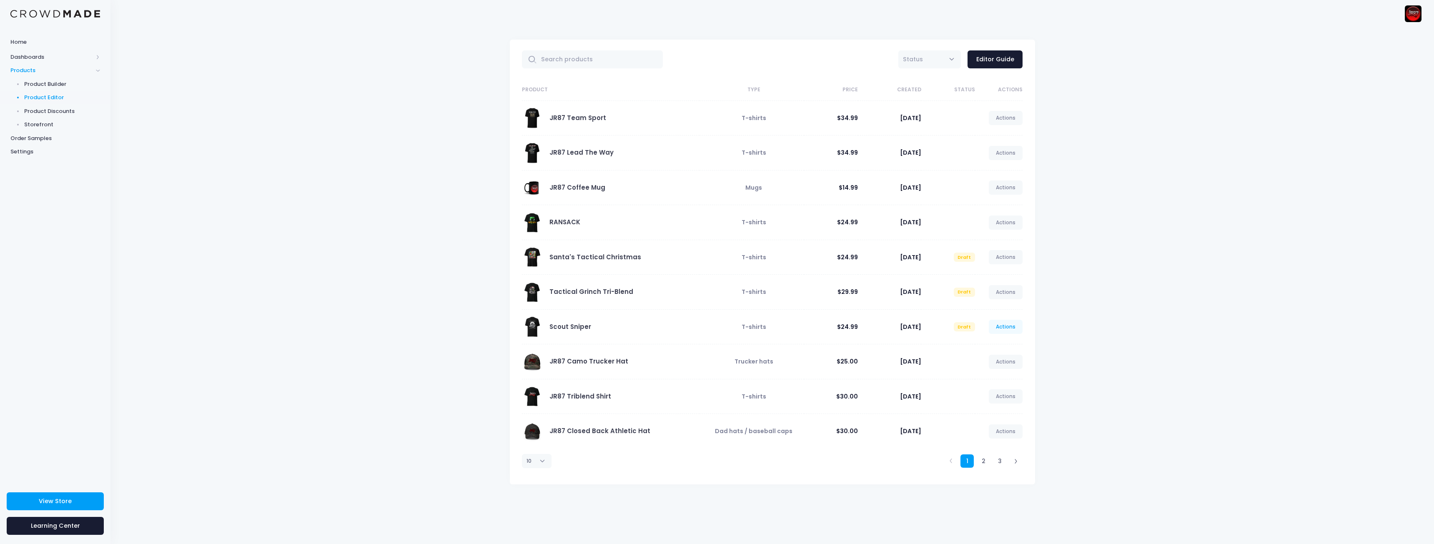
click at [1006, 330] on link "Actions" at bounding box center [1006, 327] width 34 height 14
click at [1009, 329] on link "Actions" at bounding box center [1006, 327] width 34 height 14
click at [962, 63] on div "All Active Draft Status Editor Guide" at bounding box center [848, 59] width 350 height 18
click at [954, 60] on span "Status" at bounding box center [929, 59] width 63 height 18
click at [955, 62] on span "Status" at bounding box center [929, 59] width 63 height 18
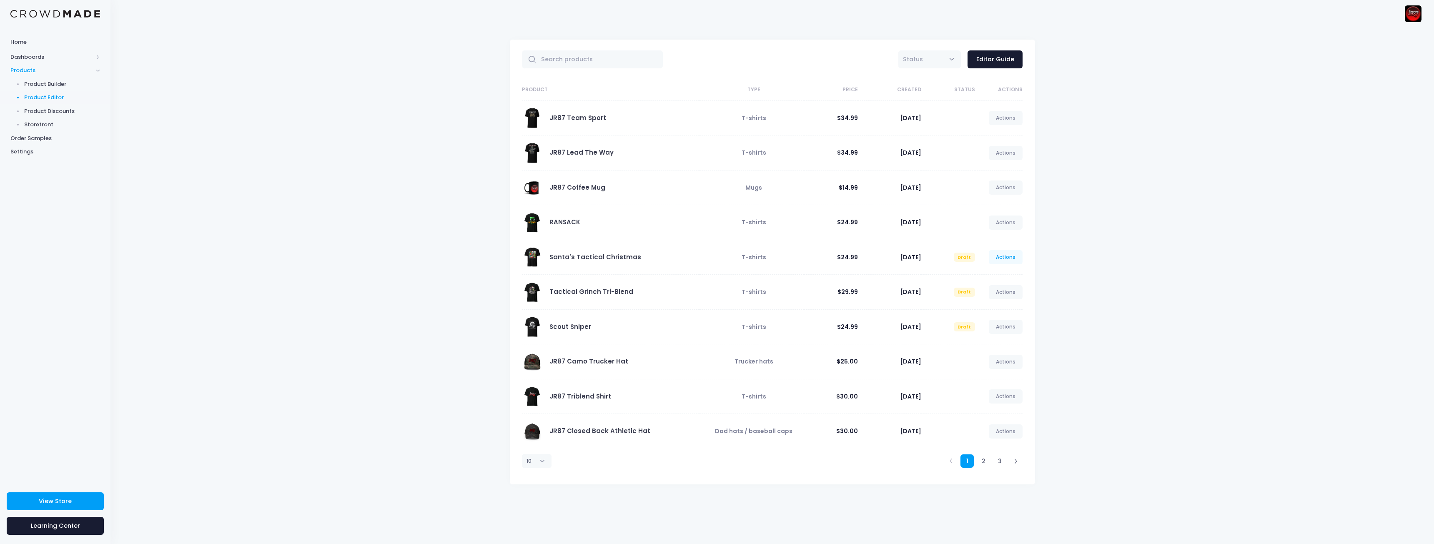
click at [1002, 257] on link "Actions" at bounding box center [1006, 257] width 34 height 14
click at [995, 276] on link "Edit" at bounding box center [997, 277] width 44 height 15
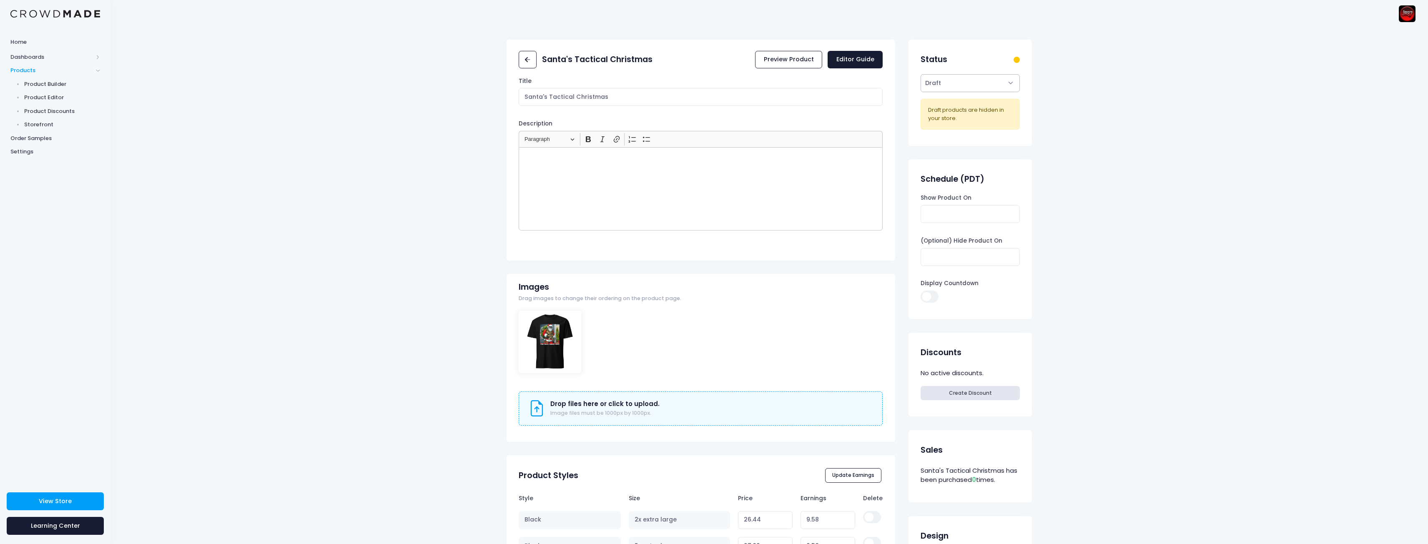
click at [1004, 86] on select "Active Draft" at bounding box center [970, 83] width 99 height 18
click at [1003, 80] on select "Active Draft" at bounding box center [970, 83] width 99 height 18
click at [55, 101] on span "Product Editor" at bounding box center [62, 97] width 76 height 8
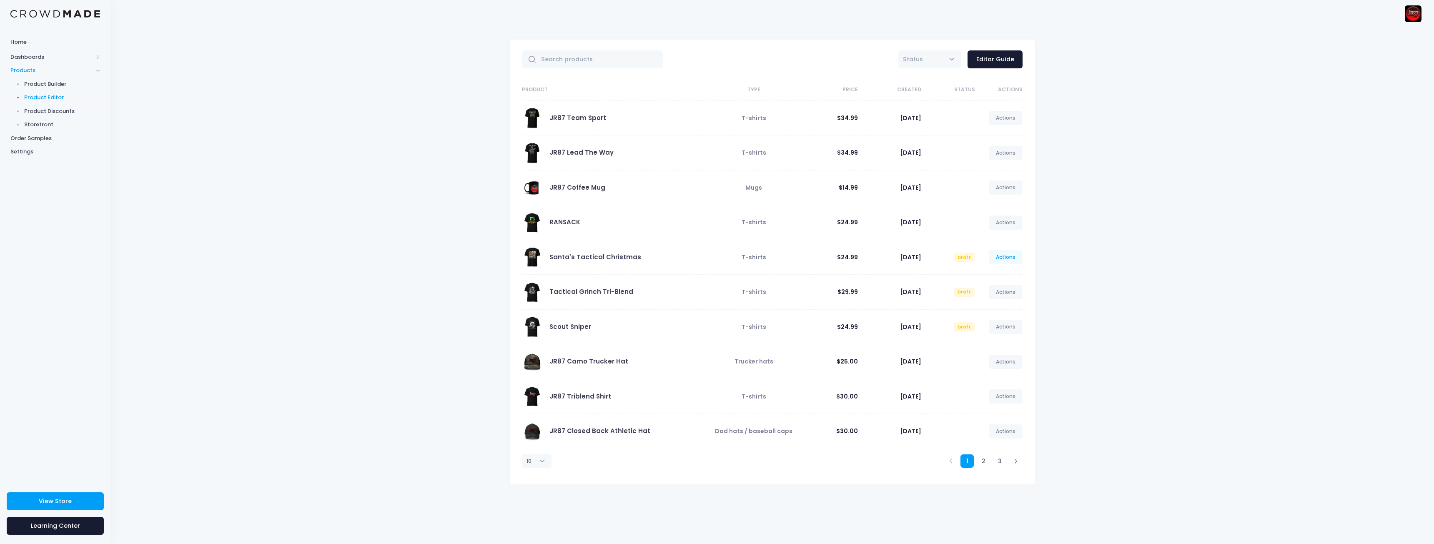
click at [1010, 256] on link "Actions" at bounding box center [1006, 257] width 34 height 14
click at [996, 306] on link "Publish" at bounding box center [997, 306] width 44 height 15
click at [1010, 294] on link "Actions" at bounding box center [1006, 292] width 34 height 14
click at [989, 341] on link "Publish" at bounding box center [997, 341] width 44 height 15
click at [56, 83] on span "Product Builder" at bounding box center [62, 84] width 76 height 8
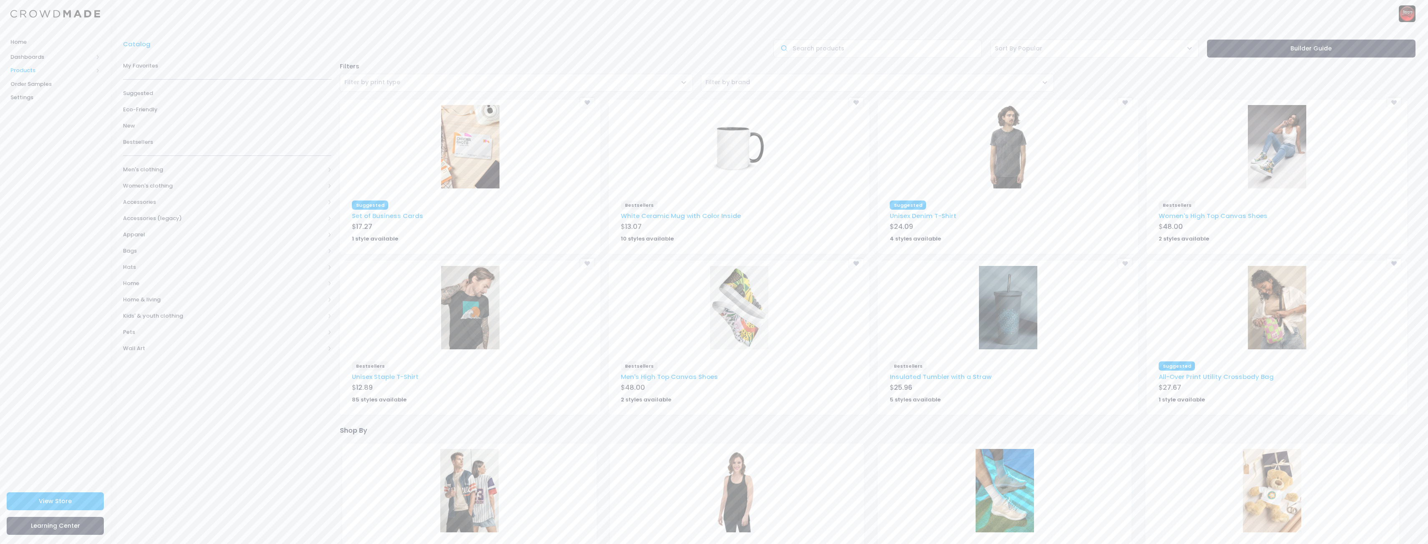
click at [34, 70] on span "Products" at bounding box center [51, 70] width 83 height 8
click at [40, 98] on span "Product Editor" at bounding box center [62, 97] width 76 height 8
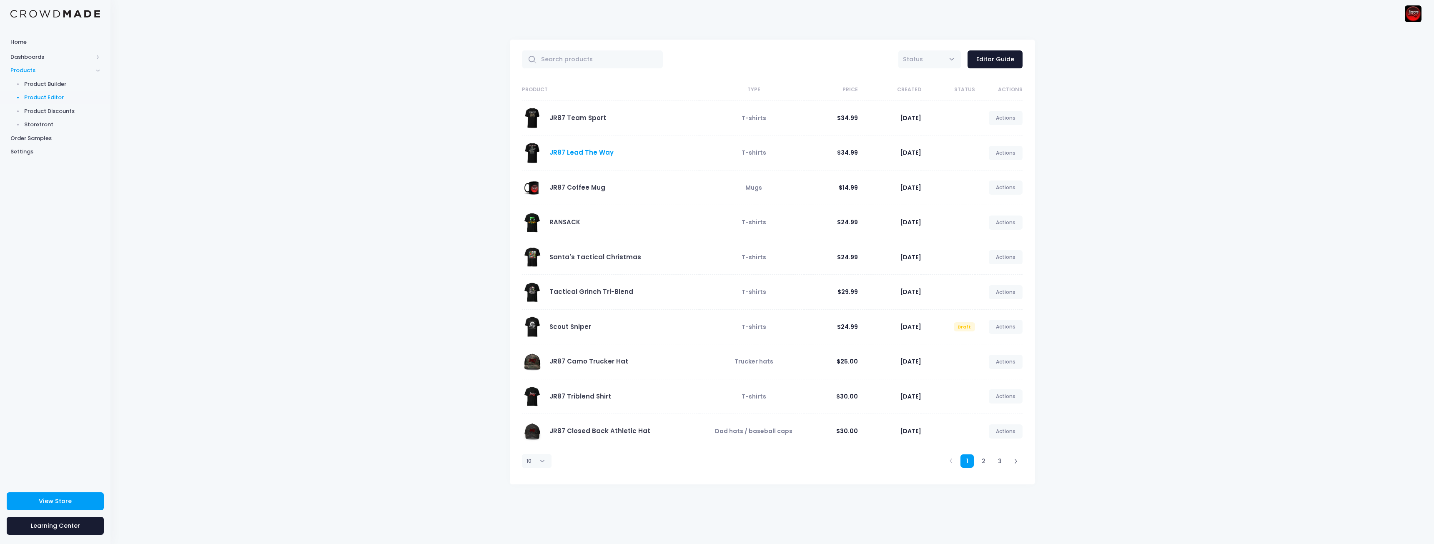
click at [574, 148] on link "JR87 Lead The Way" at bounding box center [582, 152] width 64 height 9
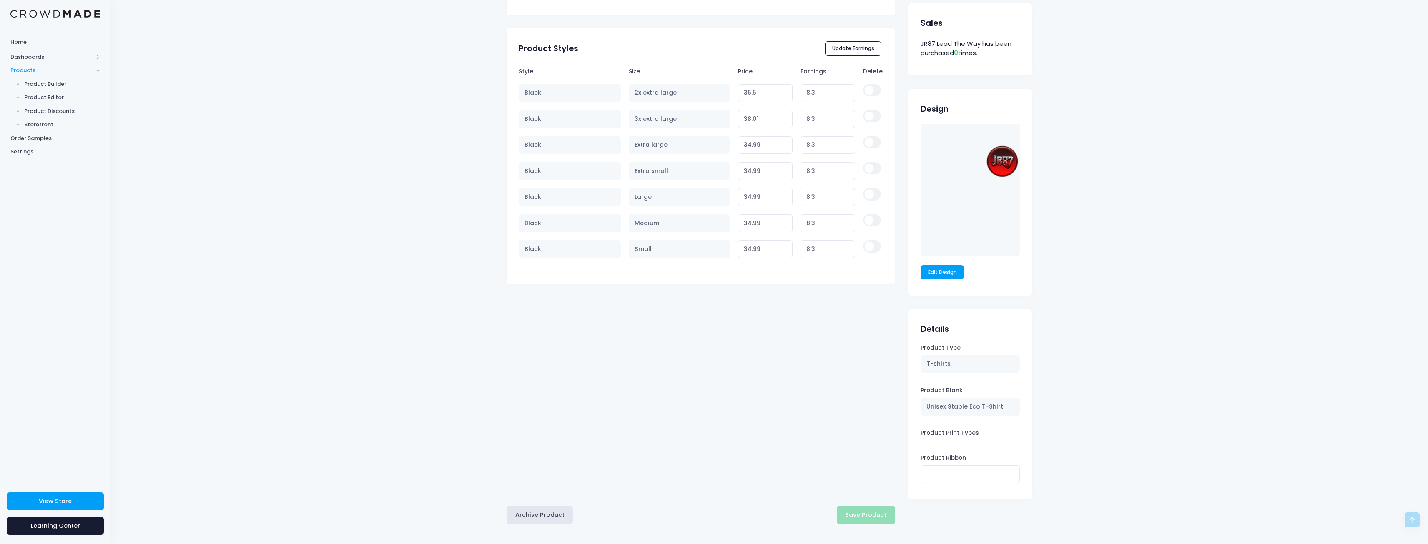
scroll to position [429, 0]
click at [43, 99] on span "Product Editor" at bounding box center [62, 97] width 76 height 8
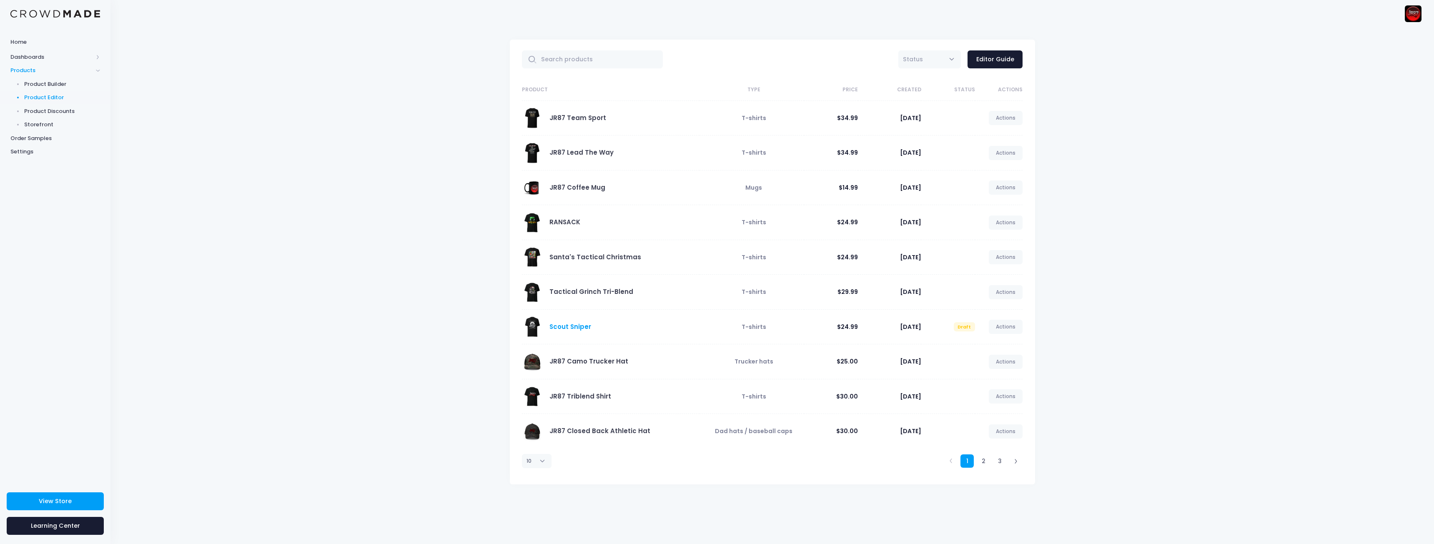
click at [572, 329] on link "Scout Sniper" at bounding box center [571, 326] width 42 height 9
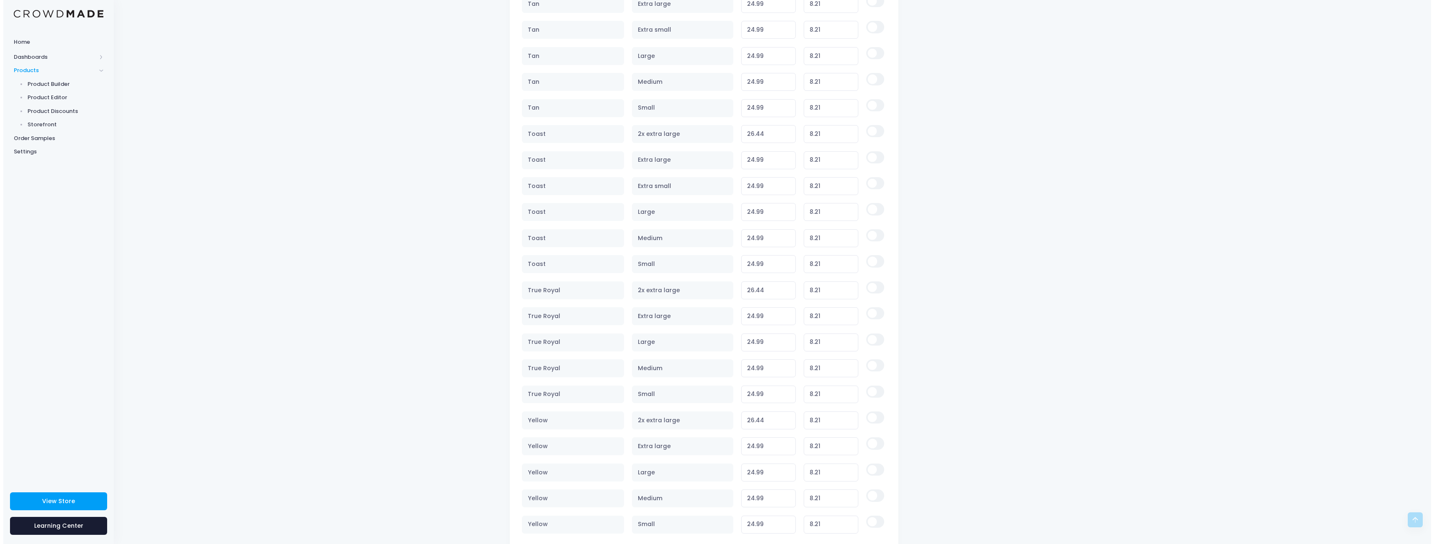
scroll to position [2072, 0]
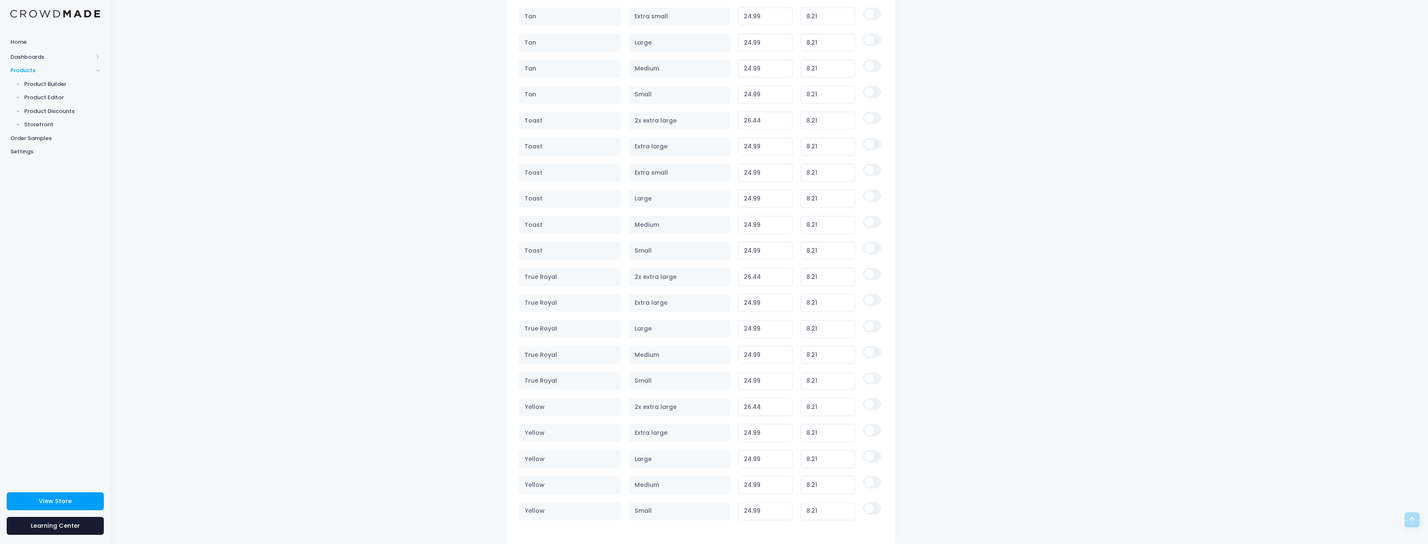
drag, startPoint x: 433, startPoint y: 322, endPoint x: 452, endPoint y: 450, distance: 129.3
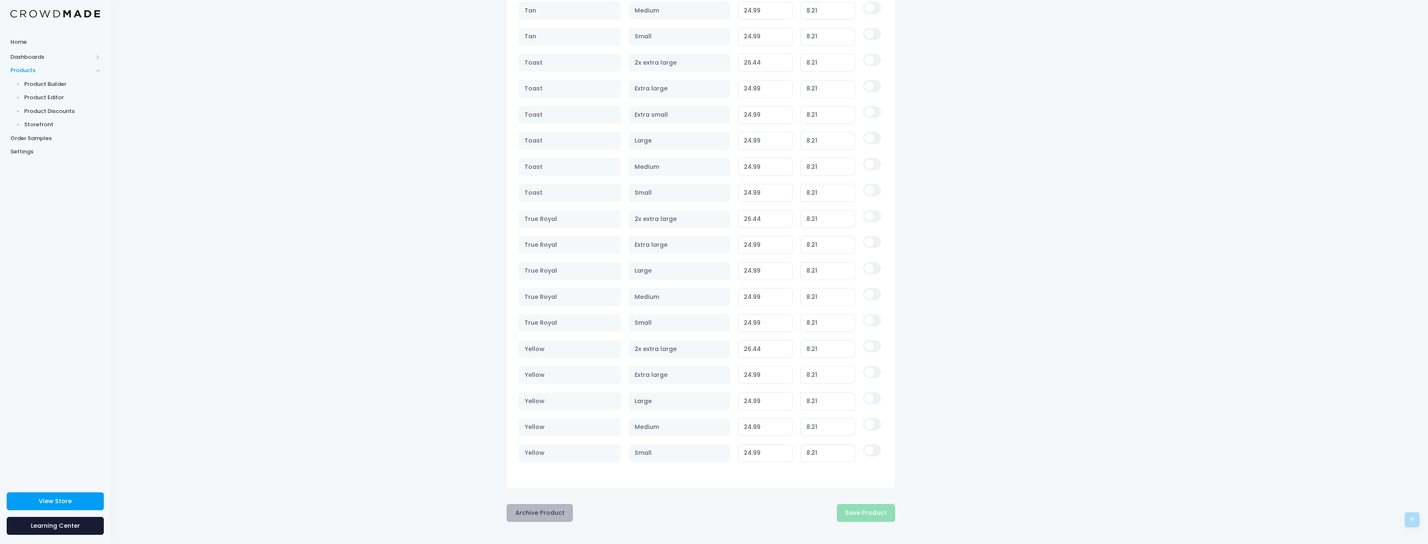
click at [532, 510] on button "Archive Product" at bounding box center [540, 513] width 66 height 18
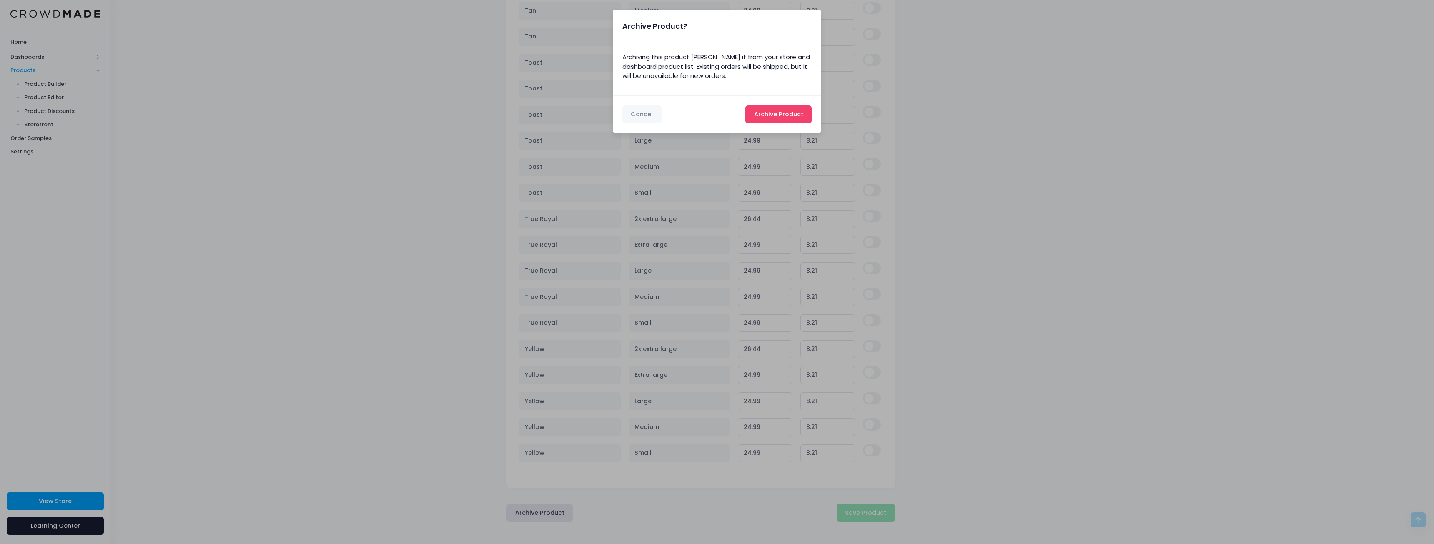
click at [796, 120] on button "Archive Product Archiving..." at bounding box center [778, 114] width 66 height 18
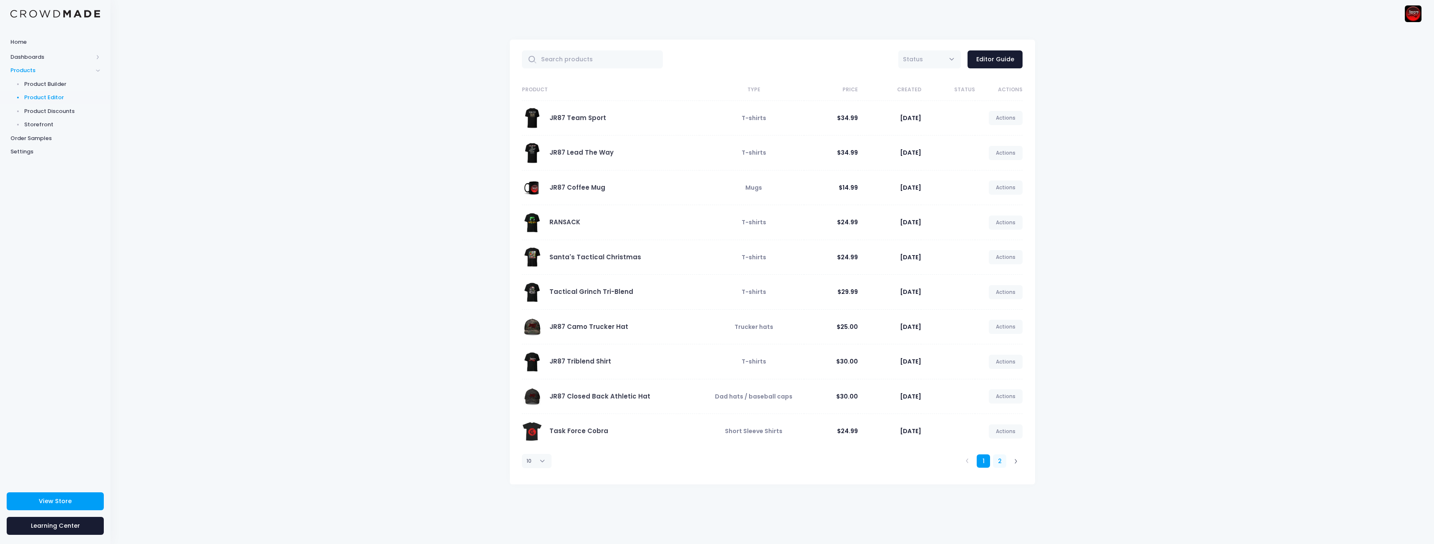
click at [1003, 463] on link "2" at bounding box center [1000, 461] width 14 height 14
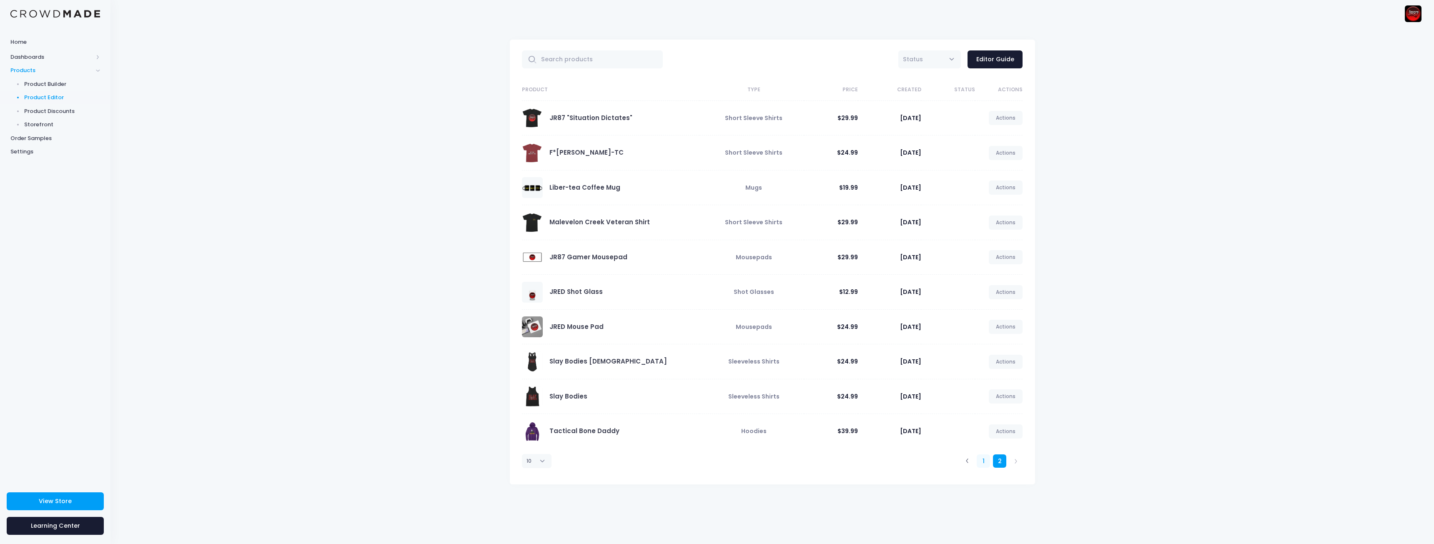
click at [983, 464] on link "1" at bounding box center [984, 461] width 14 height 14
